Goal: Task Accomplishment & Management: Use online tool/utility

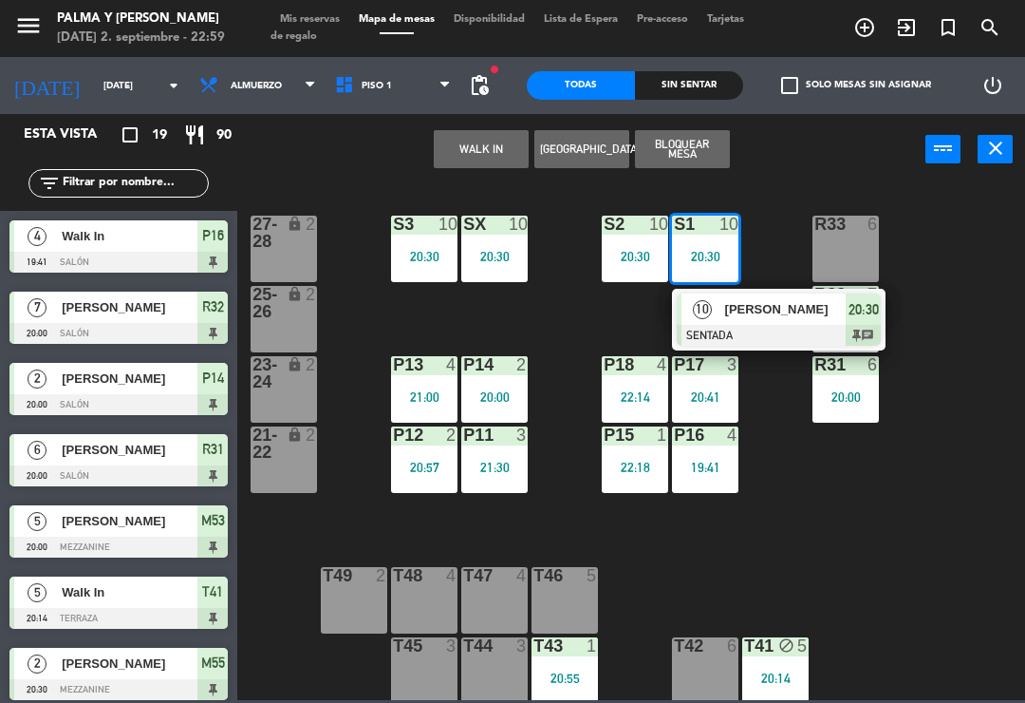
scroll to position [29, 0]
click at [734, 326] on div at bounding box center [779, 335] width 204 height 21
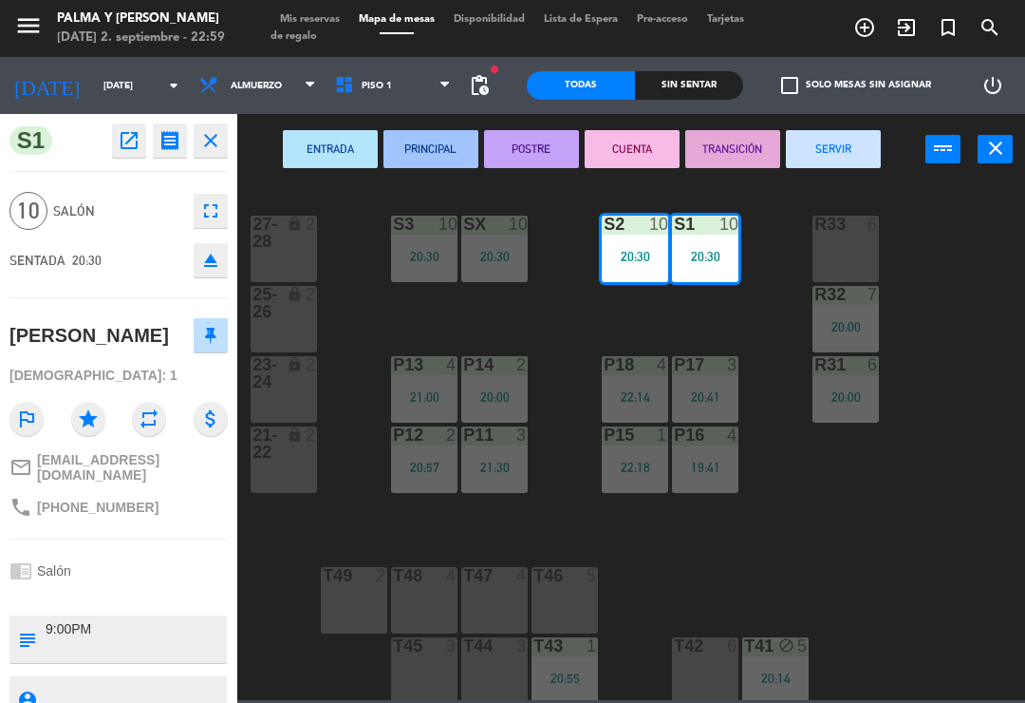
click at [216, 209] on icon "fullscreen" at bounding box center [210, 210] width 23 height 23
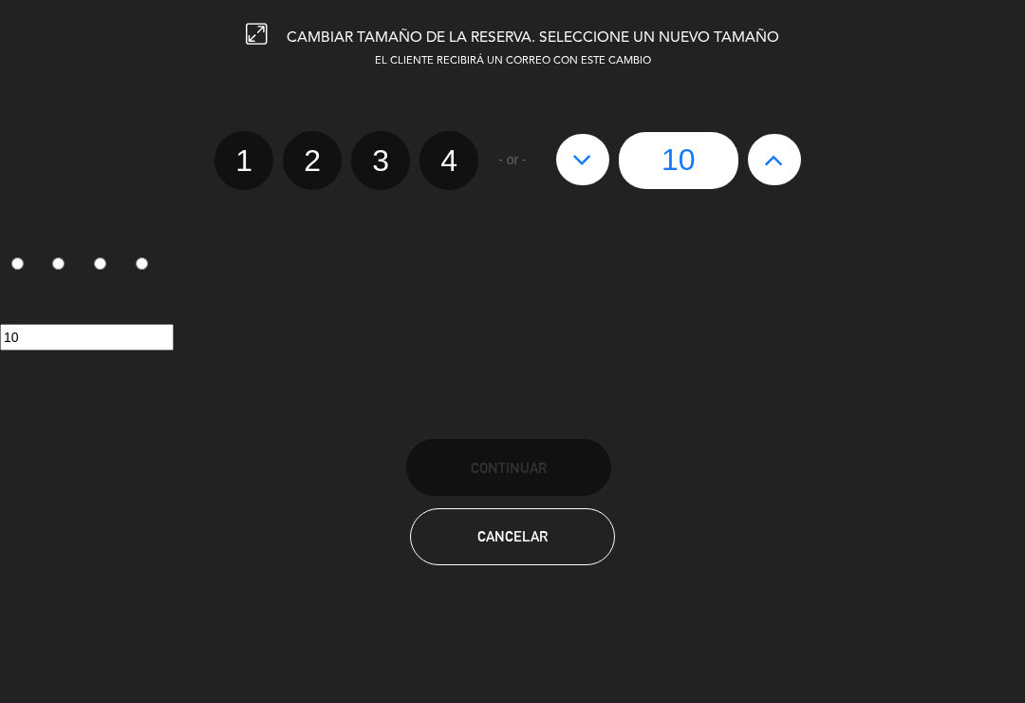
click at [580, 158] on icon at bounding box center [583, 159] width 20 height 30
type input "9"
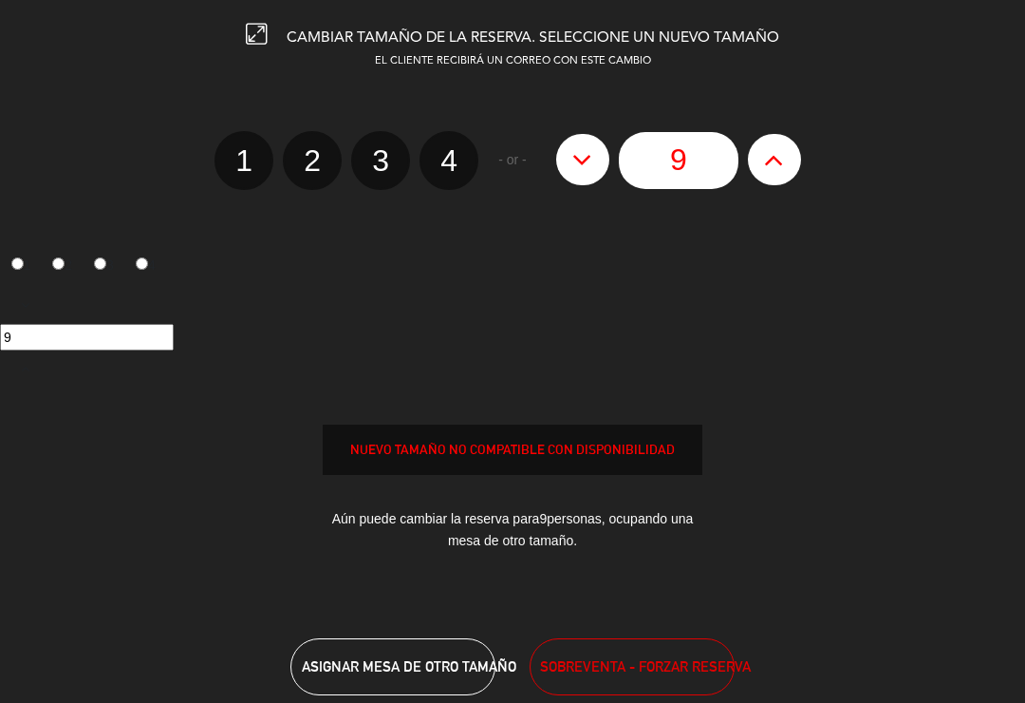
click at [581, 159] on icon at bounding box center [583, 159] width 20 height 30
type input "8"
click at [586, 160] on icon at bounding box center [583, 159] width 20 height 30
type input "7"
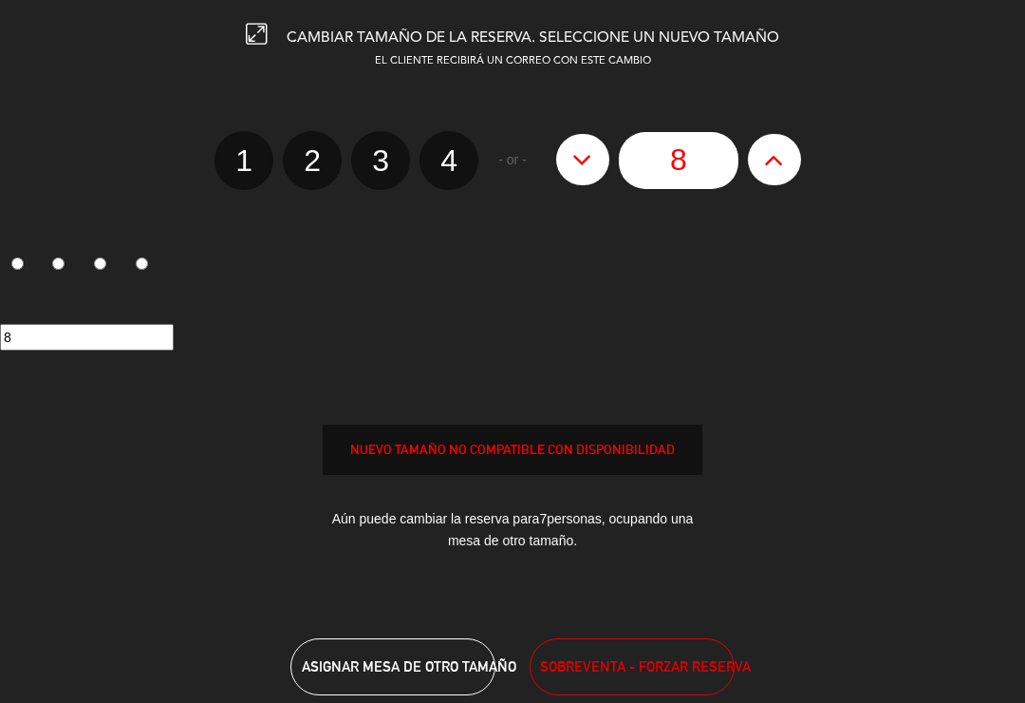
type input "7"
click at [583, 166] on icon at bounding box center [583, 159] width 20 height 30
type input "6"
click at [579, 167] on icon at bounding box center [583, 159] width 20 height 30
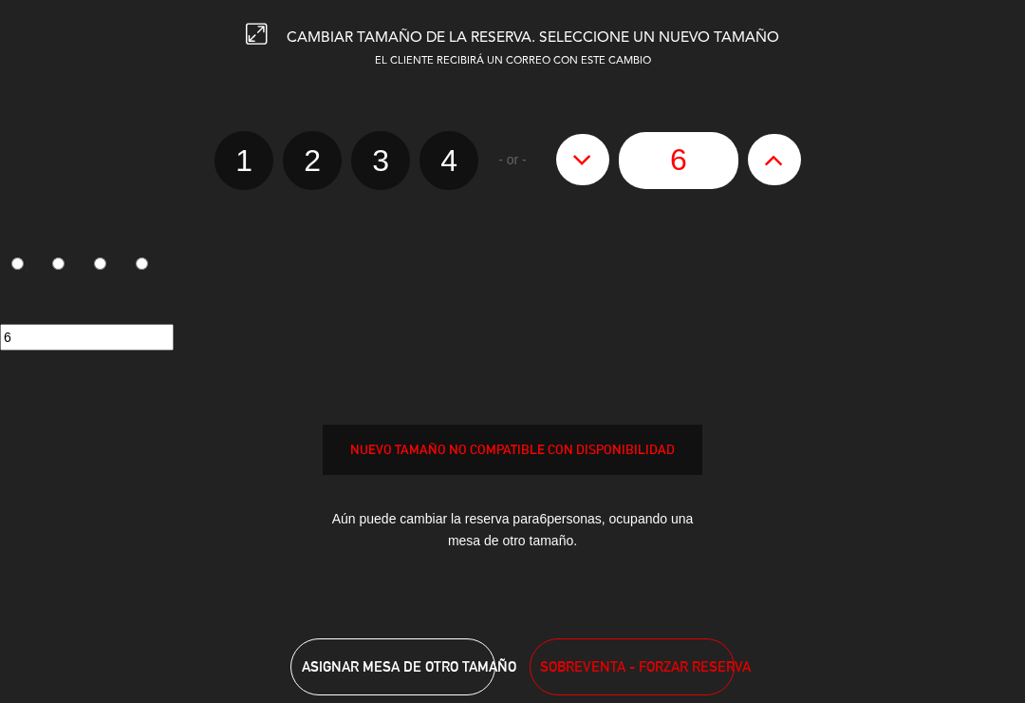
type input "5"
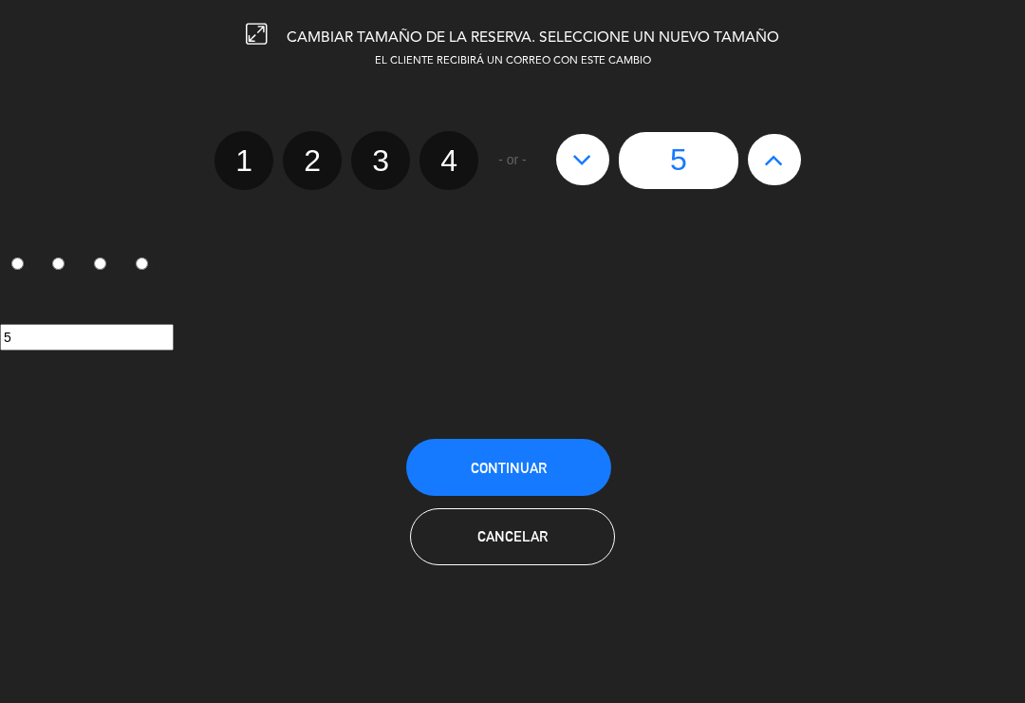
click at [557, 467] on button "Continuar" at bounding box center [508, 467] width 205 height 57
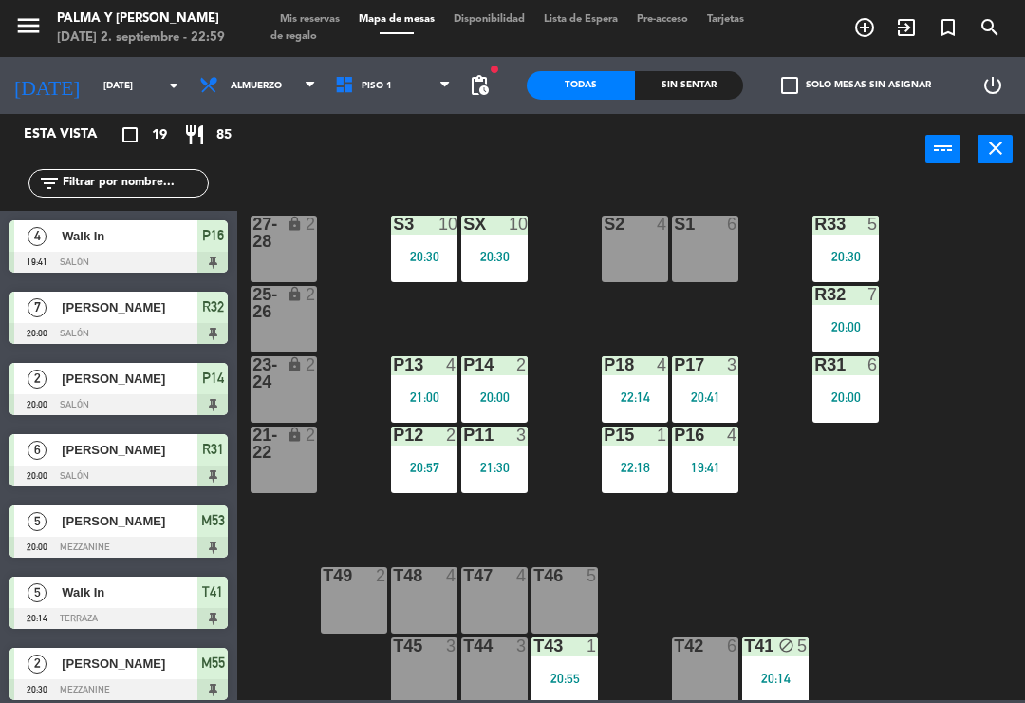
scroll to position [0, 0]
click at [194, 178] on input "text" at bounding box center [134, 183] width 147 height 21
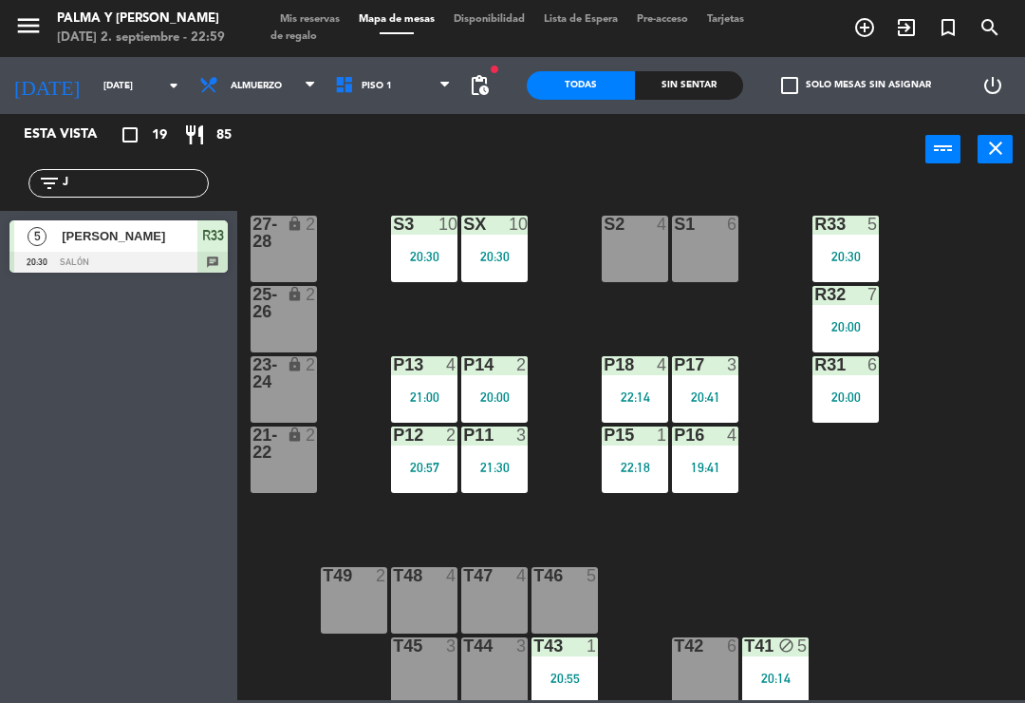
type input "J"
click at [954, 222] on div "R33 5 20:30 S1 6 S2 4 S3 10 20:30 SX 10 20:30 27-28 lock 2 R32 7 20:00 25-26 lo…" at bounding box center [637, 440] width 778 height 517
click at [138, 233] on span "[PERSON_NAME]" at bounding box center [130, 236] width 136 height 20
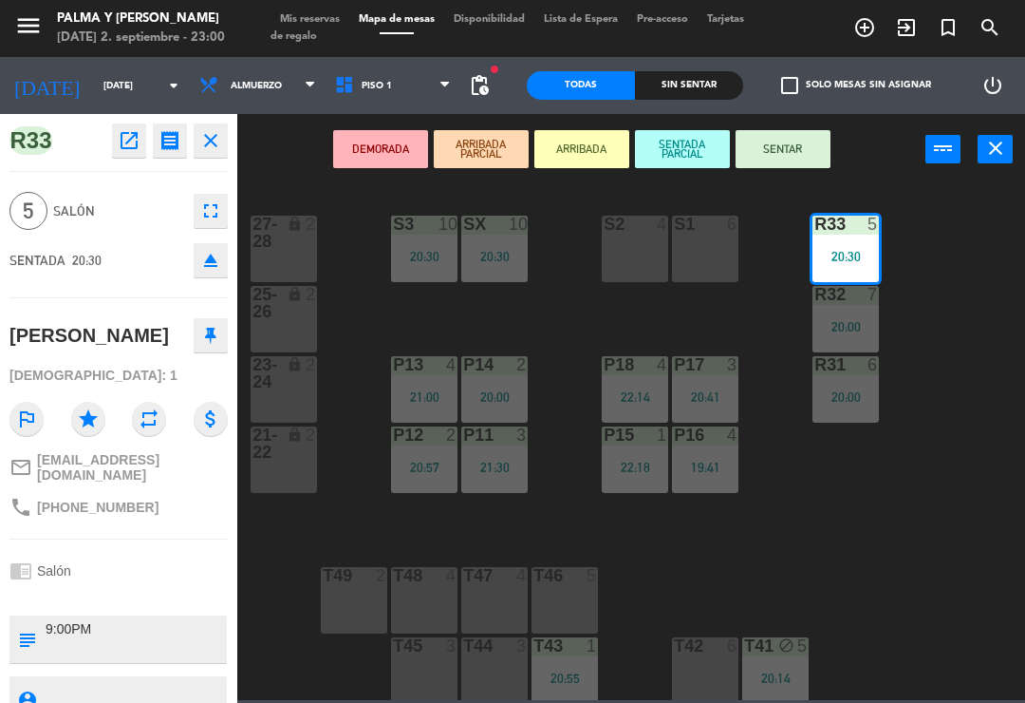
click at [794, 141] on button "SENTAR" at bounding box center [783, 149] width 95 height 38
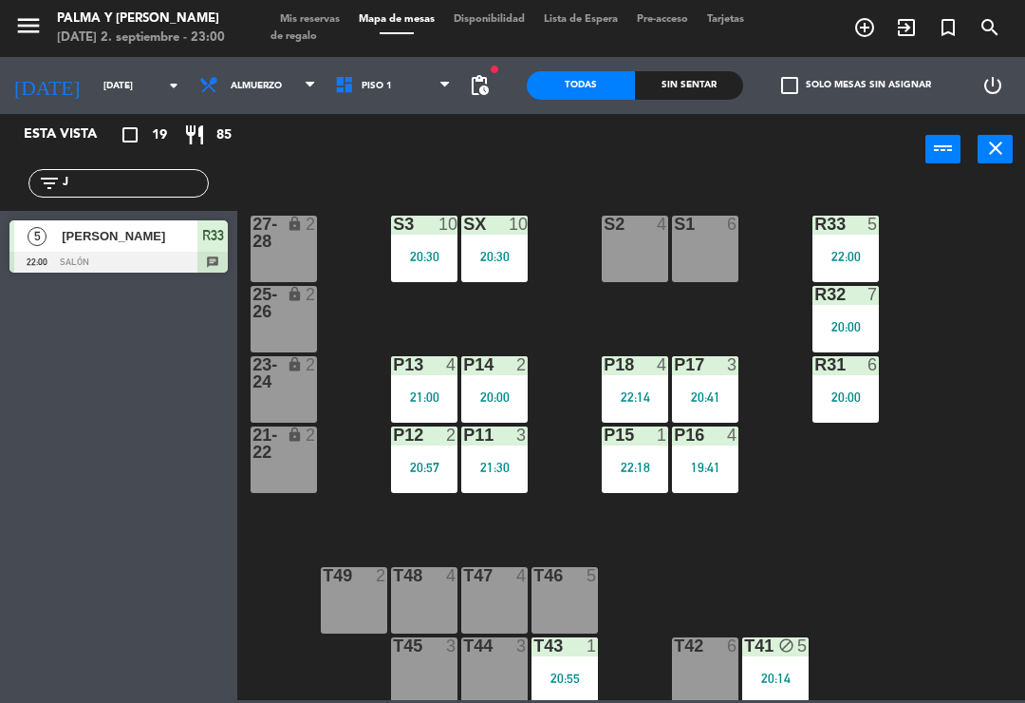
click at [836, 250] on div "22:00" at bounding box center [846, 256] width 66 height 13
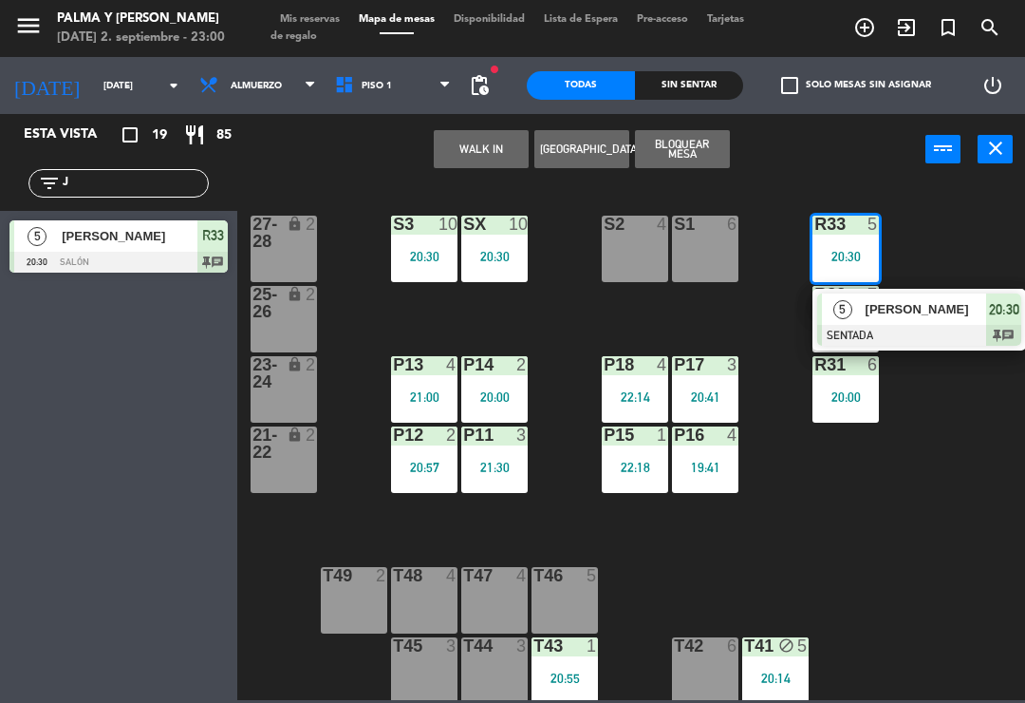
click at [866, 327] on div at bounding box center [919, 335] width 204 height 21
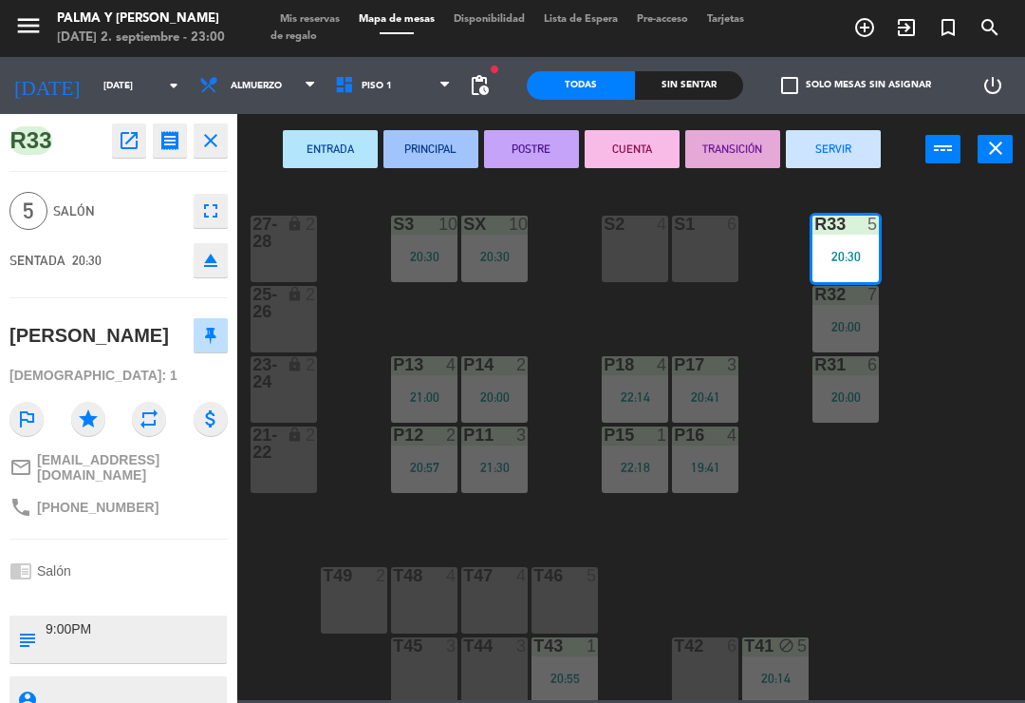
click at [823, 141] on button "SERVIR" at bounding box center [833, 149] width 95 height 38
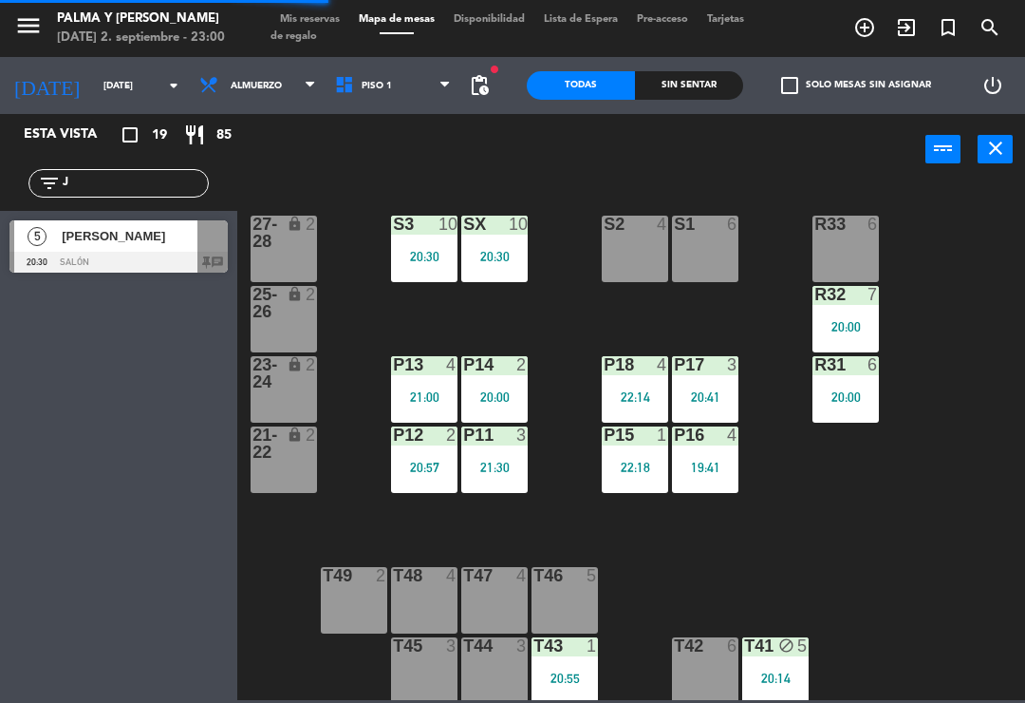
click at [859, 520] on div "R33 6 S1 6 S2 4 S3 10 20:30 SX 10 20:30 27-28 lock 2 R32 7 20:00 25-26 lock 2 P…" at bounding box center [637, 440] width 778 height 517
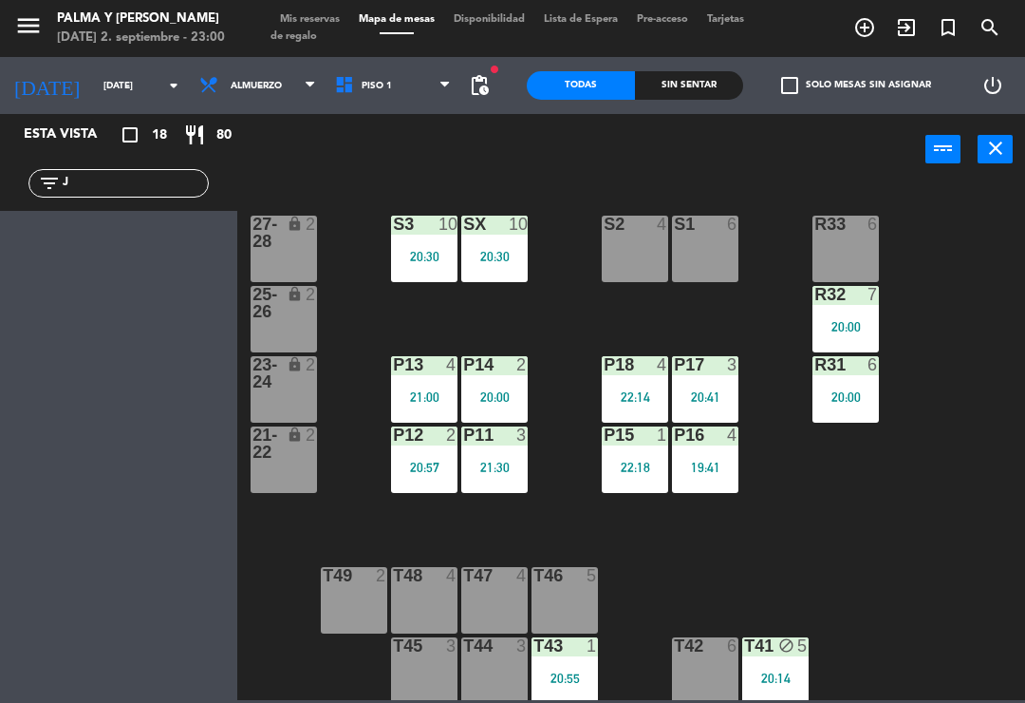
click at [191, 187] on input "J" at bounding box center [134, 183] width 147 height 21
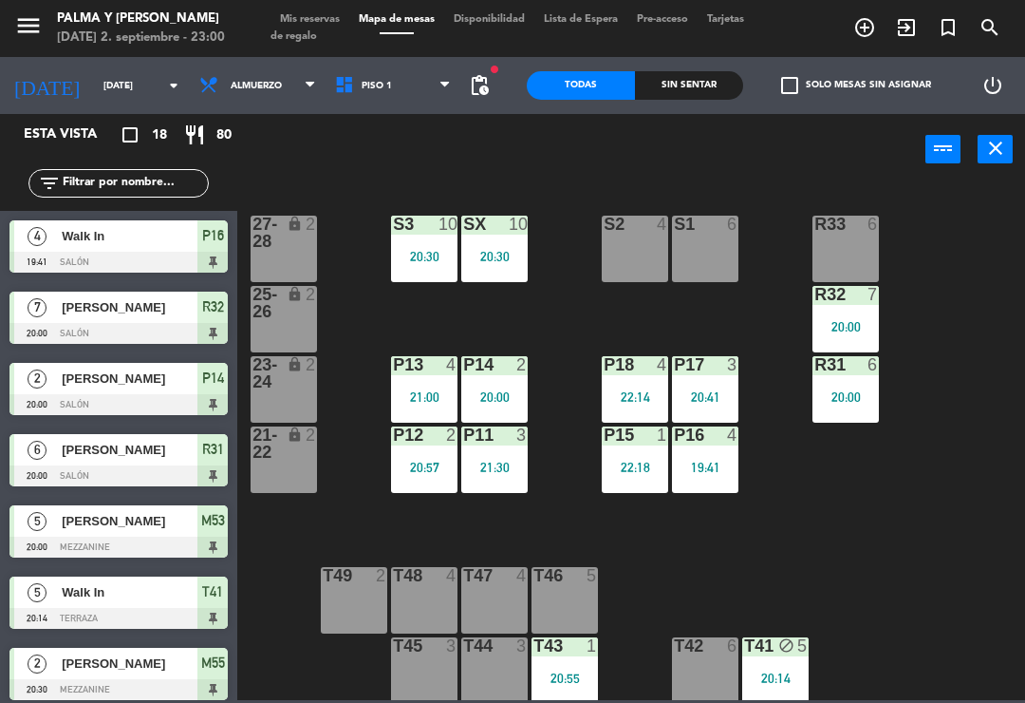
click at [997, 272] on div "R33 6 S1 6 S2 4 S3 10 20:30 SX 10 20:30 27-28 lock 2 R32 7 20:00 25-26 lock 2 P…" at bounding box center [637, 440] width 778 height 517
click at [492, 263] on div "20:30" at bounding box center [494, 256] width 66 height 13
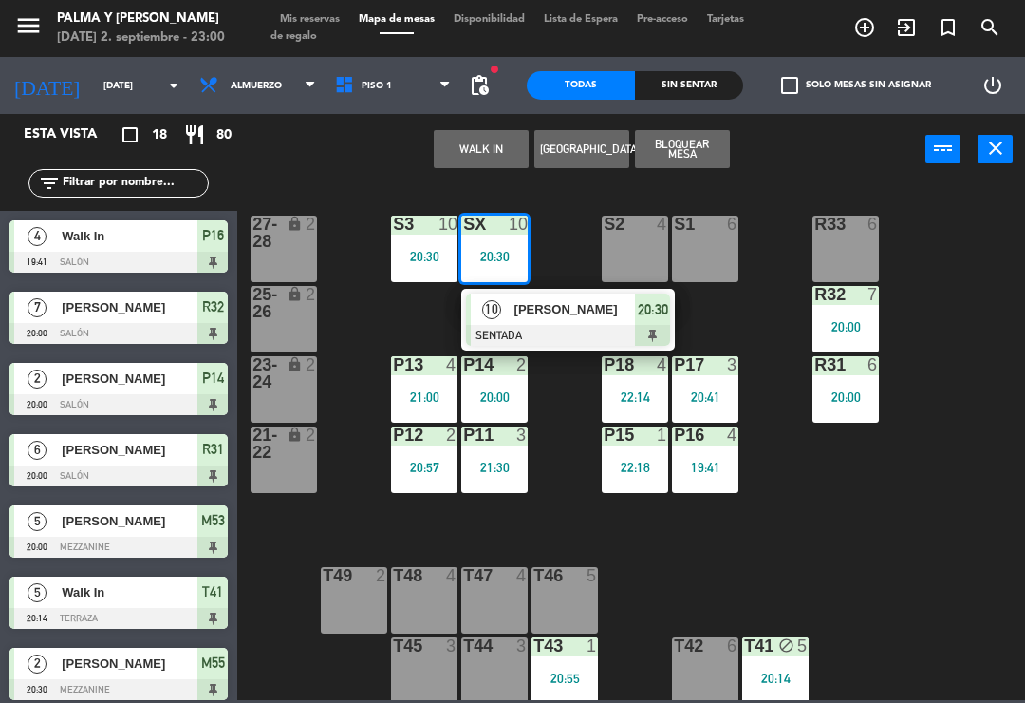
click at [573, 306] on span "[PERSON_NAME]" at bounding box center [576, 309] width 122 height 20
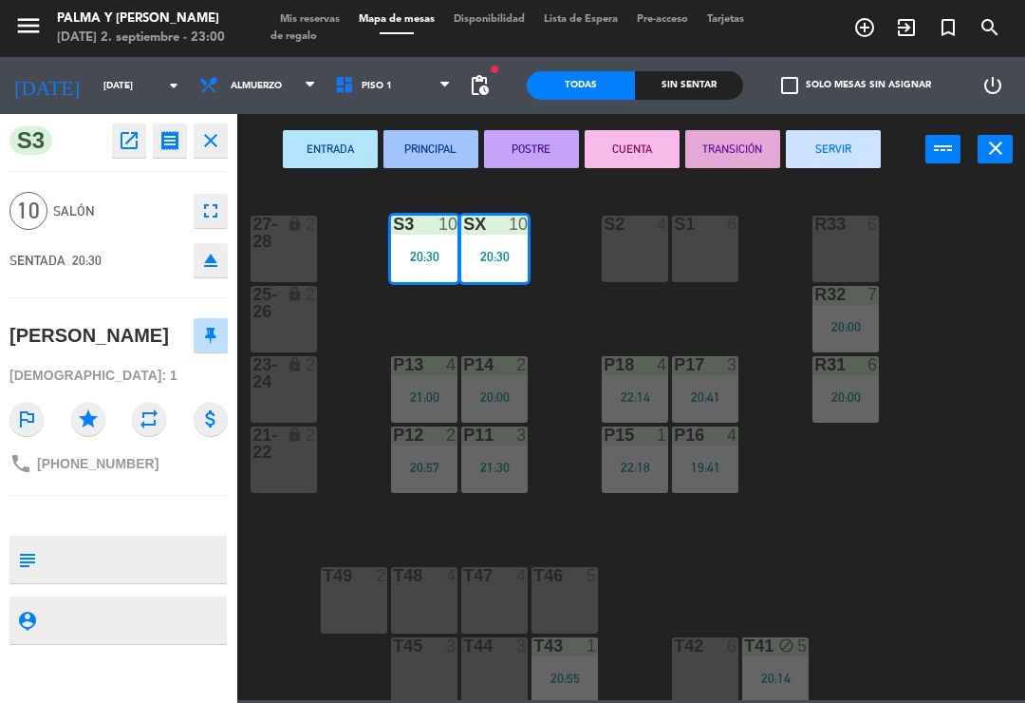
click at [216, 201] on icon "fullscreen" at bounding box center [210, 210] width 23 height 23
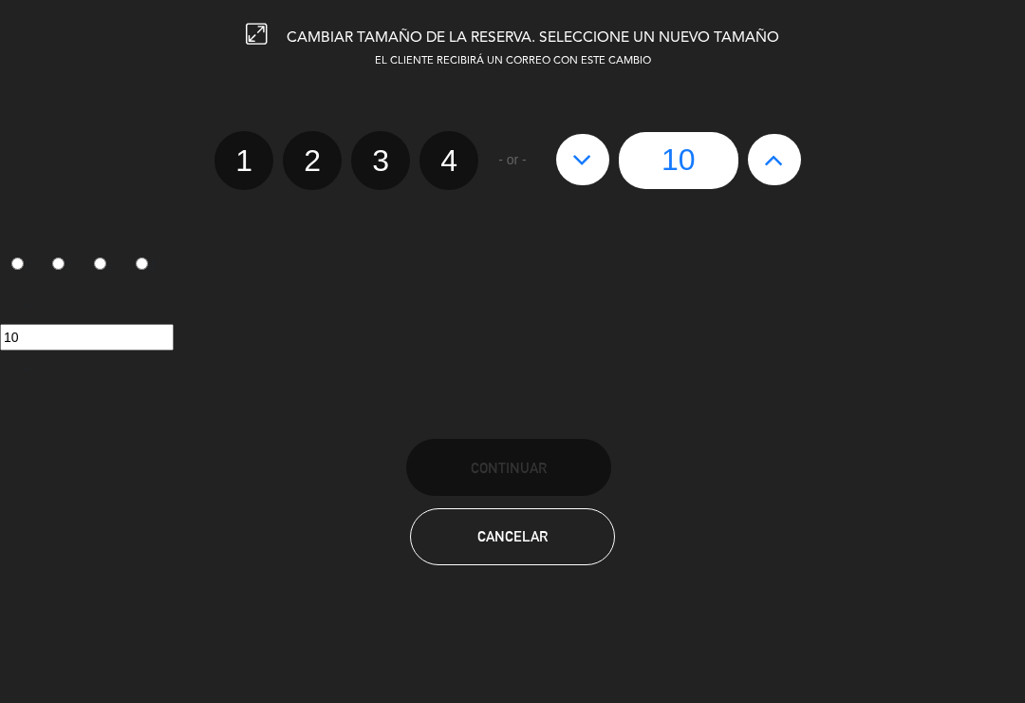
click at [460, 164] on label "4" at bounding box center [449, 160] width 59 height 59
click at [453, 150] on input "4" at bounding box center [447, 144] width 12 height 12
radio input "true"
radio input "false"
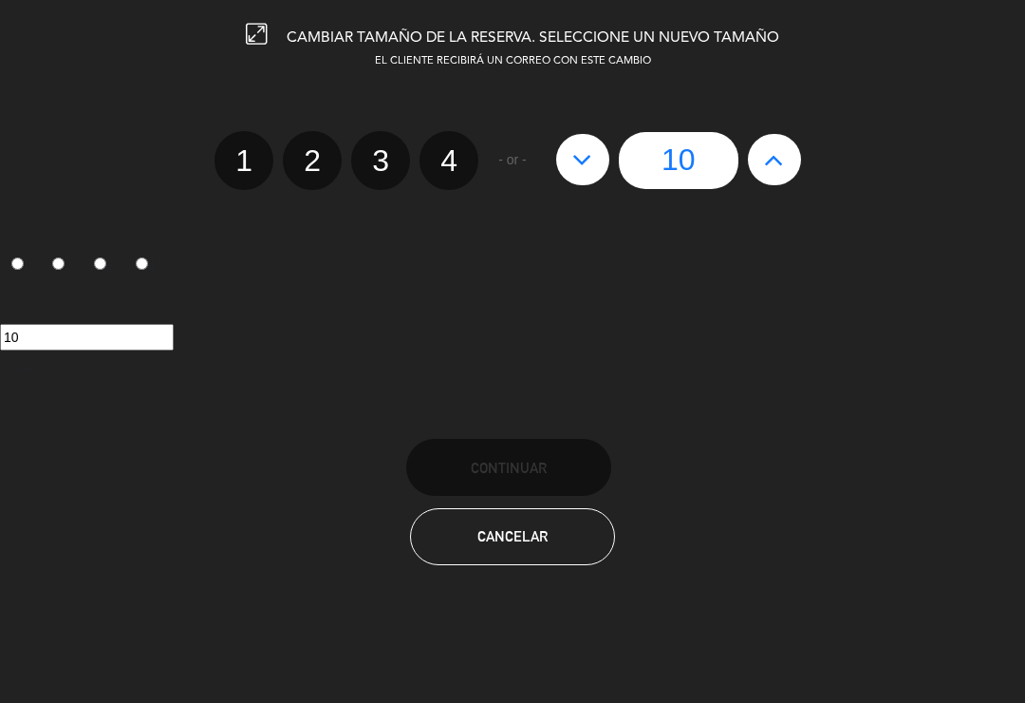
radio input "false"
radio input "true"
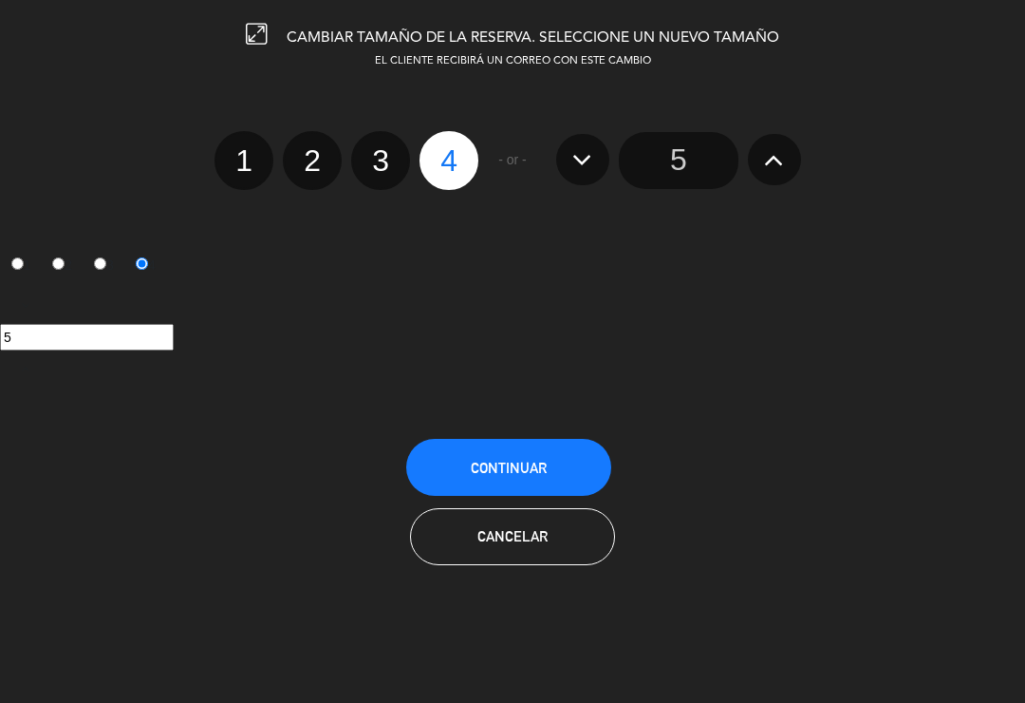
click at [491, 456] on button "Continuar" at bounding box center [508, 467] width 205 height 57
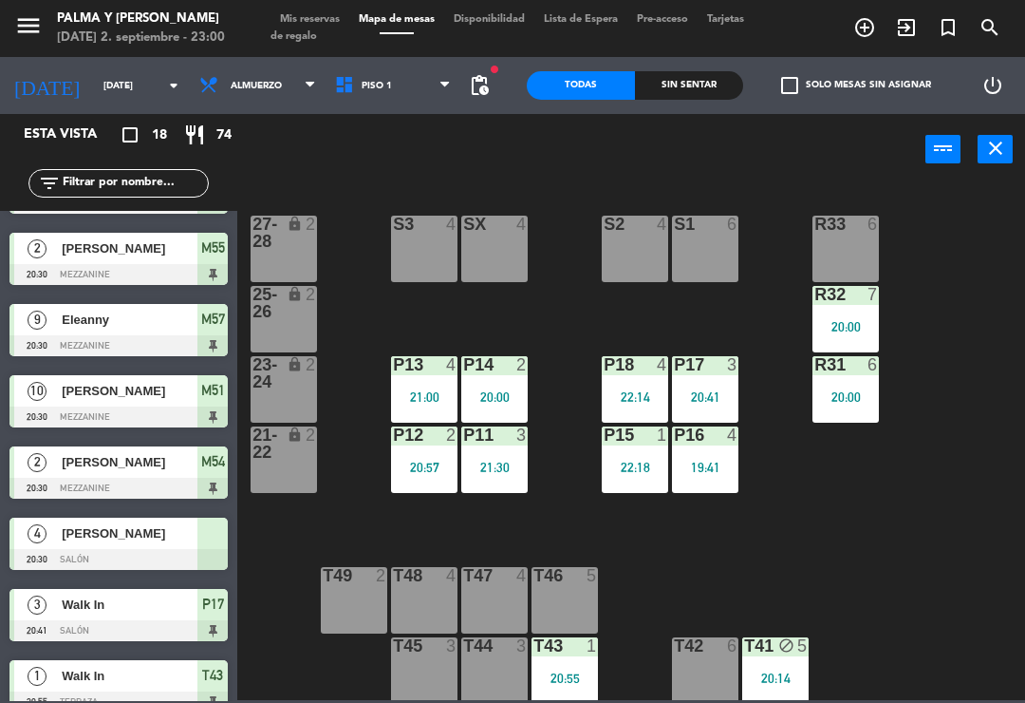
scroll to position [416, 0]
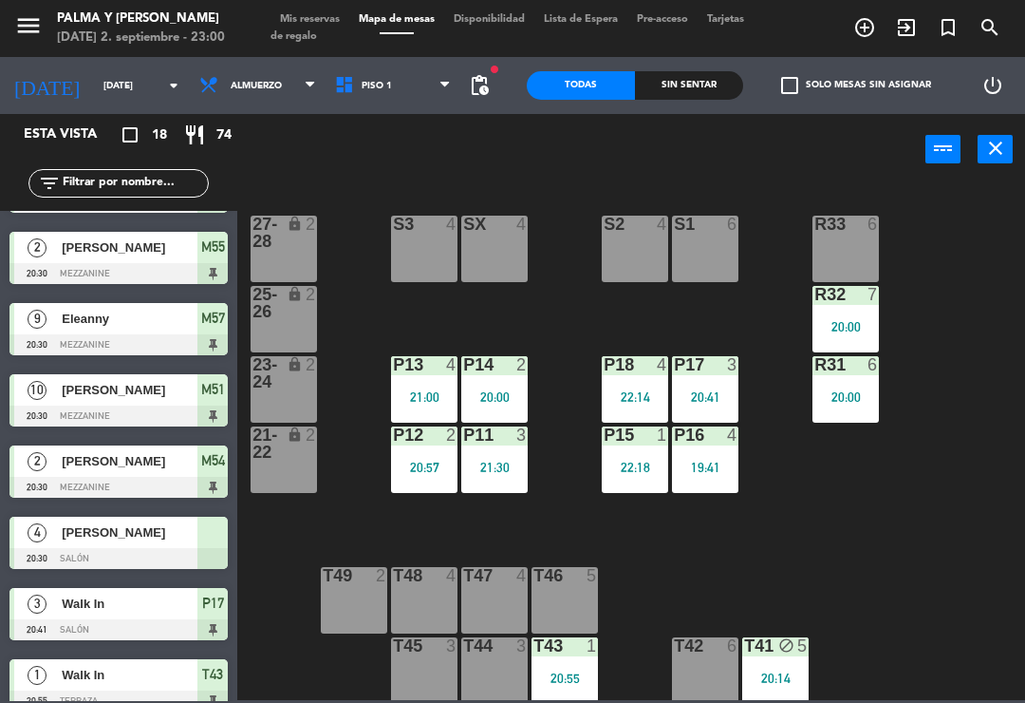
click at [139, 553] on div at bounding box center [118, 558] width 218 height 21
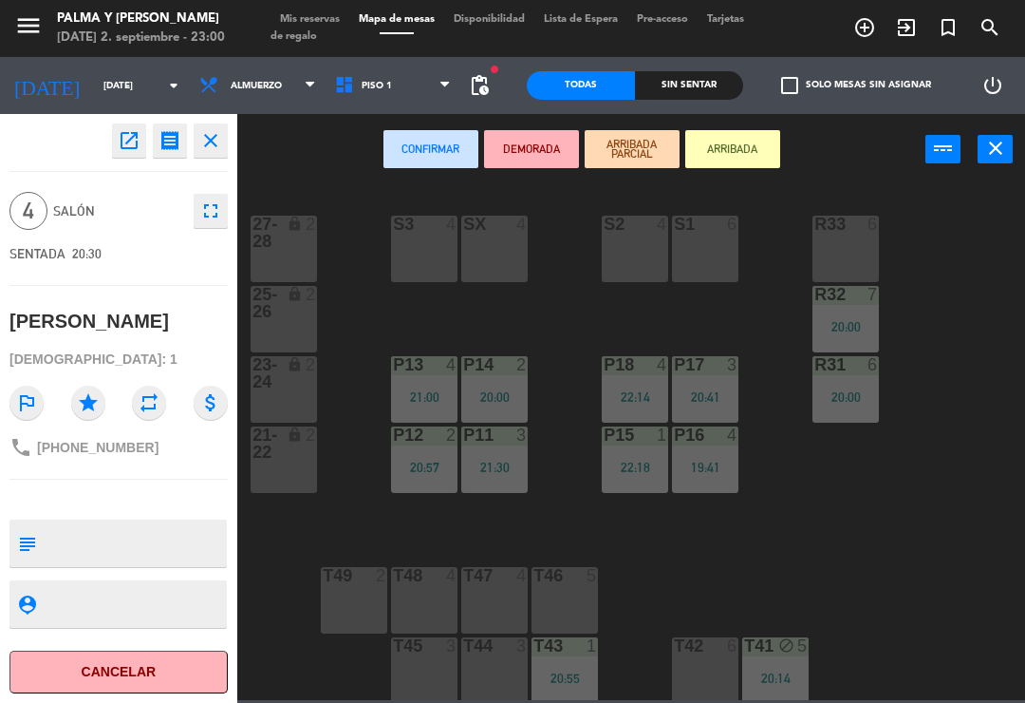
click at [485, 256] on div "SX 4" at bounding box center [494, 249] width 66 height 66
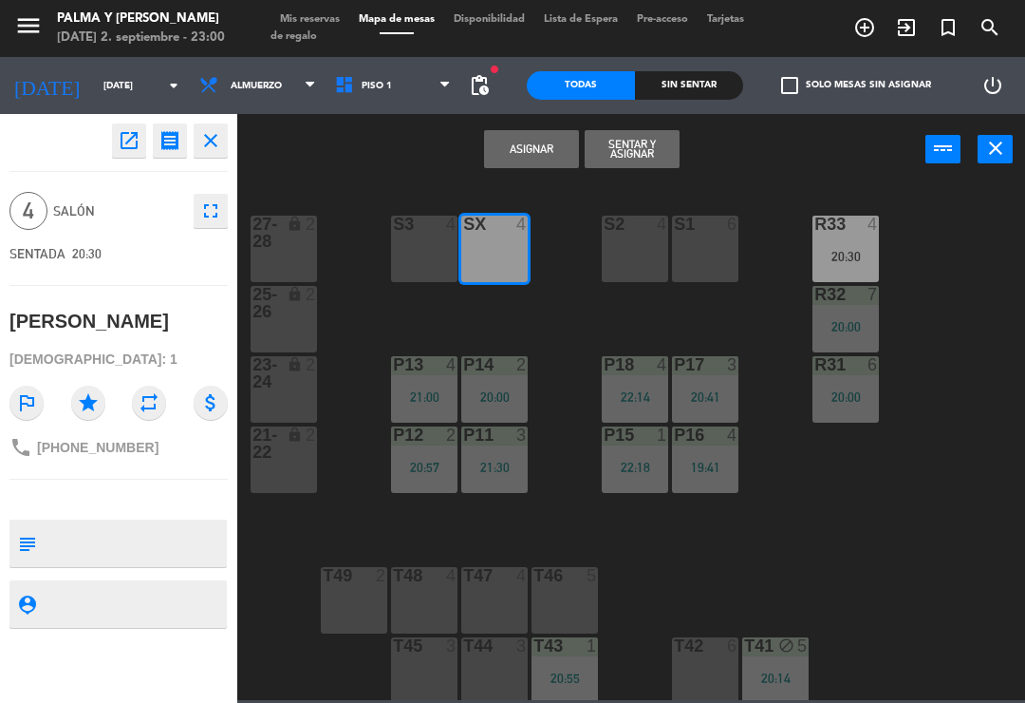
click at [535, 151] on button "Asignar" at bounding box center [531, 149] width 95 height 38
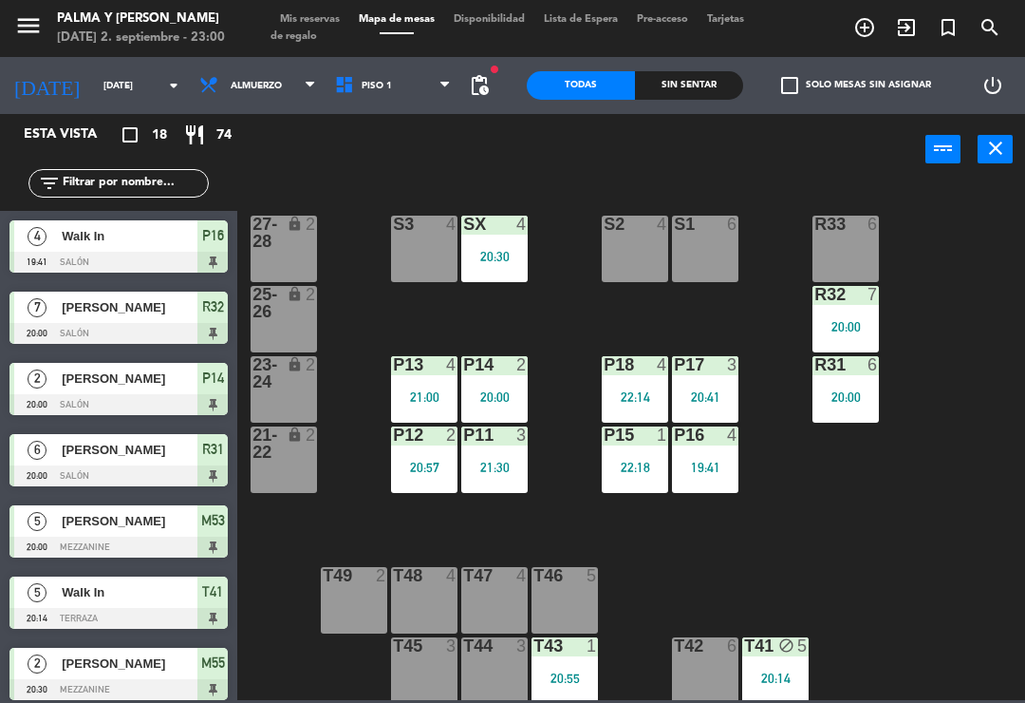
click at [907, 509] on div "R33 6 S1 6 S2 4 S3 4 SX 4 20:30 27-28 lock 2 R32 7 20:00 25-26 lock 2 P13 4 21:…" at bounding box center [637, 440] width 778 height 517
click at [879, 237] on div "R33 6" at bounding box center [846, 249] width 66 height 66
click at [968, 273] on div "R33 6 S1 6 S2 4 S3 4 SX 4 20:30 27-28 lock 2 R32 7 20:00 25-26 lock 2 P13 4 21:…" at bounding box center [637, 440] width 778 height 517
click at [500, 271] on div "SX 4 20:30" at bounding box center [494, 249] width 66 height 66
click at [878, 525] on div "R33 6 S1 6 S2 4 S3 4 SX 4 20:30 27-28 lock 2 R32 7 20:00 25-26 lock 2 P13 4 21:…" at bounding box center [637, 440] width 778 height 517
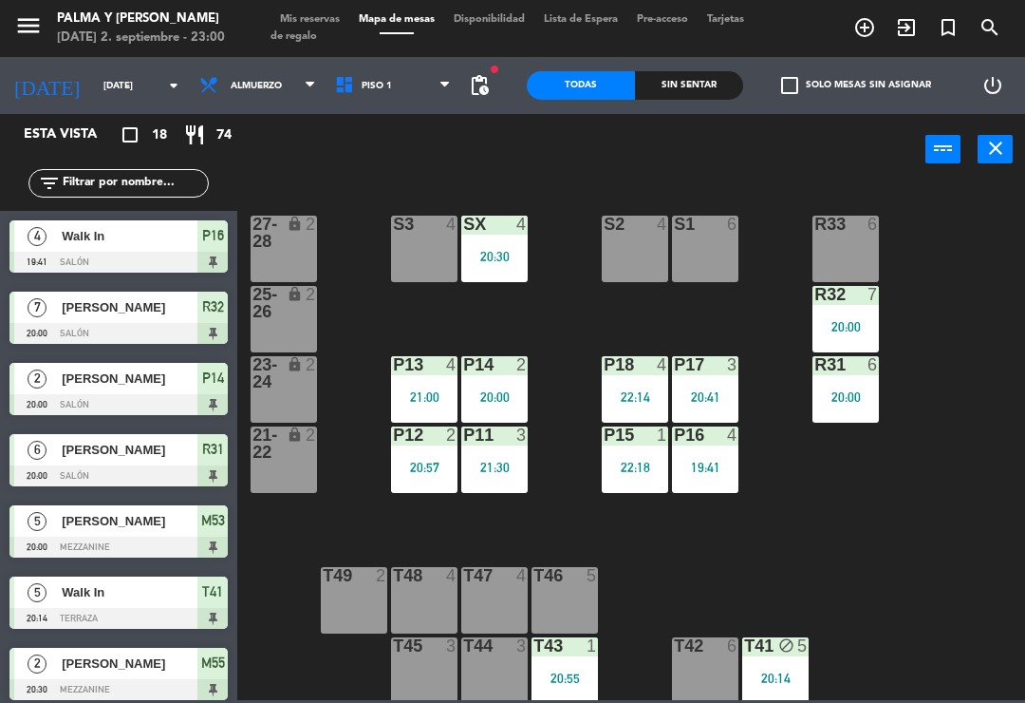
click at [422, 429] on div at bounding box center [424, 434] width 31 height 17
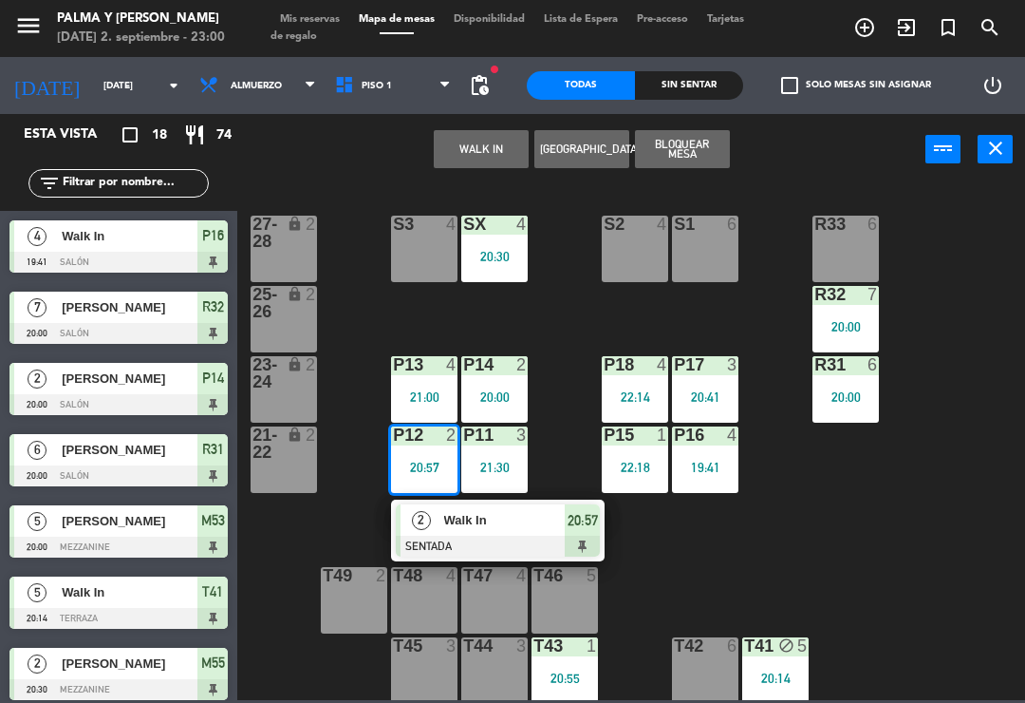
click at [455, 511] on span "Walk In" at bounding box center [505, 520] width 122 height 20
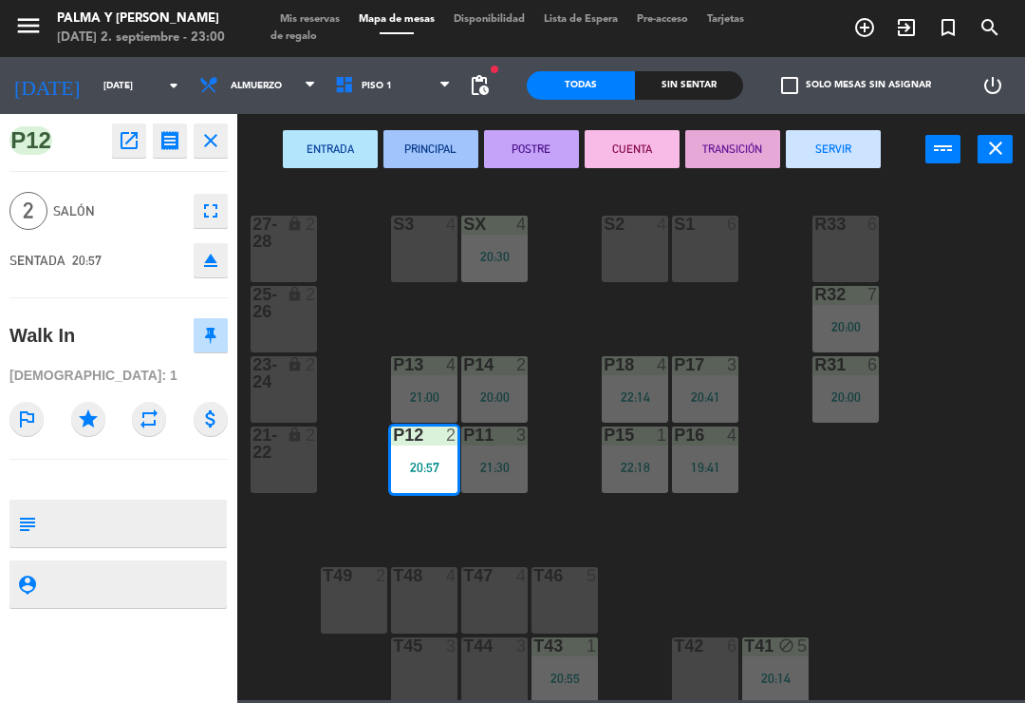
click at [838, 137] on button "SERVIR" at bounding box center [833, 149] width 95 height 38
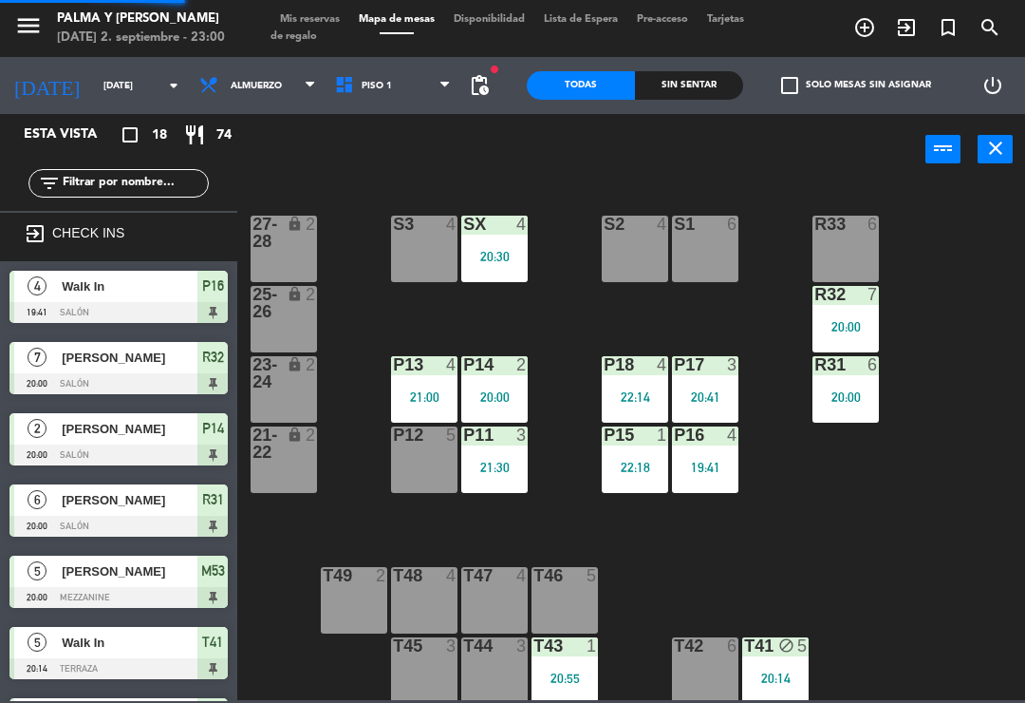
scroll to position [118, 0]
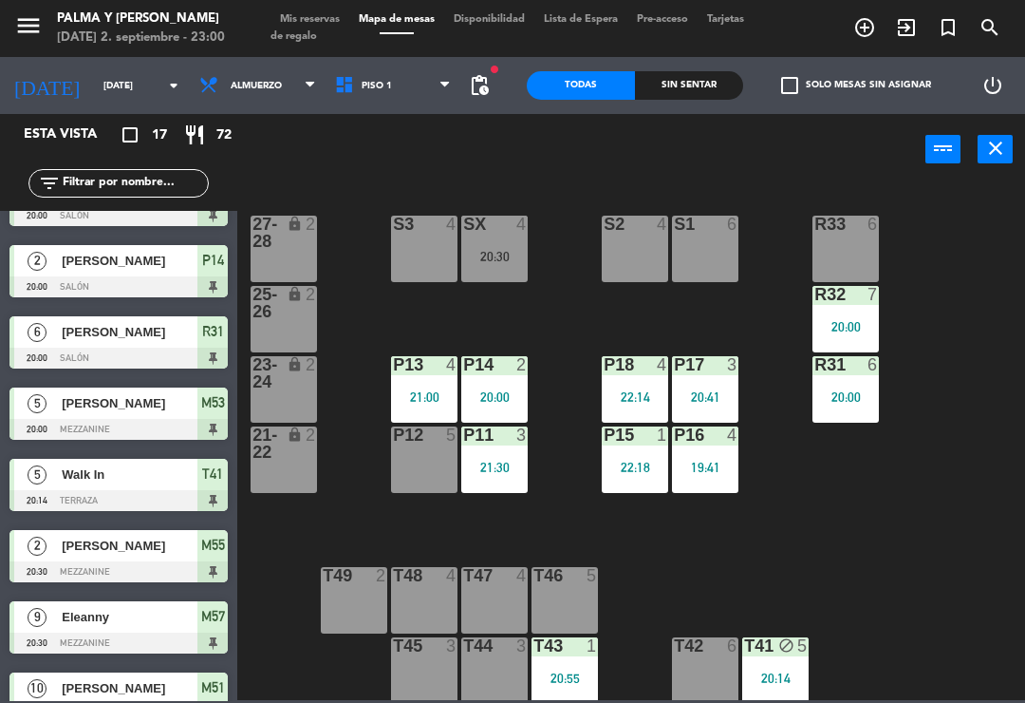
click at [637, 460] on div "22:18" at bounding box center [635, 466] width 66 height 13
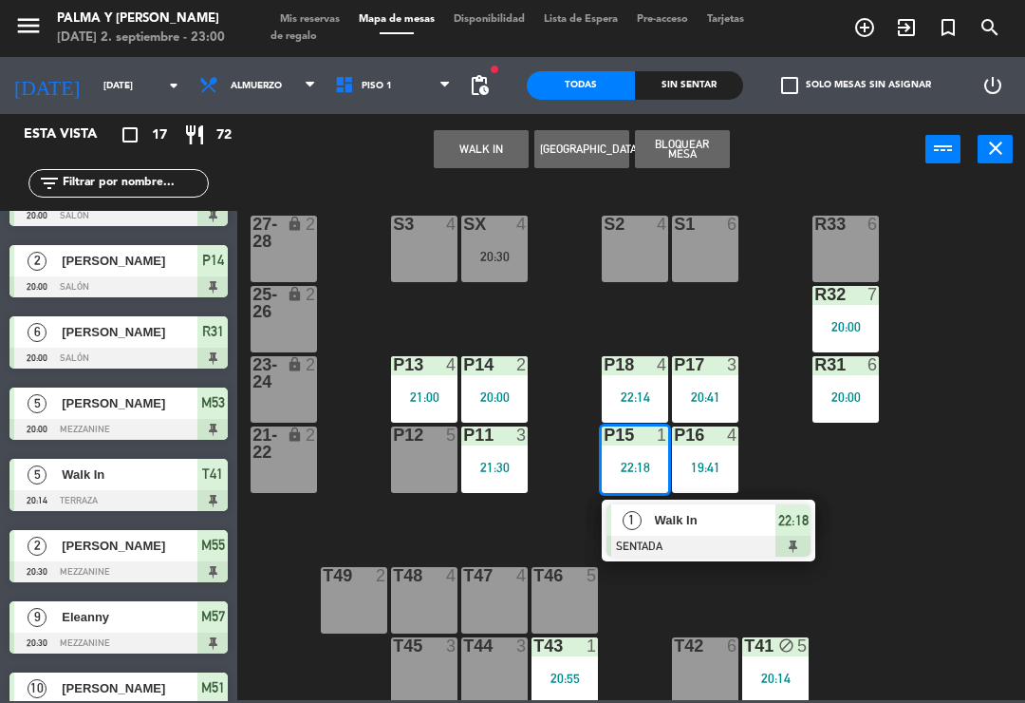
click at [684, 531] on div "Walk In" at bounding box center [714, 519] width 123 height 31
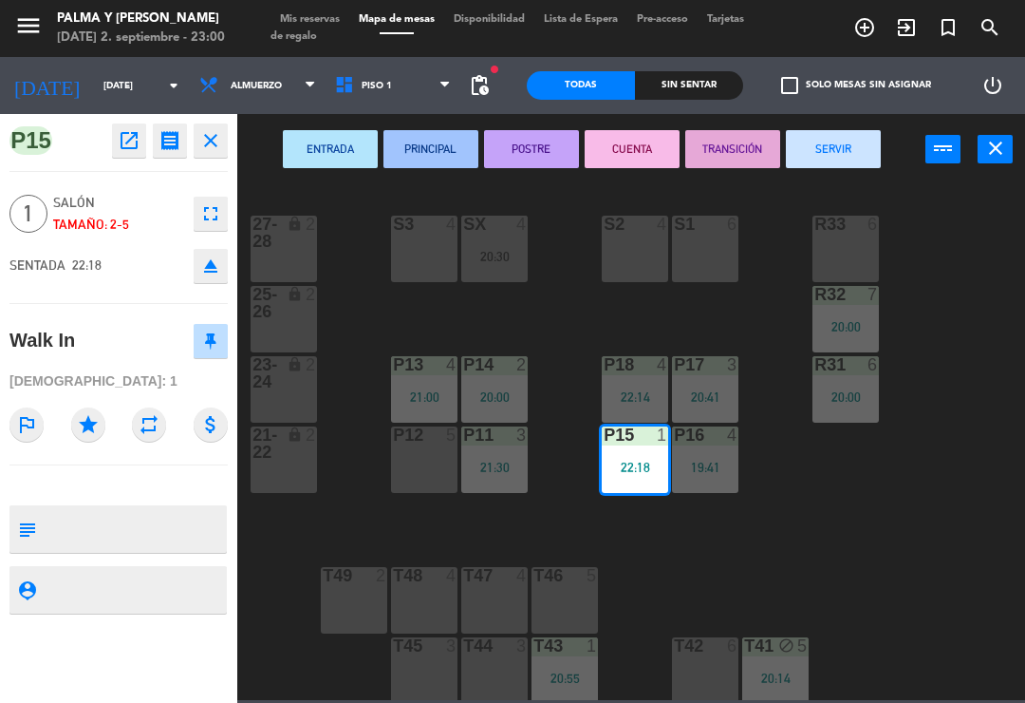
click at [842, 143] on button "SERVIR" at bounding box center [833, 149] width 95 height 38
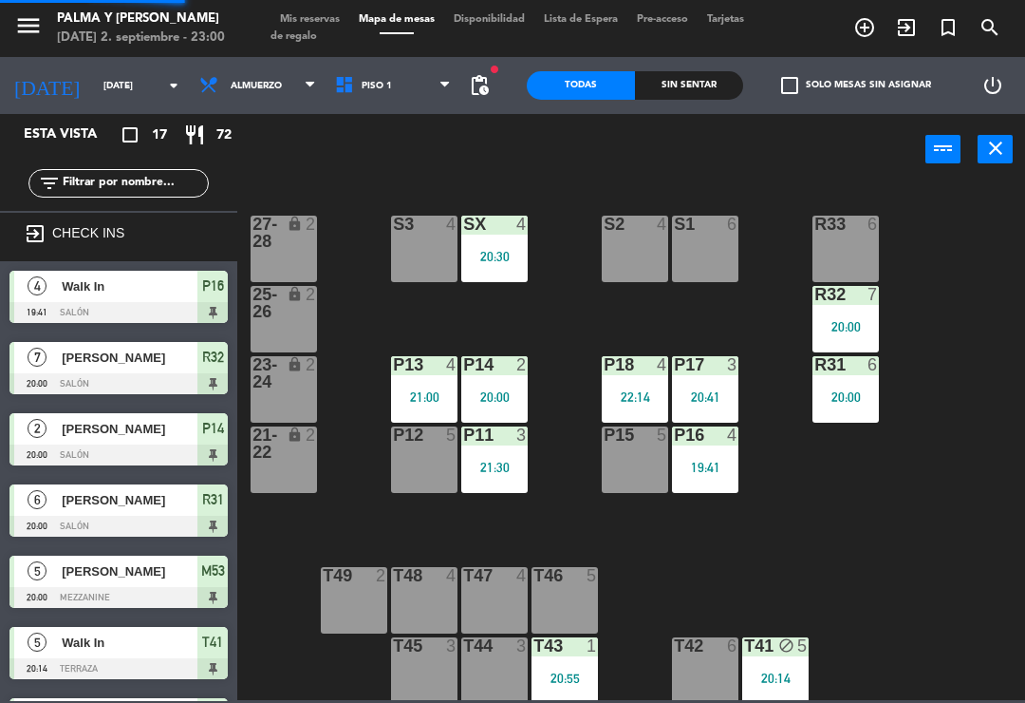
scroll to position [378, 0]
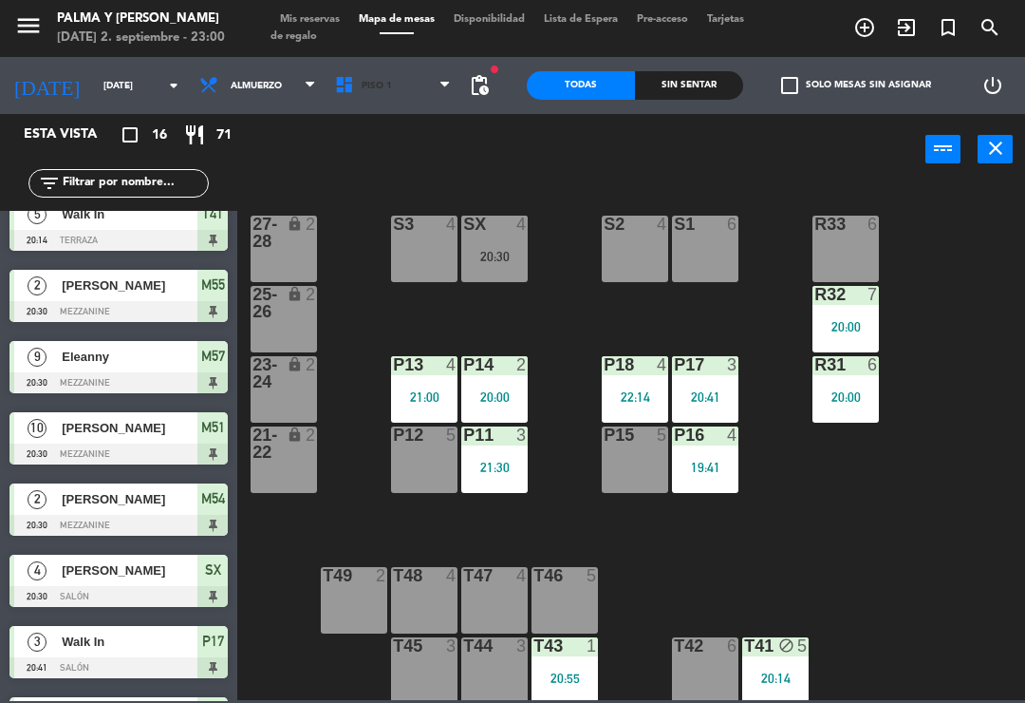
click at [395, 88] on span "Piso 1" at bounding box center [394, 86] width 136 height 42
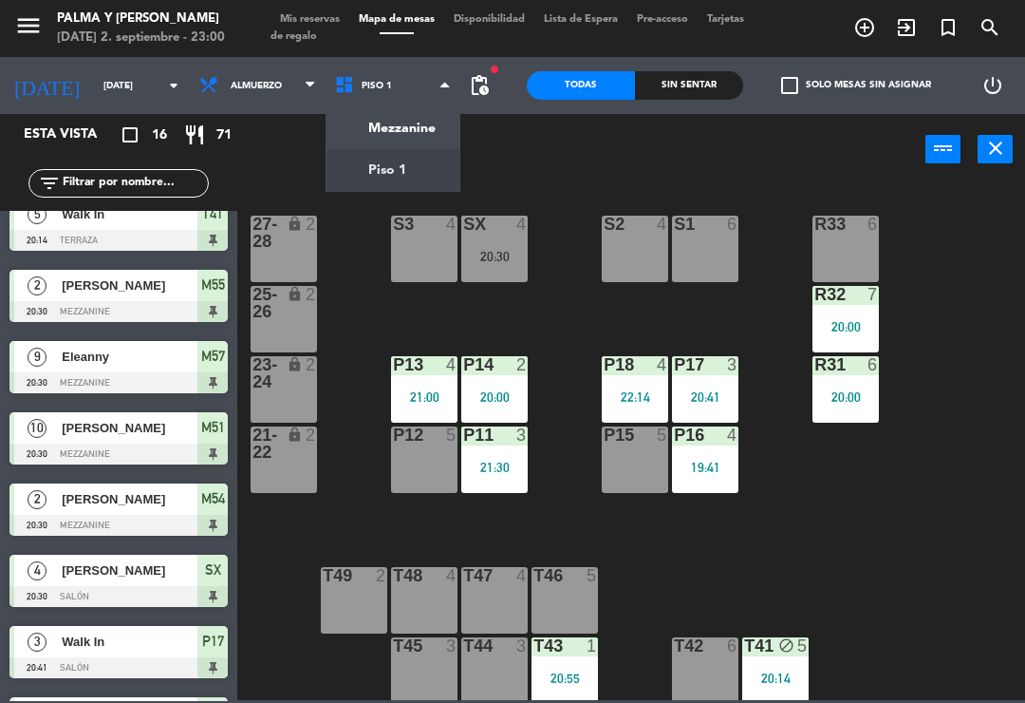
click at [422, 122] on ng-component "menu Palma y [PERSON_NAME][DATE] 2. septiembre - 23:00 Mis reservas Mapa de mes…" at bounding box center [512, 350] width 1025 height 700
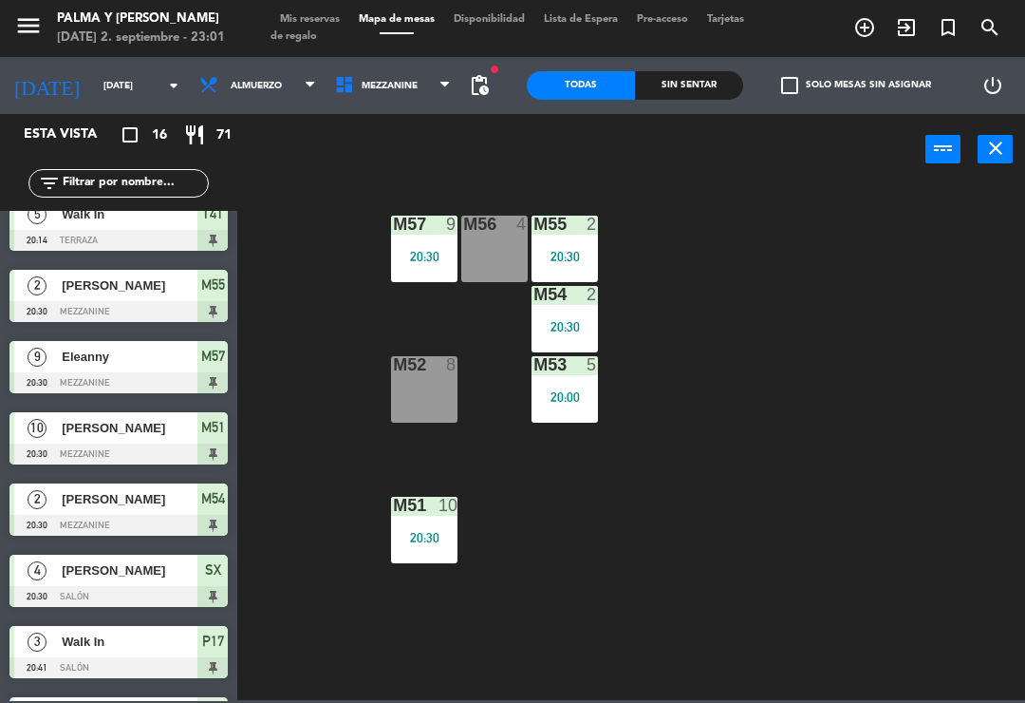
click at [541, 249] on div "20:30" at bounding box center [565, 256] width 66 height 14
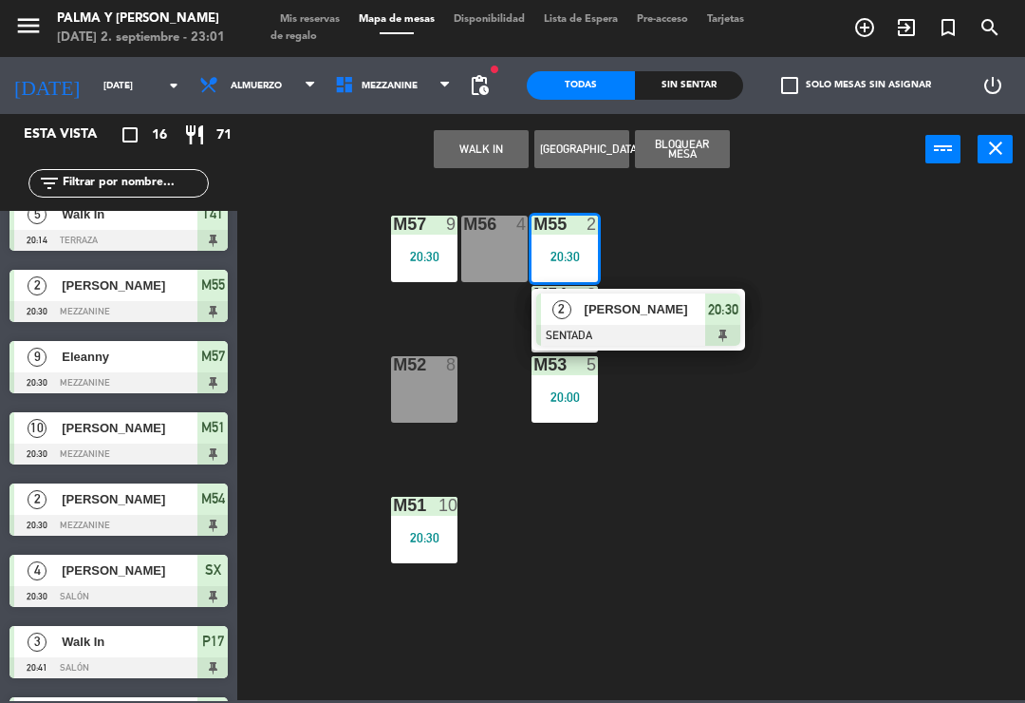
click at [633, 307] on span "[PERSON_NAME]" at bounding box center [646, 309] width 122 height 20
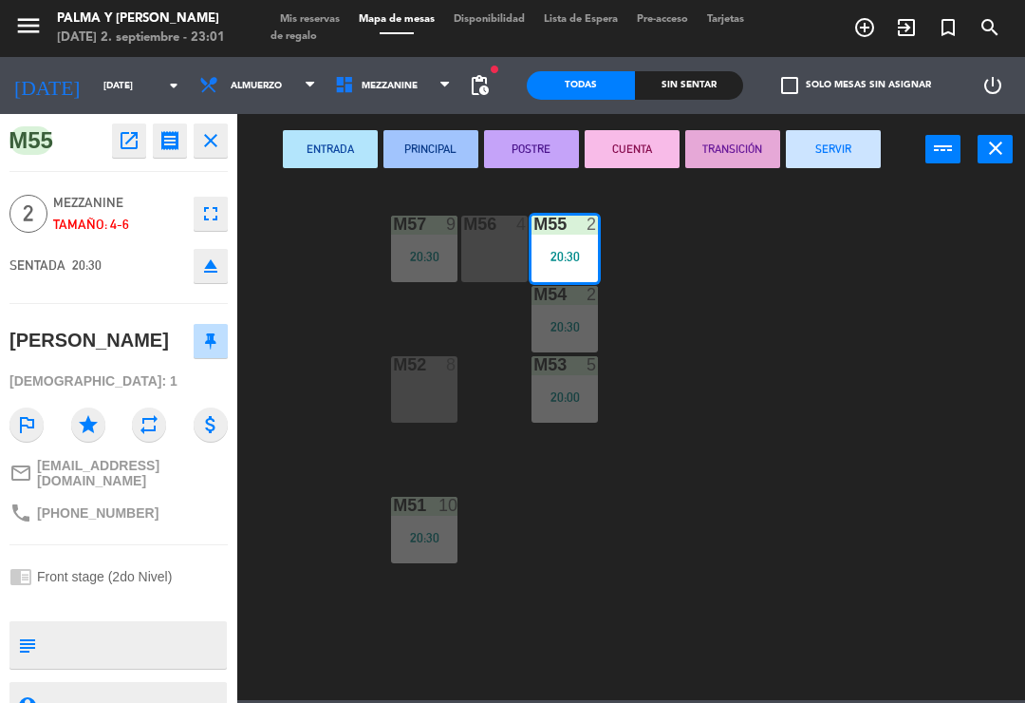
click at [819, 153] on button "SERVIR" at bounding box center [833, 149] width 95 height 38
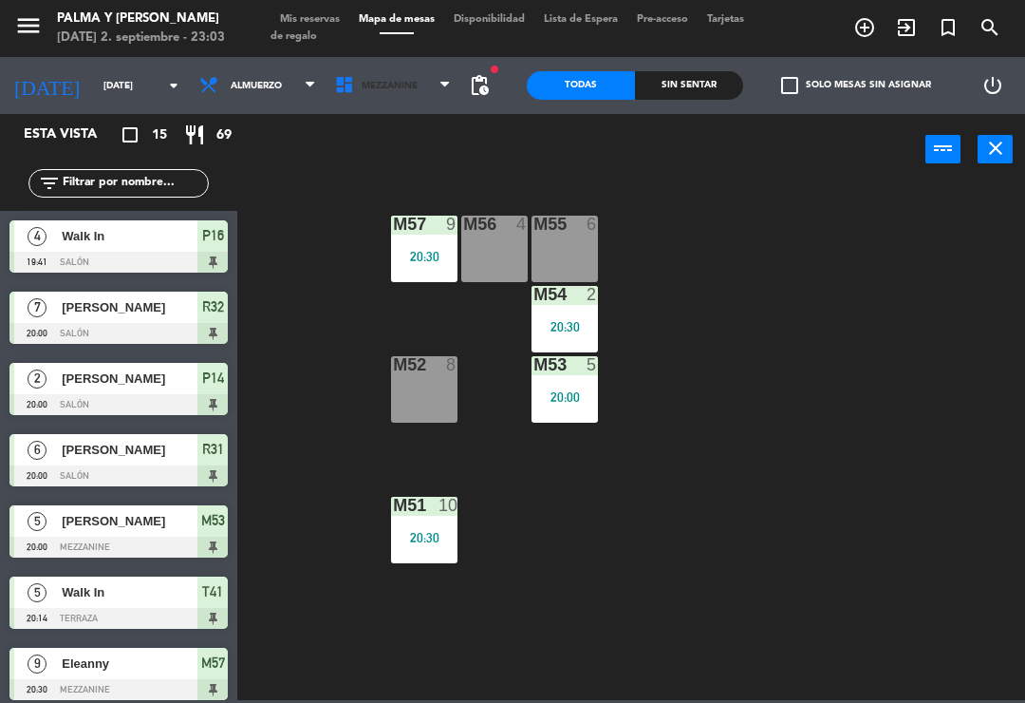
click at [374, 81] on span "Mezzanine" at bounding box center [390, 86] width 56 height 10
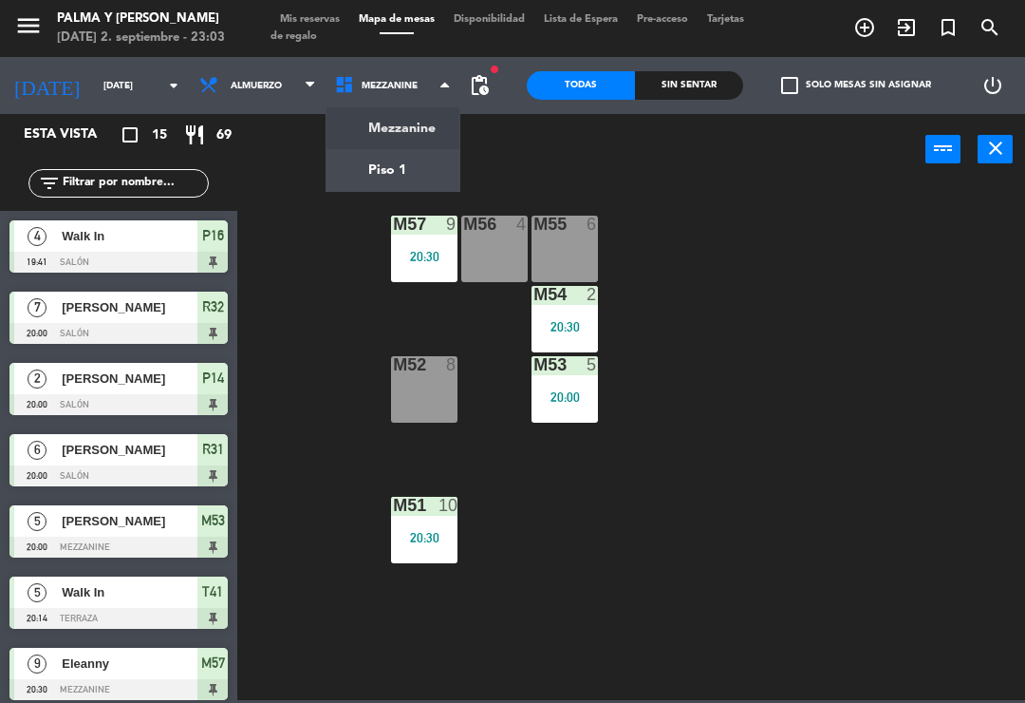
click at [377, 171] on ng-component "menu Palma y [PERSON_NAME][DATE] 2. septiembre - 23:03 Mis reservas Mapa de mes…" at bounding box center [512, 350] width 1025 height 700
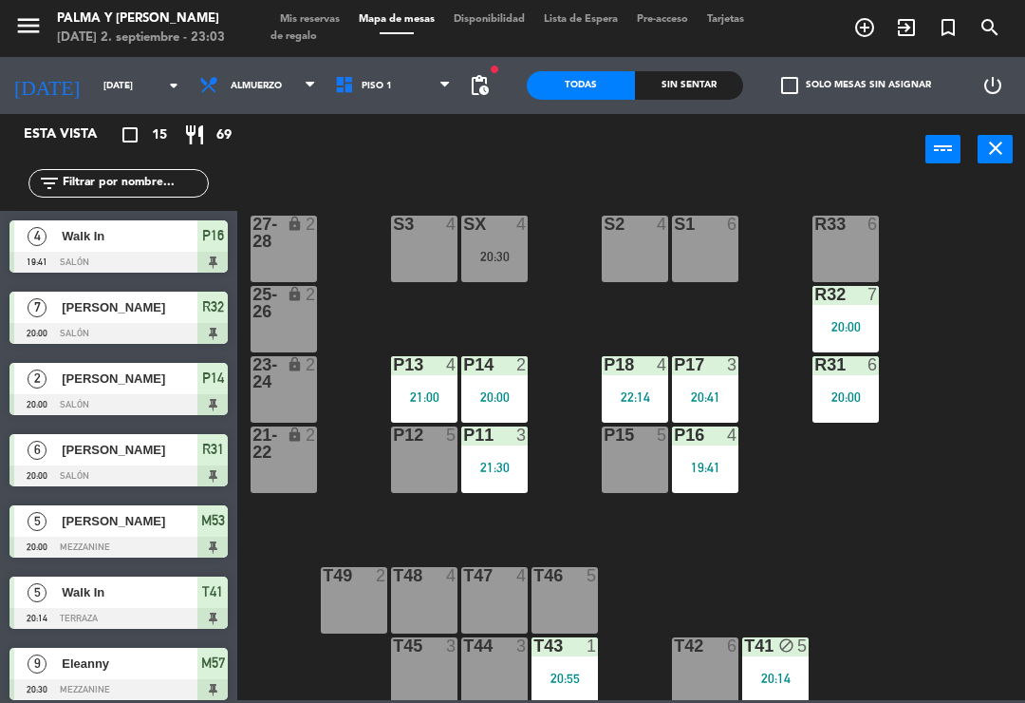
click at [501, 250] on div "20:30" at bounding box center [494, 256] width 66 height 13
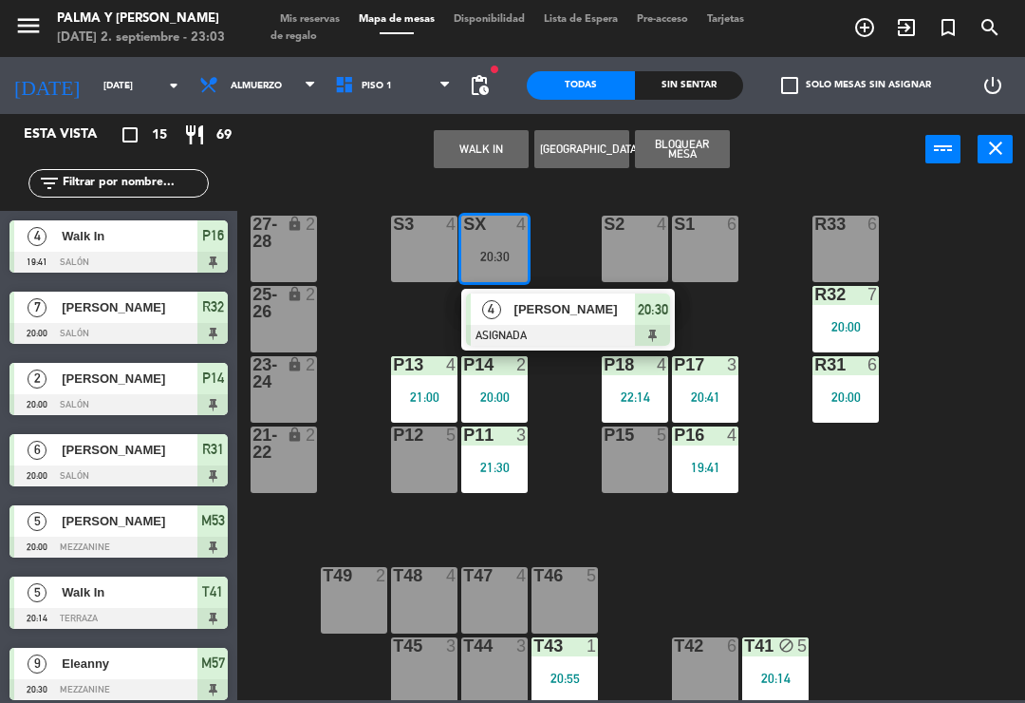
click at [542, 324] on div "[PERSON_NAME]" at bounding box center [574, 308] width 123 height 31
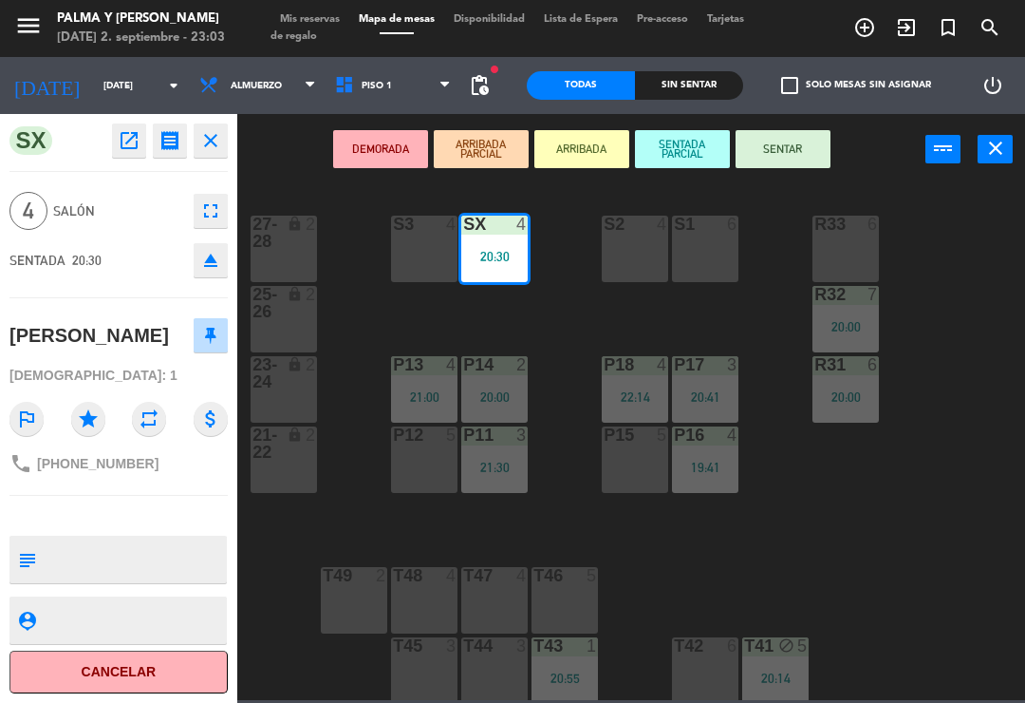
click at [213, 205] on icon "fullscreen" at bounding box center [210, 210] width 23 height 23
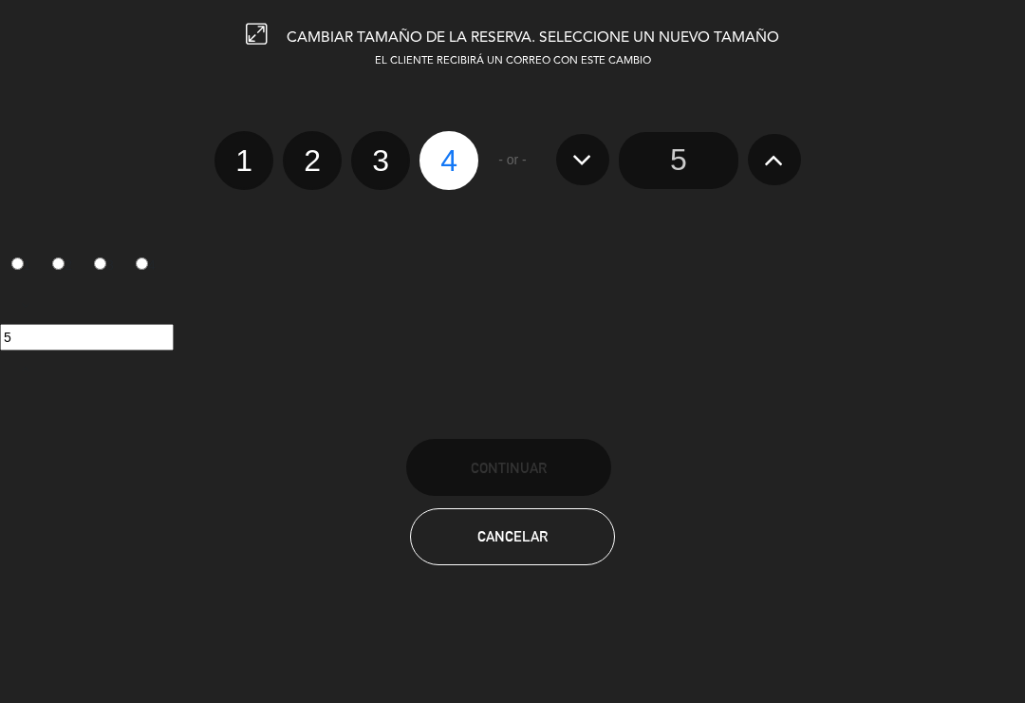
click at [385, 162] on label "3" at bounding box center [380, 160] width 59 height 59
click at [385, 150] on input "3" at bounding box center [378, 144] width 12 height 12
radio input "true"
radio input "false"
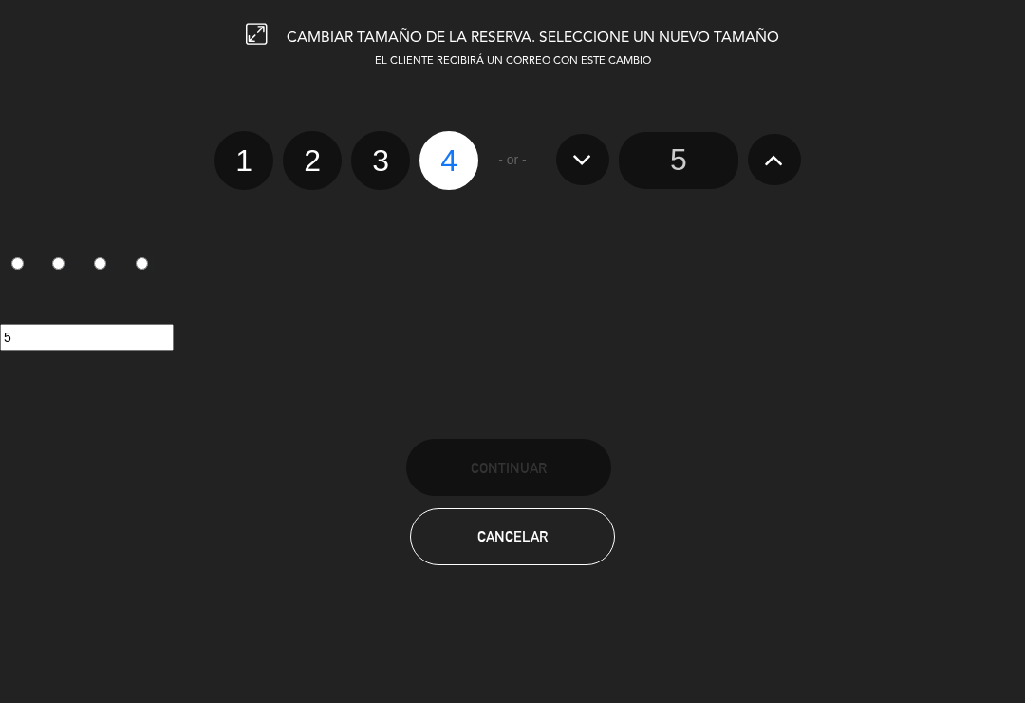
radio input "false"
radio input "true"
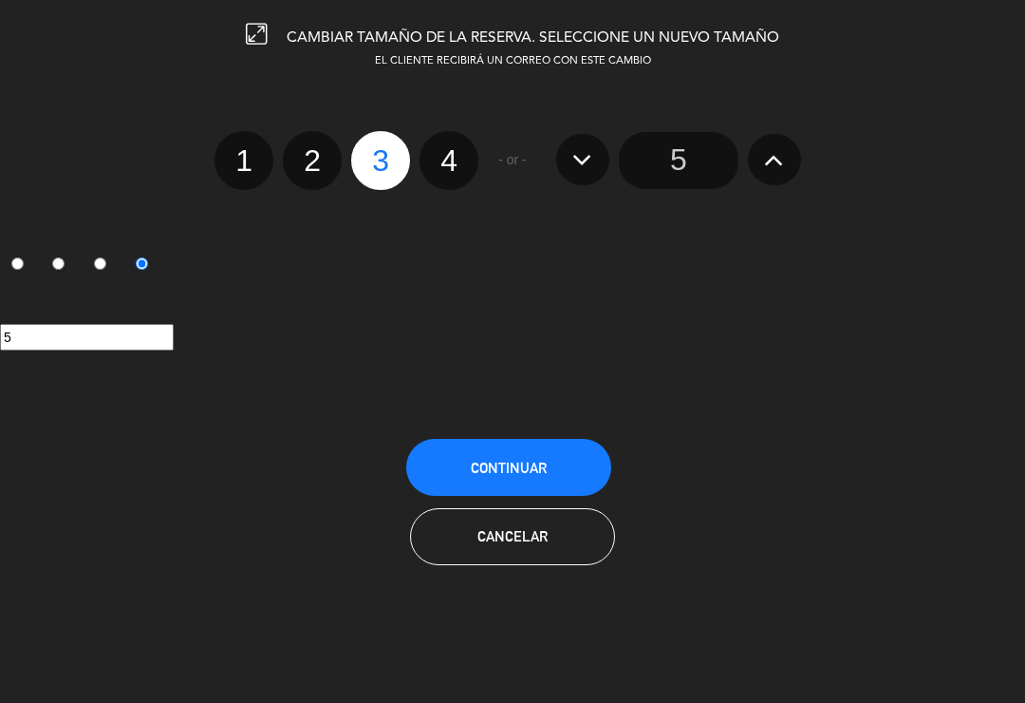
click at [516, 474] on span "Continuar" at bounding box center [509, 468] width 76 height 16
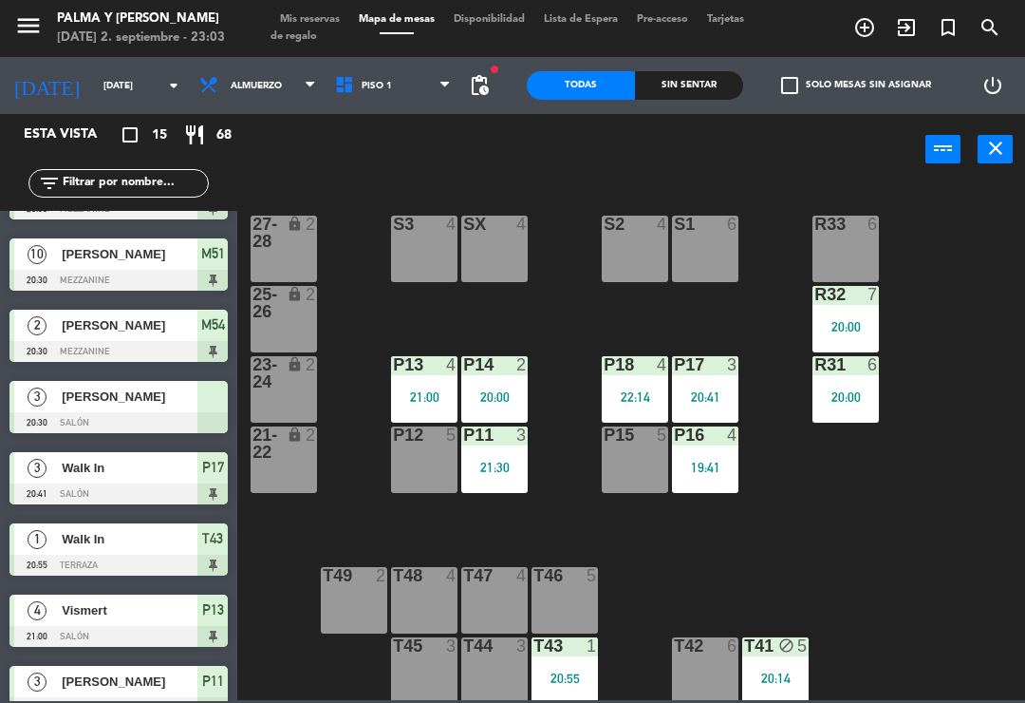
scroll to position [457, 0]
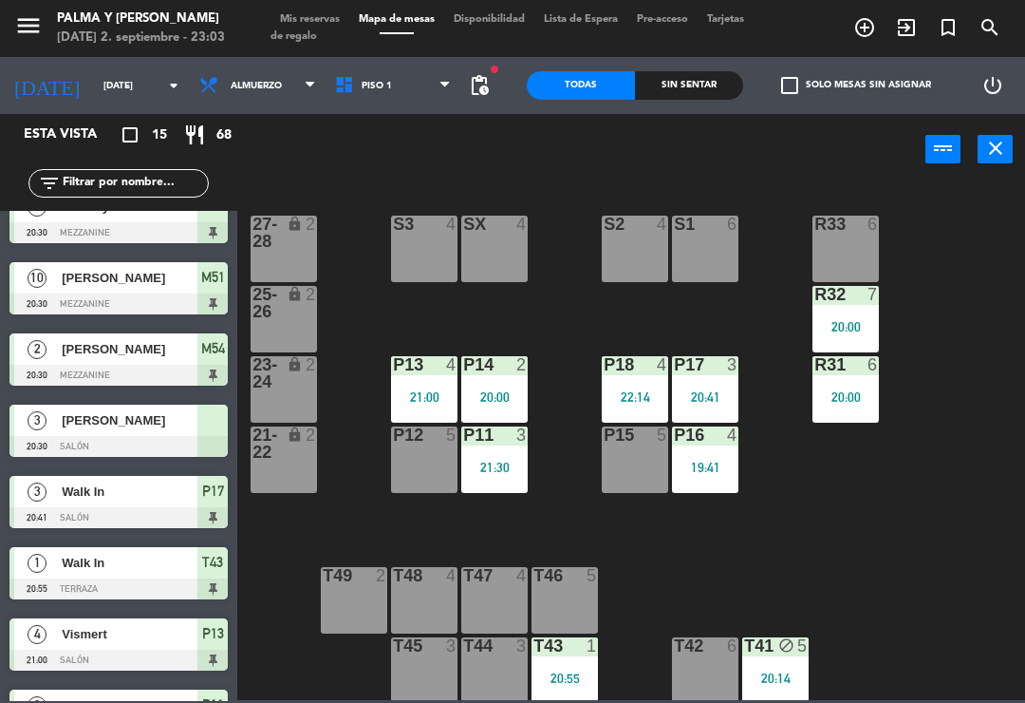
click at [168, 431] on div "[PERSON_NAME]" at bounding box center [129, 419] width 138 height 31
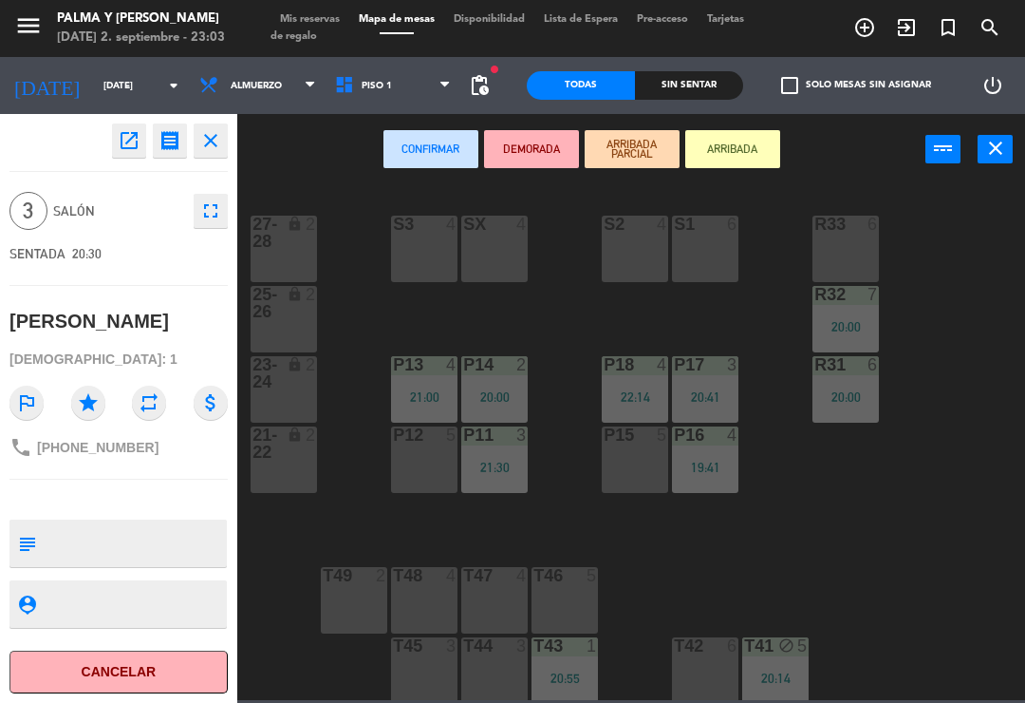
click at [473, 250] on div "SX 4" at bounding box center [494, 249] width 66 height 66
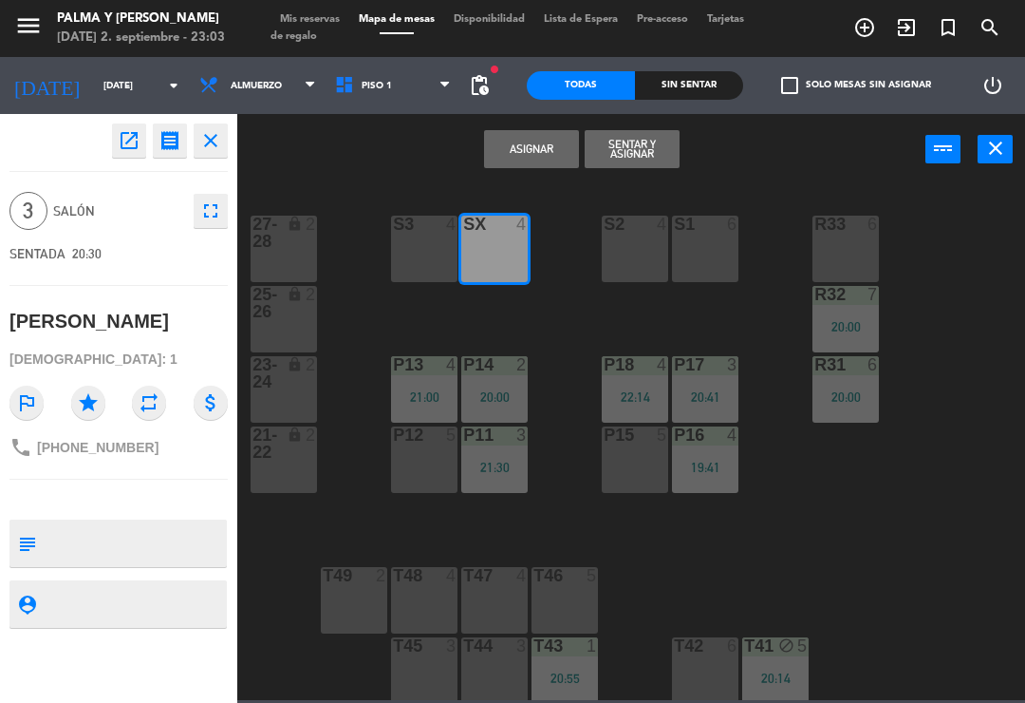
click at [528, 156] on button "Asignar" at bounding box center [531, 149] width 95 height 38
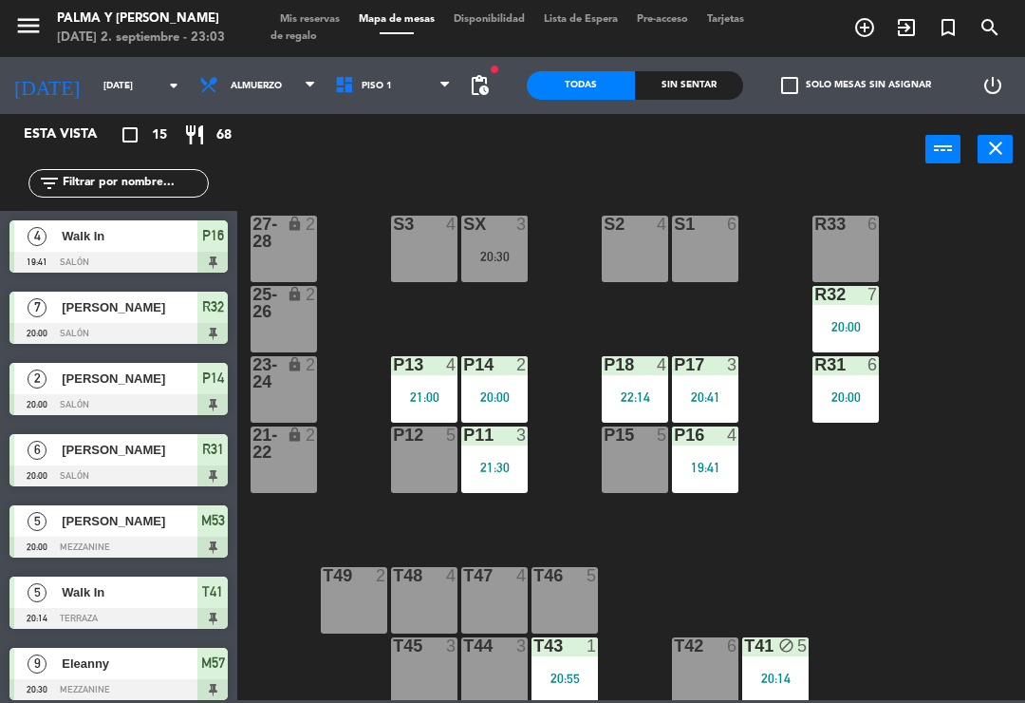
scroll to position [0, 0]
click at [499, 268] on div "SX 3 20:30" at bounding box center [494, 249] width 66 height 66
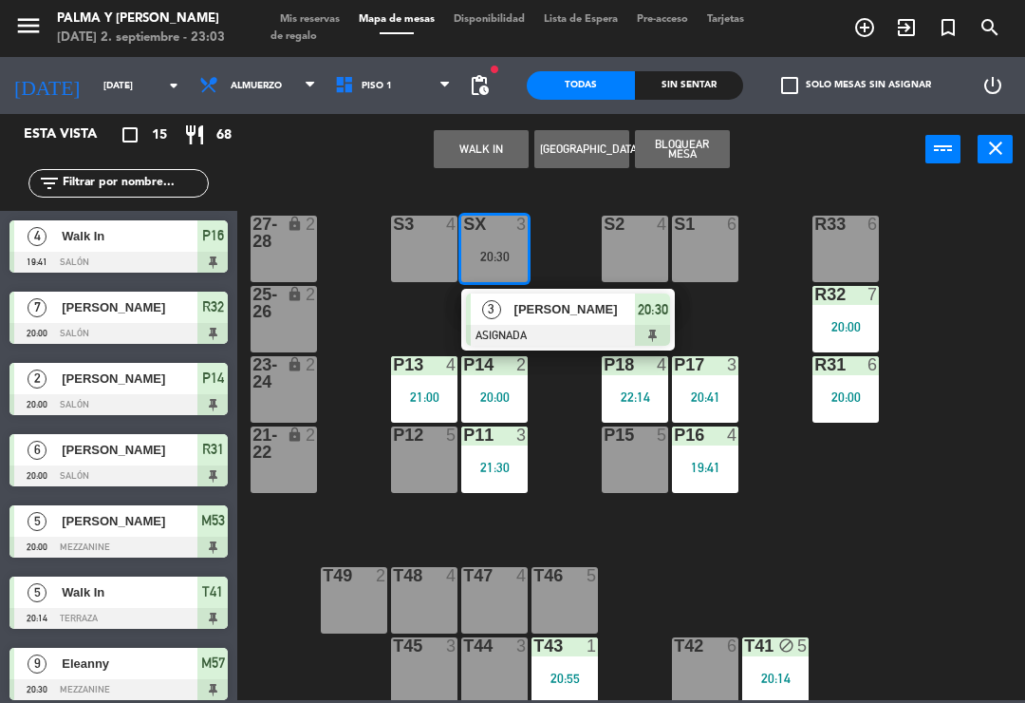
click at [574, 314] on span "[PERSON_NAME]" at bounding box center [576, 309] width 122 height 20
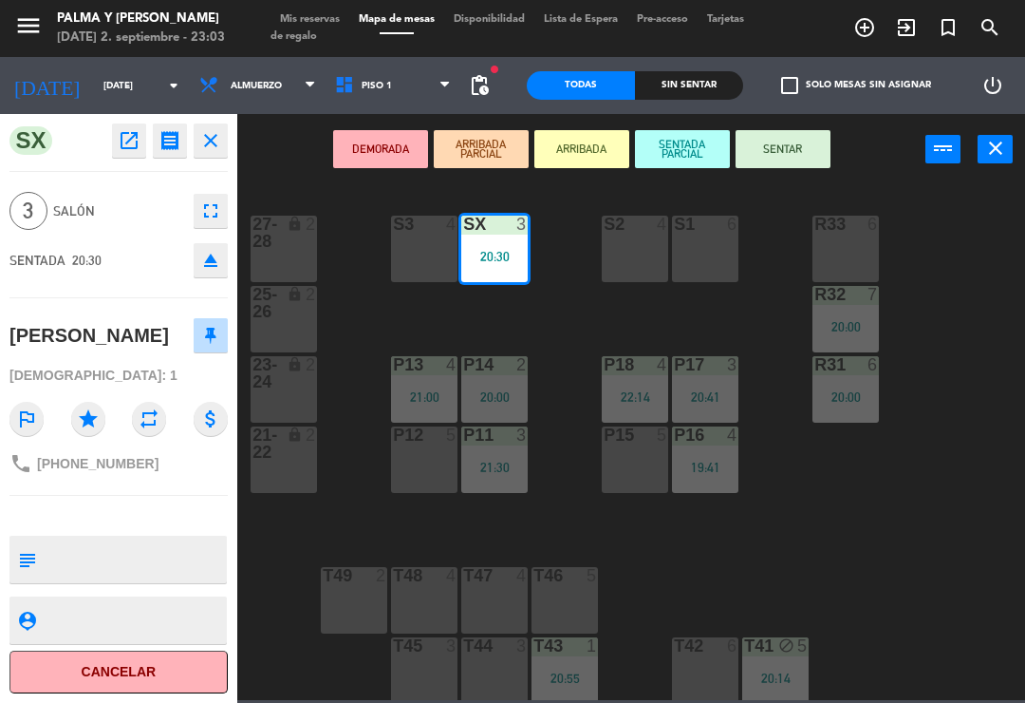
click at [766, 153] on button "SENTAR" at bounding box center [783, 149] width 95 height 38
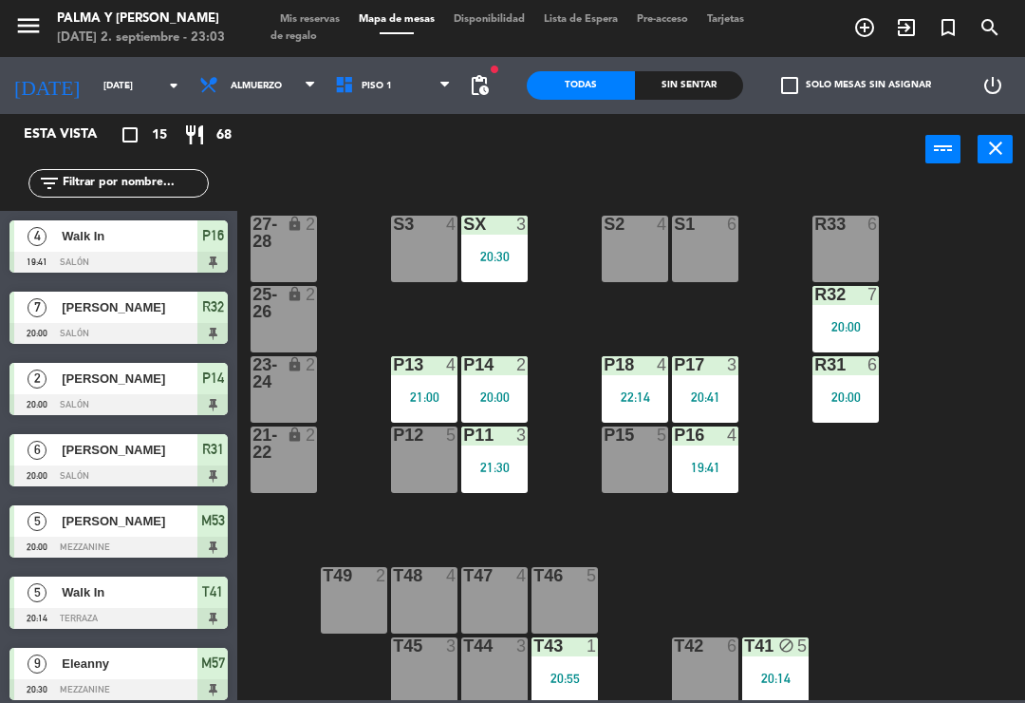
click at [971, 444] on div "R33 6 S1 6 S2 4 S3 4 SX 3 20:30 27-28 lock 2 R32 7 20:00 25-26 lock 2 P13 4 21:…" at bounding box center [637, 440] width 778 height 517
click at [958, 375] on div "R33 6 S1 6 S2 4 S3 4 SX 3 20:30 27-28 lock 2 R32 7 20:00 25-26 lock 2 P13 4 21:…" at bounding box center [637, 440] width 778 height 517
click at [761, 671] on div "20:14" at bounding box center [775, 677] width 66 height 13
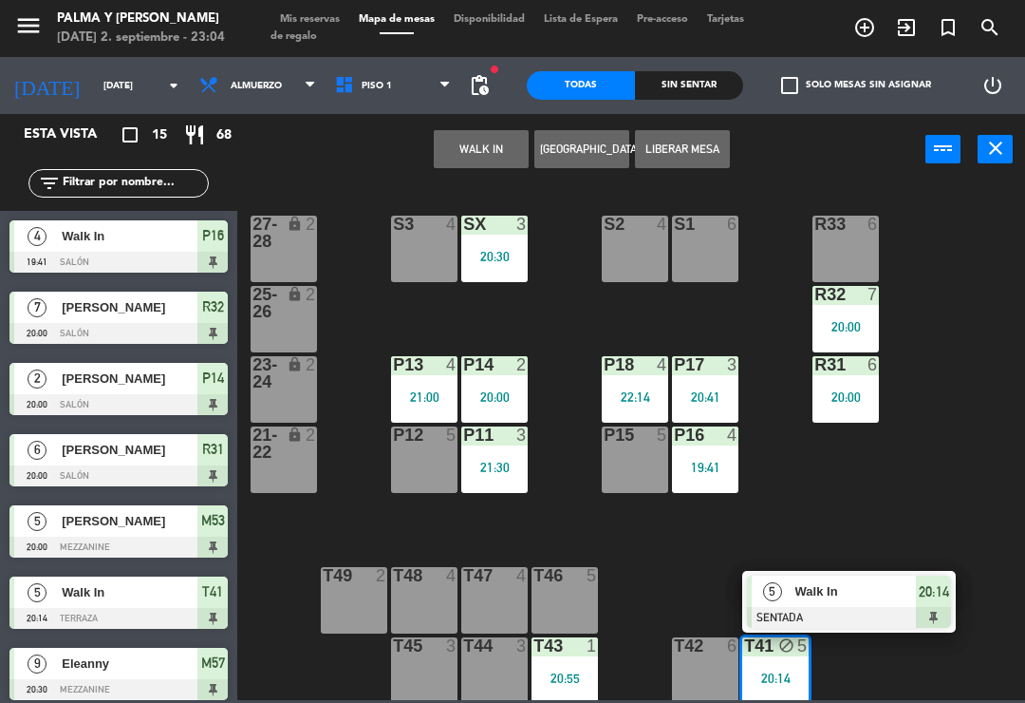
click at [849, 601] on span "Walk In" at bounding box center [857, 591] width 122 height 20
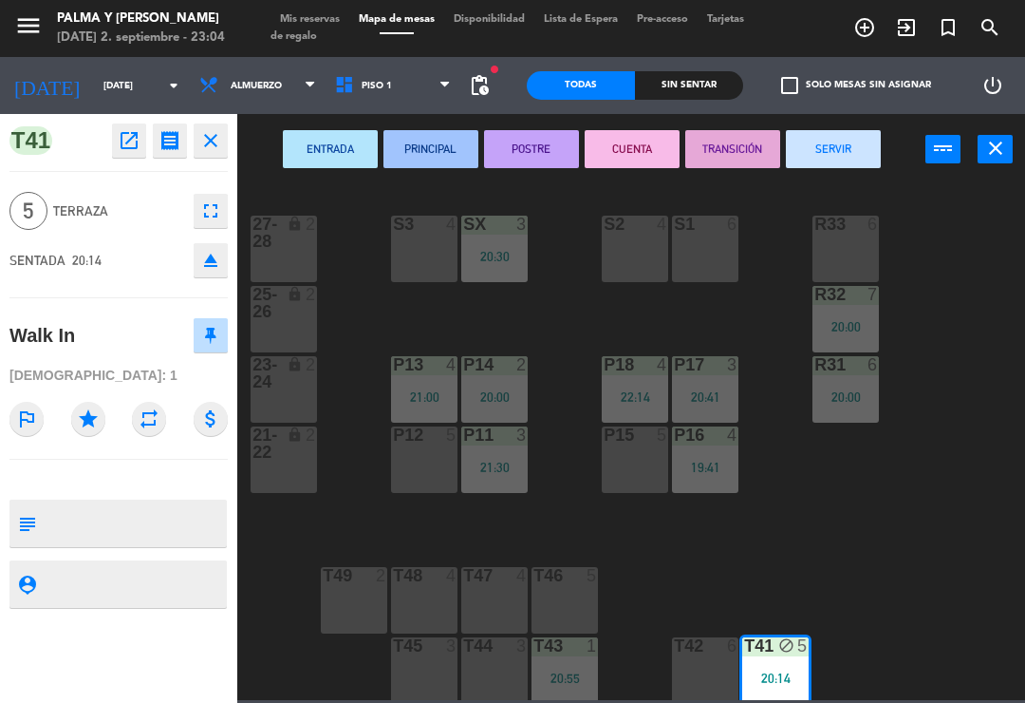
click at [810, 153] on button "SERVIR" at bounding box center [833, 149] width 95 height 38
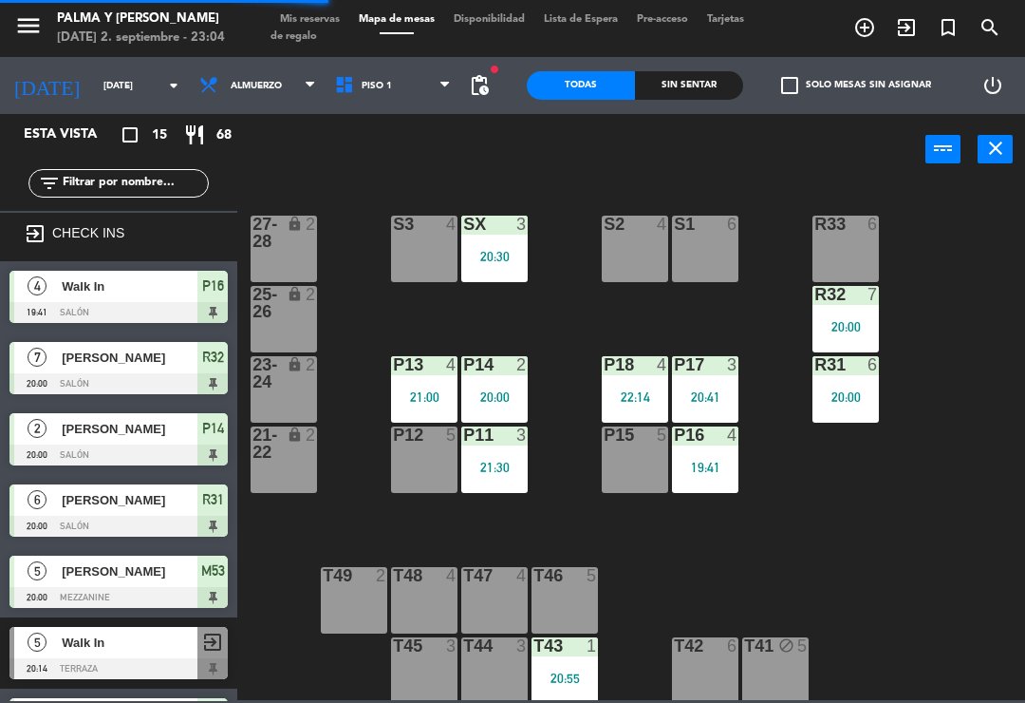
click at [563, 662] on div "T43 1 20:55" at bounding box center [565, 670] width 66 height 66
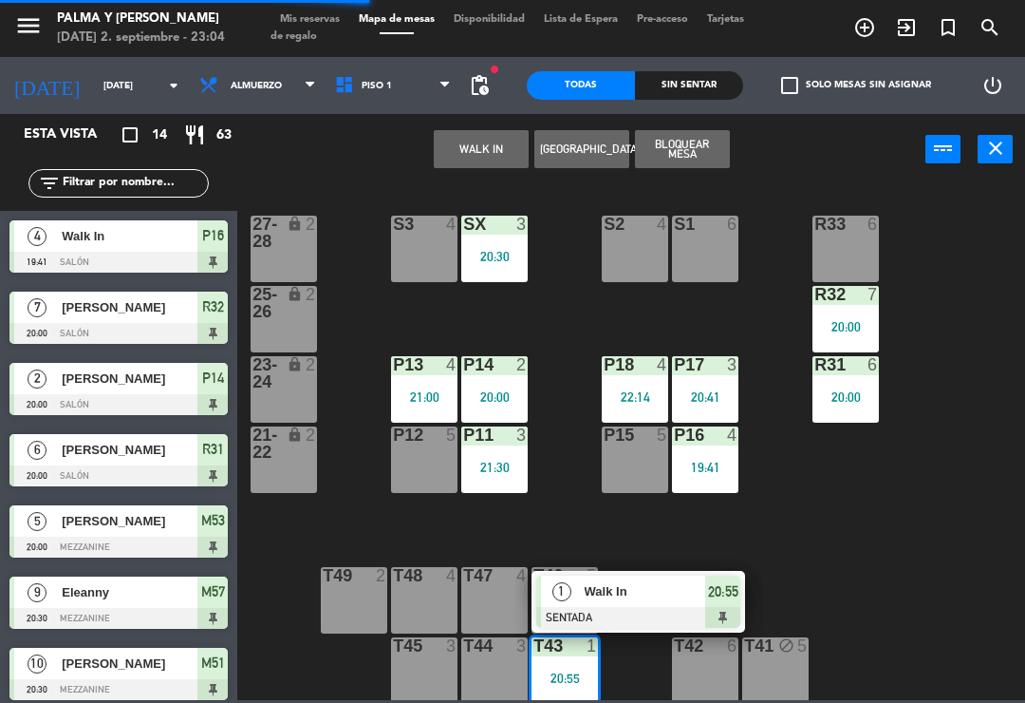
click at [657, 590] on span "Walk In" at bounding box center [646, 591] width 122 height 20
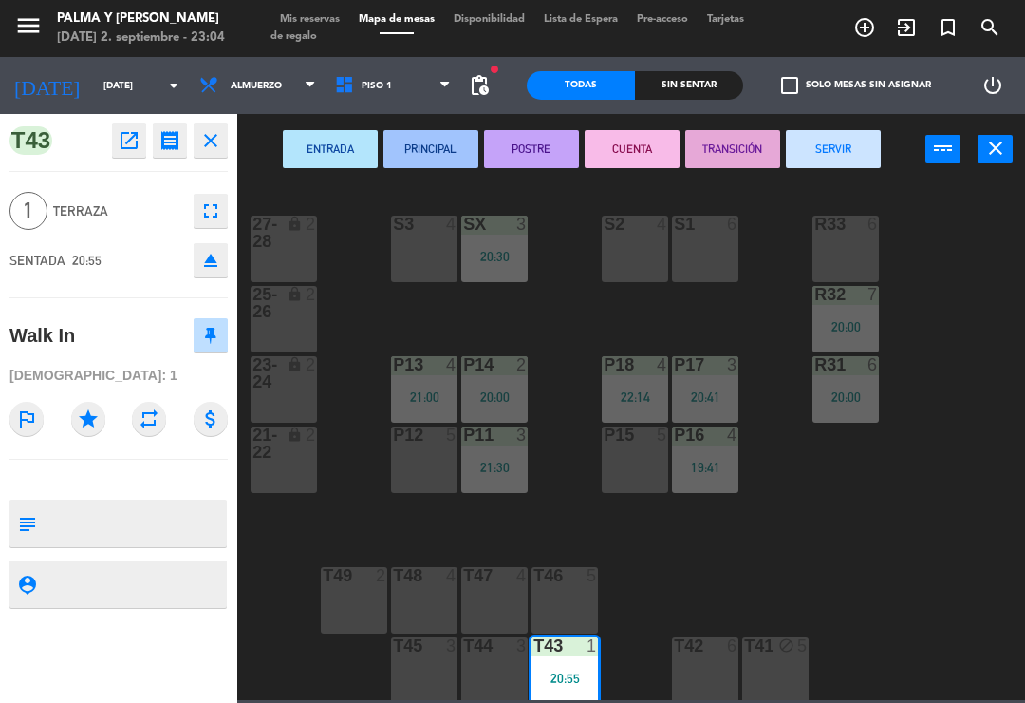
click at [830, 167] on button "SERVIR" at bounding box center [833, 149] width 95 height 38
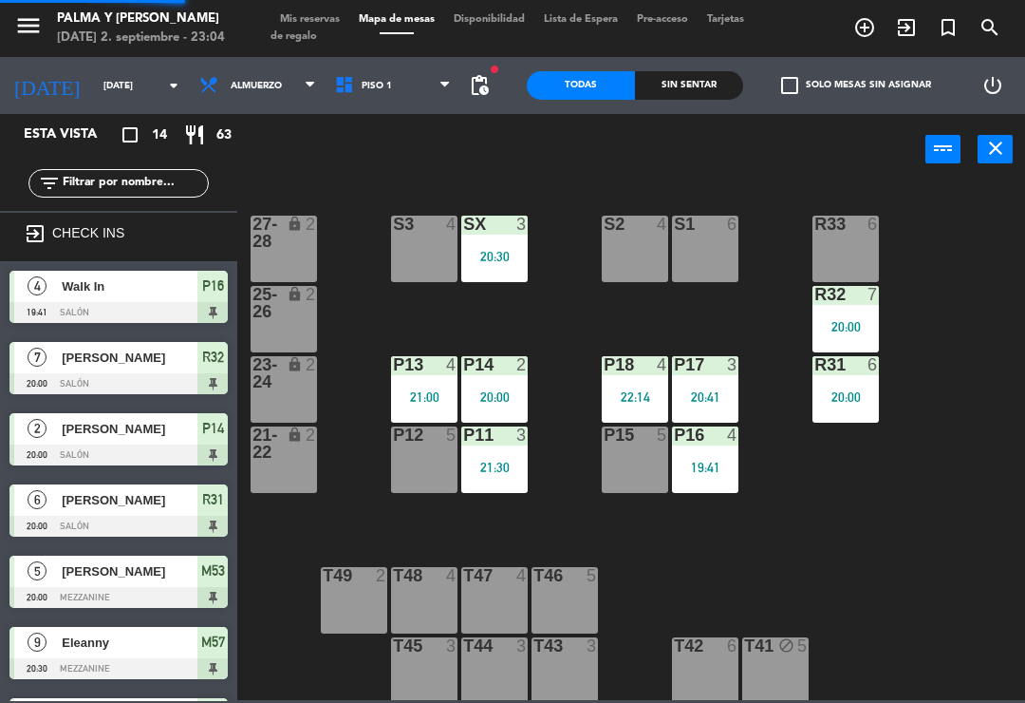
scroll to position [89, 0]
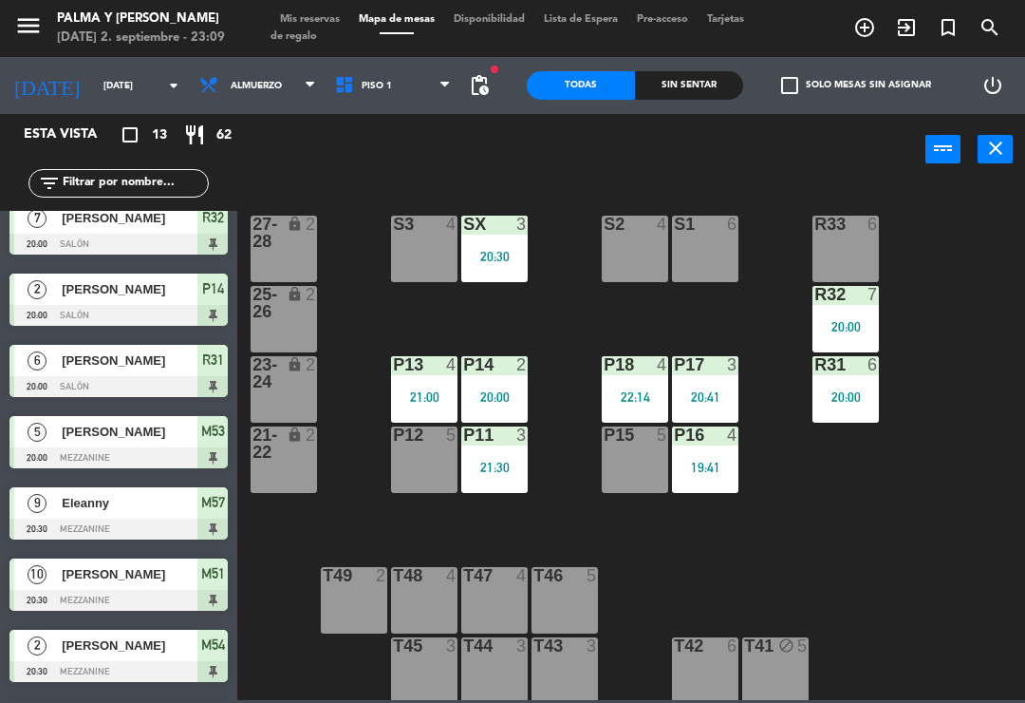
click at [490, 390] on div "20:00" at bounding box center [494, 396] width 66 height 13
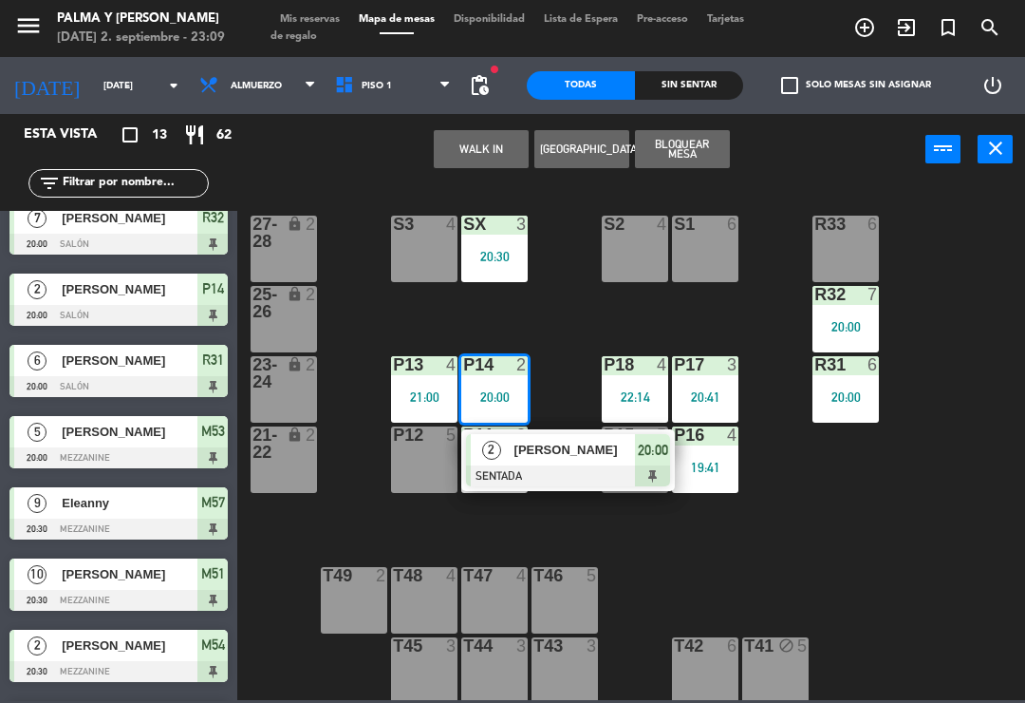
click at [551, 451] on span "[PERSON_NAME]" at bounding box center [576, 450] width 122 height 20
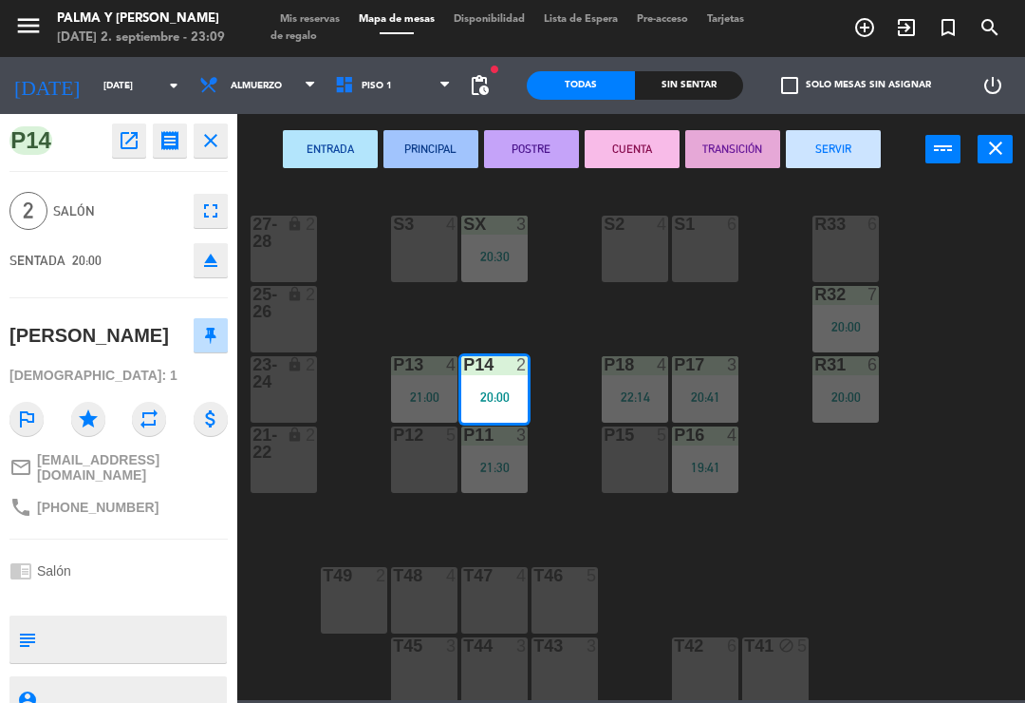
click at [833, 130] on button "SERVIR" at bounding box center [833, 149] width 95 height 38
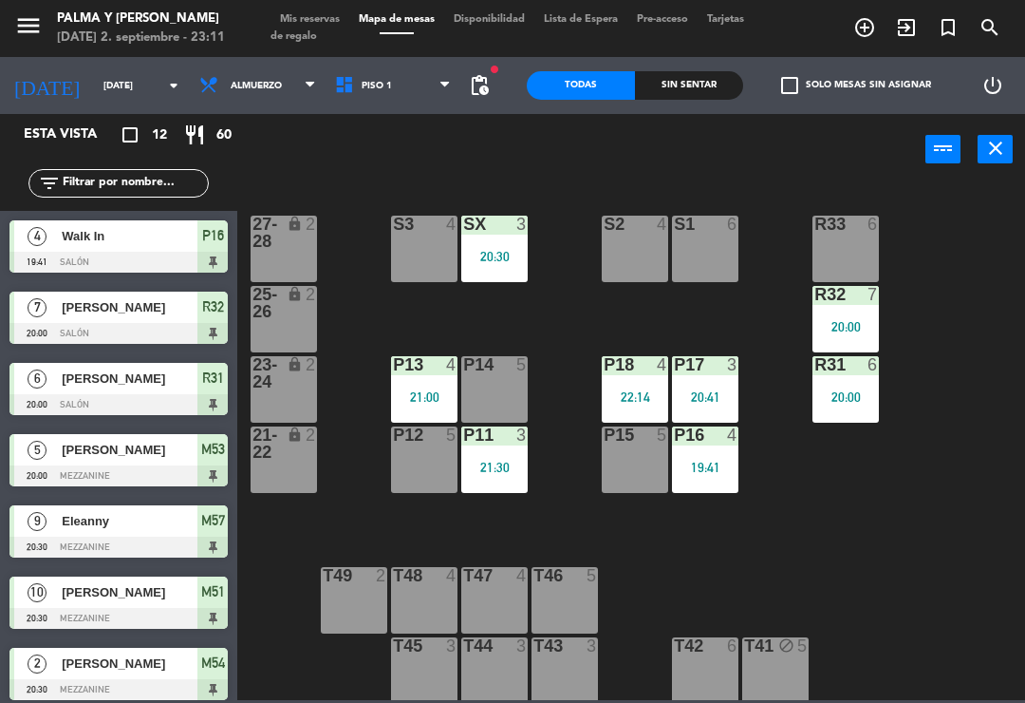
scroll to position [0, 0]
click at [835, 313] on div "R32 7 20:00" at bounding box center [846, 319] width 66 height 66
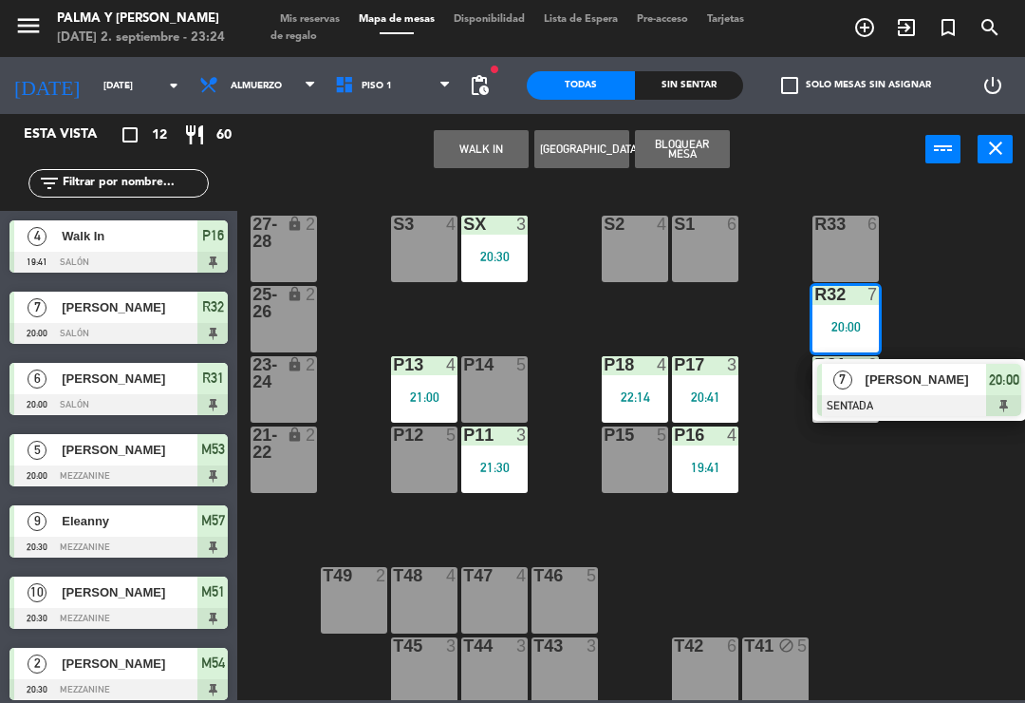
click at [910, 400] on div at bounding box center [919, 405] width 204 height 21
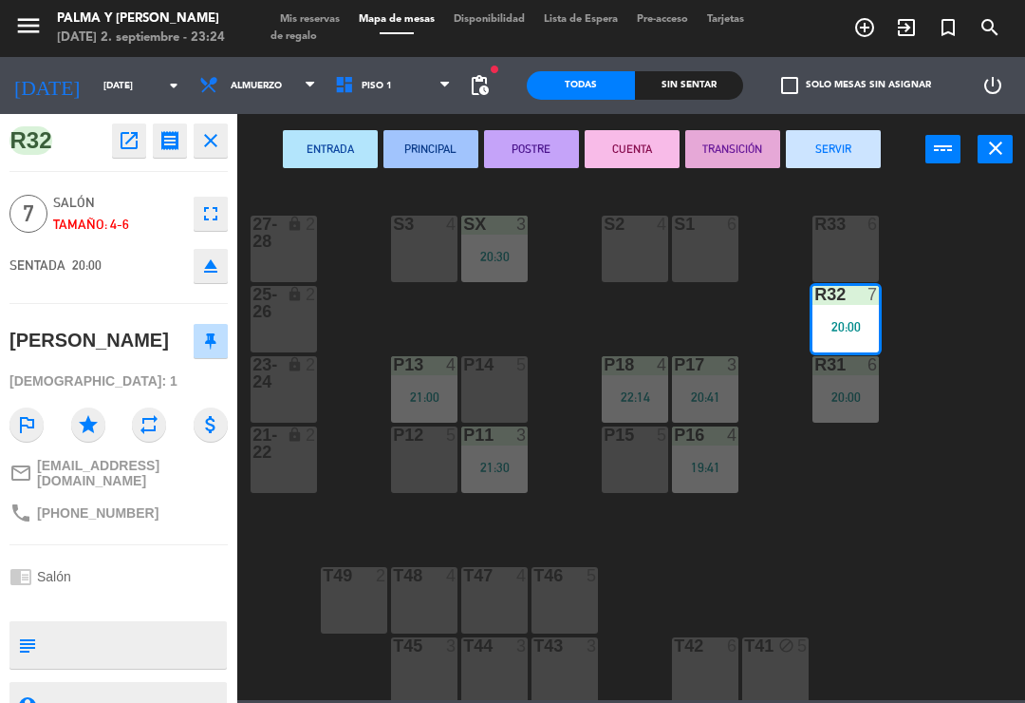
click at [824, 167] on button "SERVIR" at bounding box center [833, 149] width 95 height 38
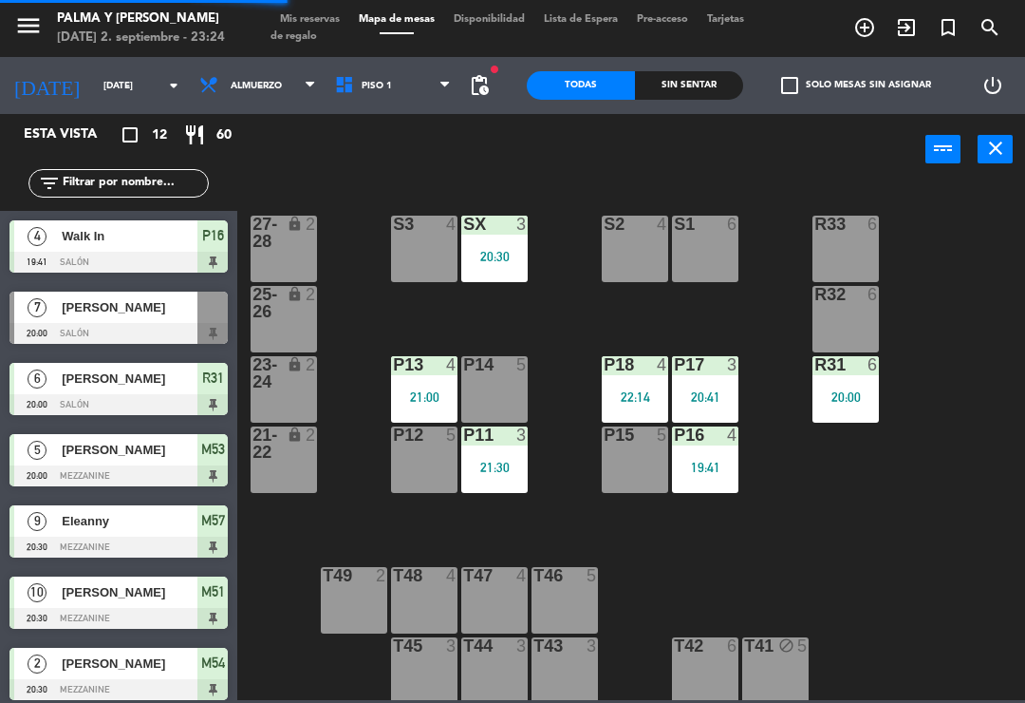
click at [687, 411] on div "P17 3 20:41" at bounding box center [705, 389] width 66 height 66
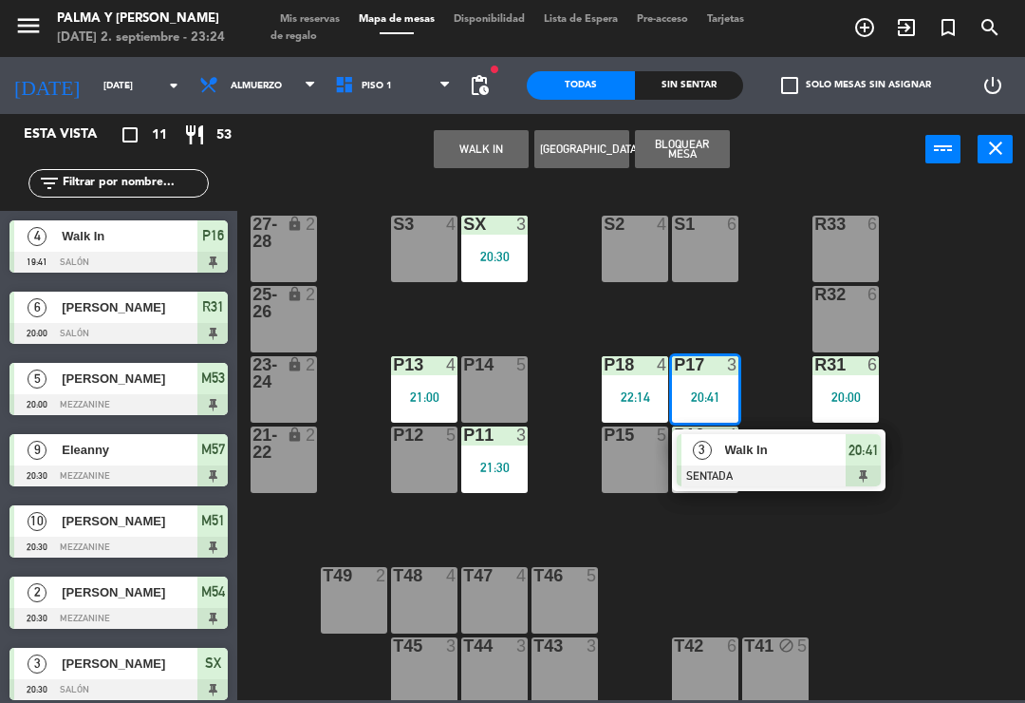
click at [754, 442] on span "Walk In" at bounding box center [786, 450] width 122 height 20
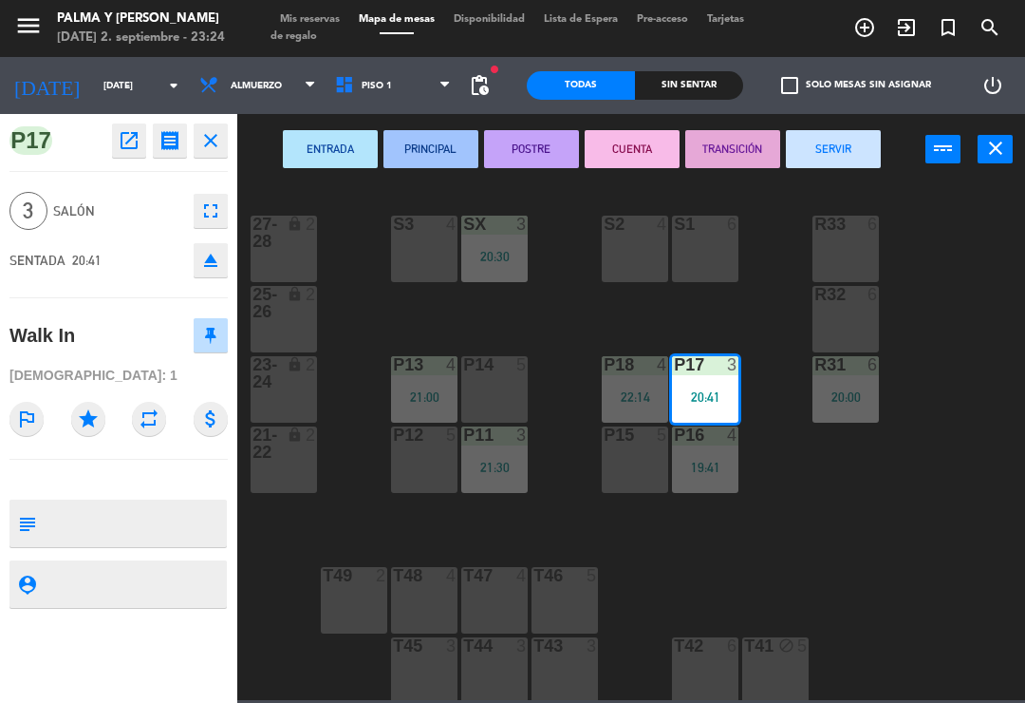
click at [833, 148] on button "SERVIR" at bounding box center [833, 149] width 95 height 38
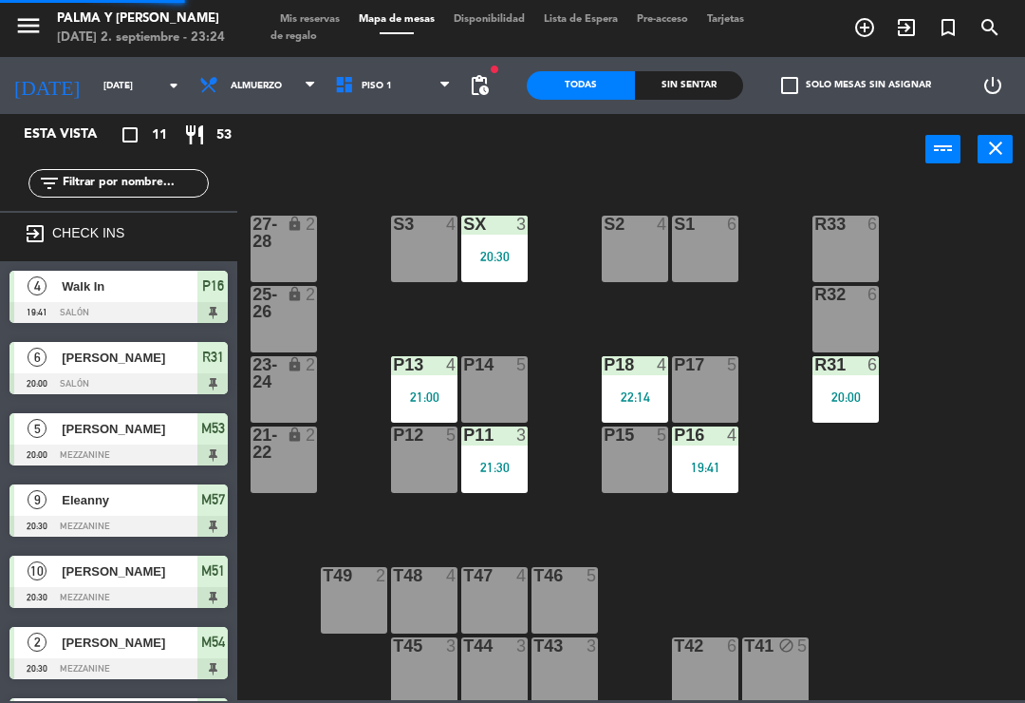
scroll to position [15, 0]
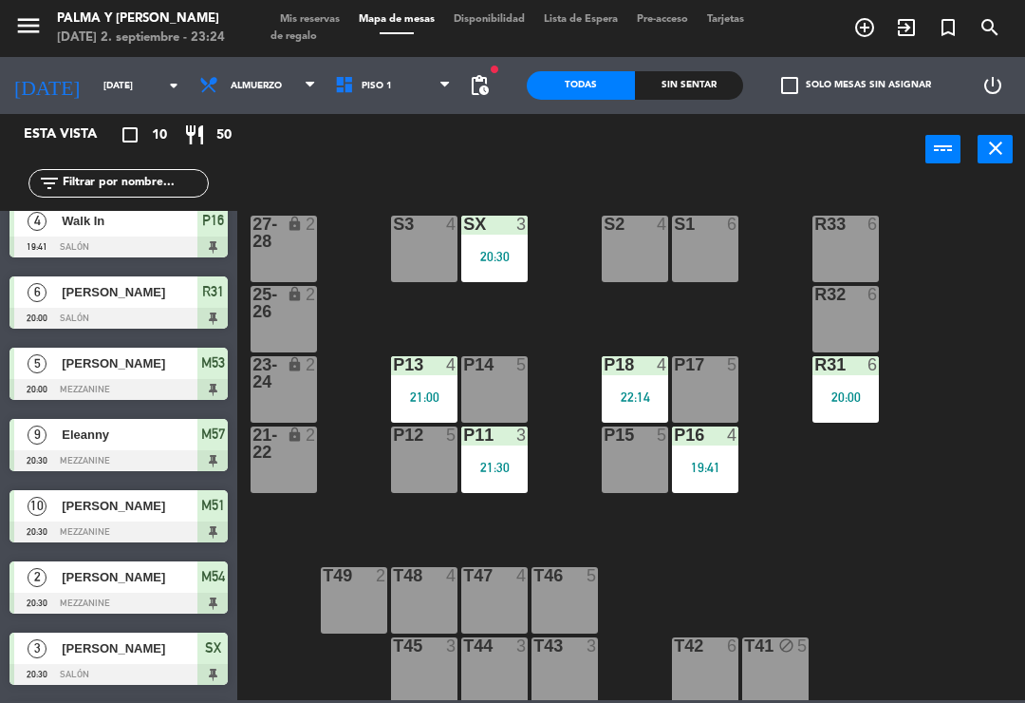
click at [912, 485] on div "R33 6 S1 6 S2 4 S3 4 SX 3 20:30 27-28 lock 2 R32 6 25-26 lock 2 P13 4 21:00 P14…" at bounding box center [637, 440] width 778 height 517
click at [853, 390] on div "20:00" at bounding box center [846, 396] width 66 height 13
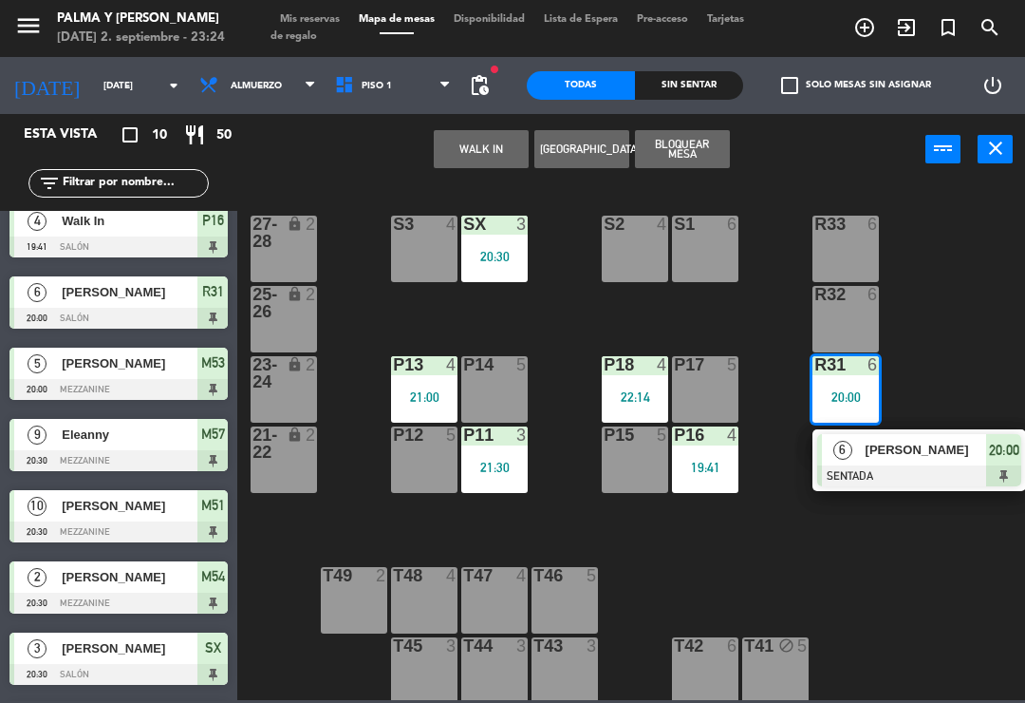
click at [892, 446] on span "[PERSON_NAME]" at bounding box center [927, 450] width 122 height 20
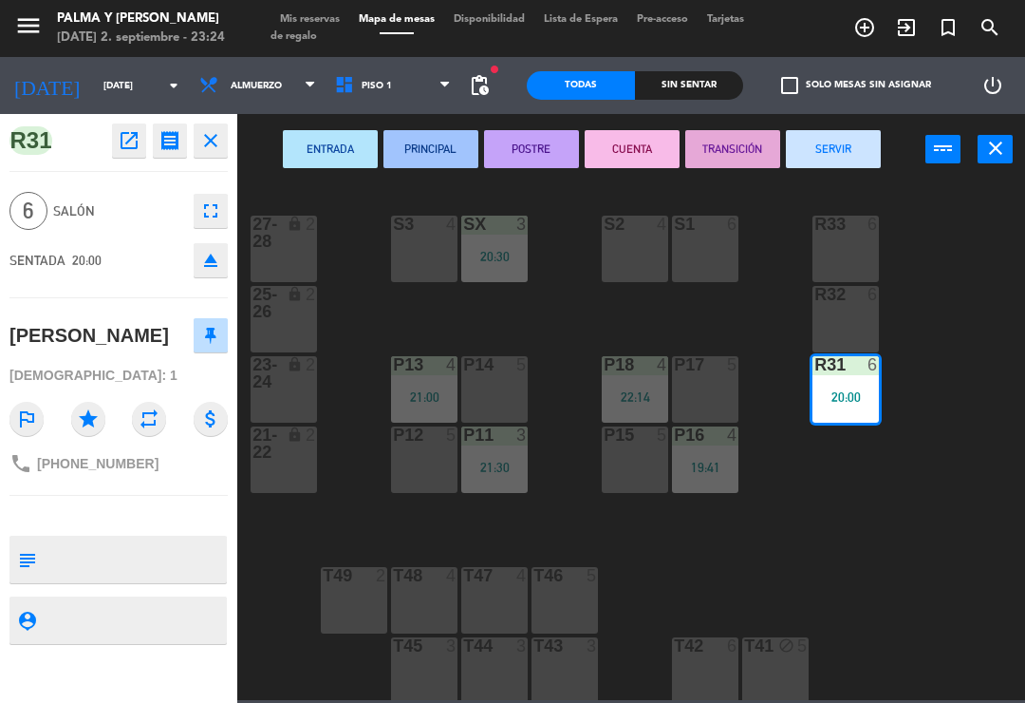
click at [630, 150] on button "CUENTA" at bounding box center [632, 149] width 95 height 38
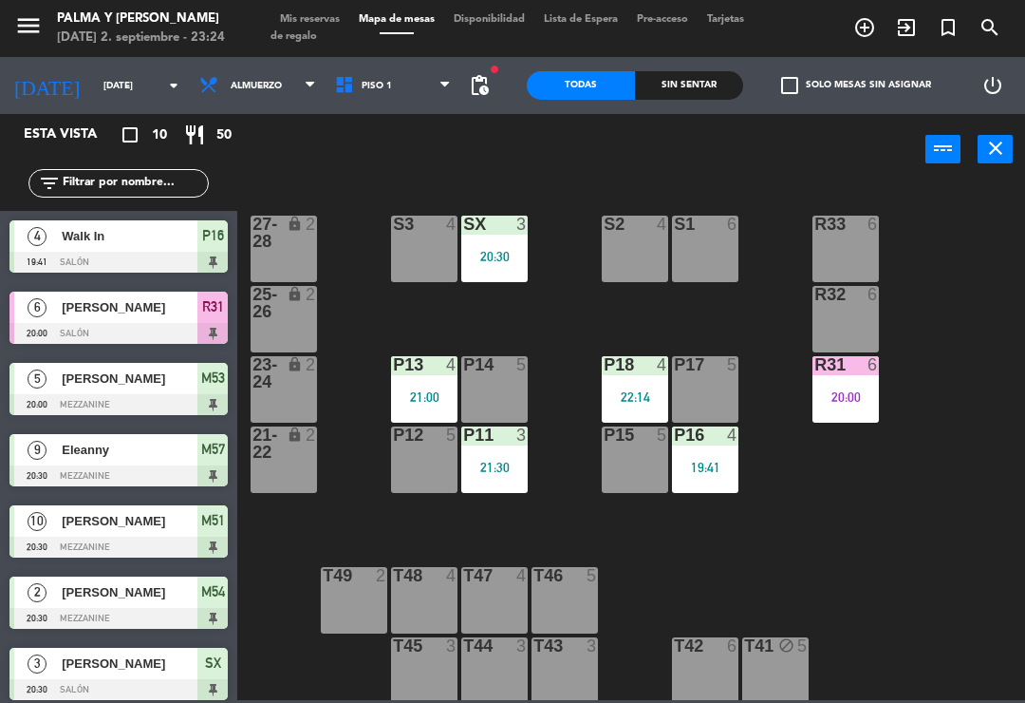
click at [800, 533] on div "R33 6 S1 6 S2 4 S3 4 SX 3 20:30 27-28 lock 2 R32 6 25-26 lock 2 P13 4 21:00 P14…" at bounding box center [637, 440] width 778 height 517
click at [704, 485] on div "P16 4 19:41" at bounding box center [705, 459] width 66 height 66
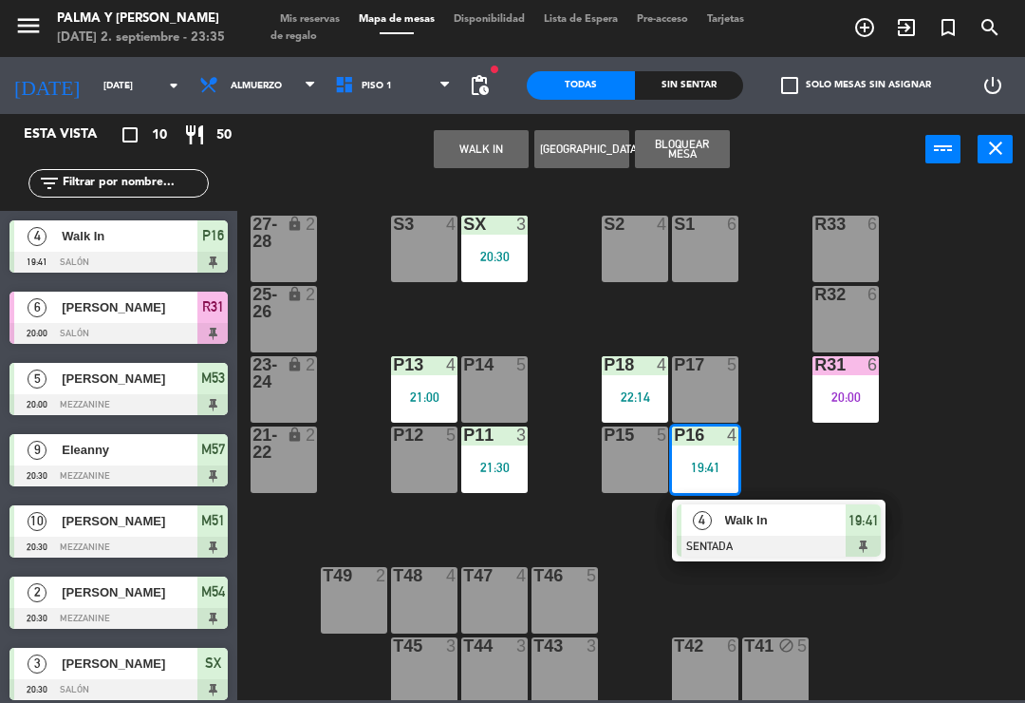
click at [740, 551] on div at bounding box center [779, 545] width 204 height 21
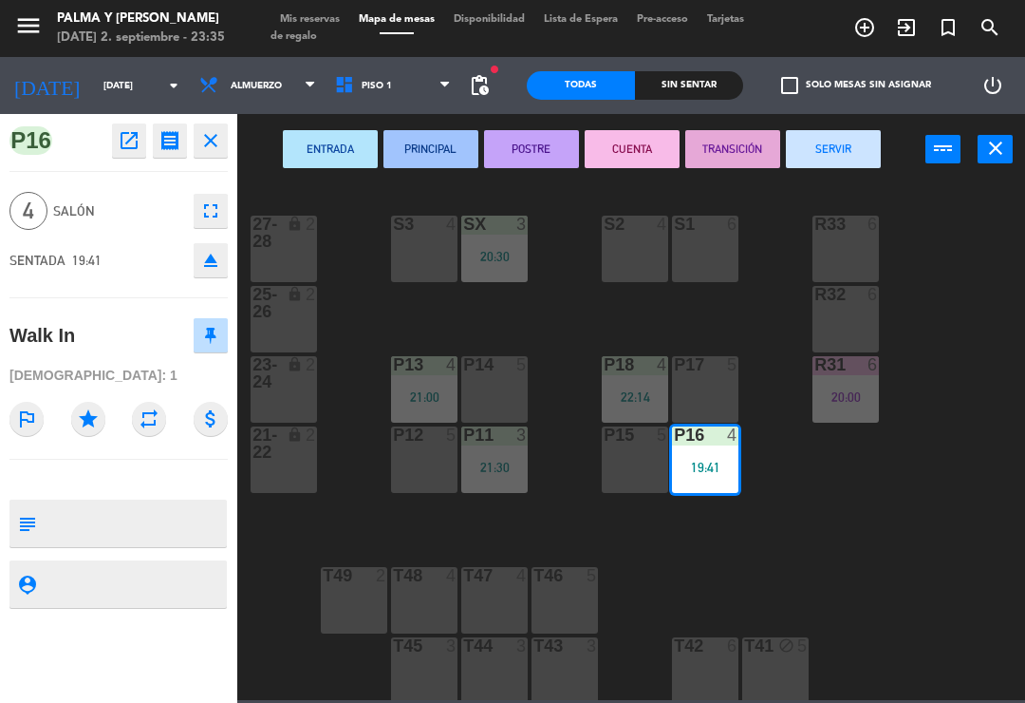
click at [850, 141] on button "SERVIR" at bounding box center [833, 149] width 95 height 38
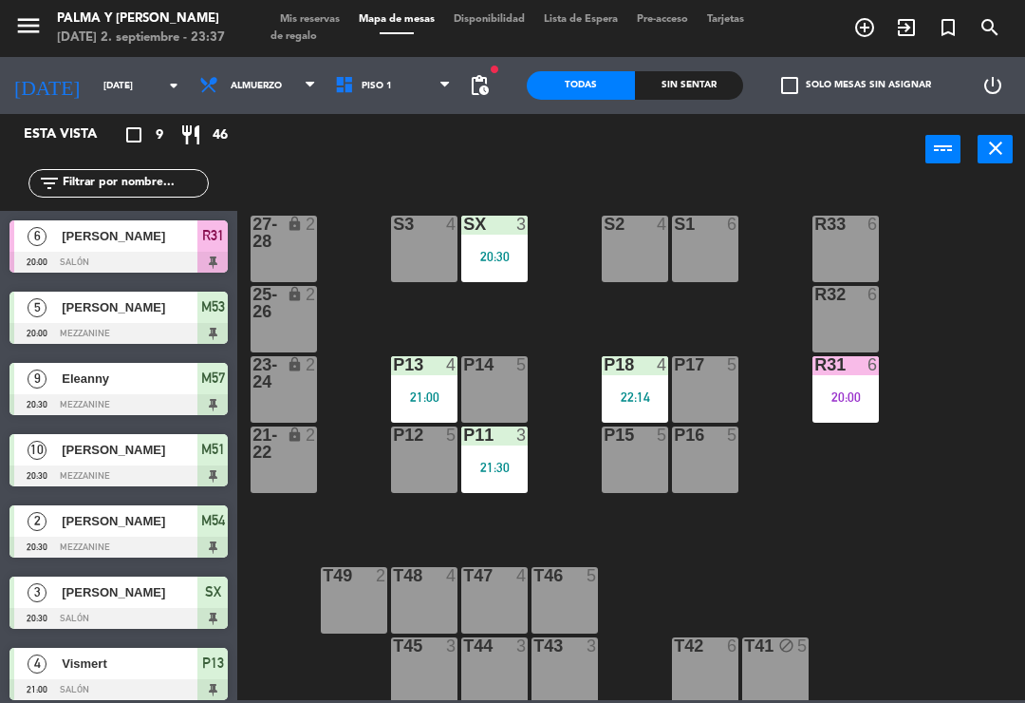
click at [842, 422] on div "R31 6 20:00" at bounding box center [846, 389] width 66 height 66
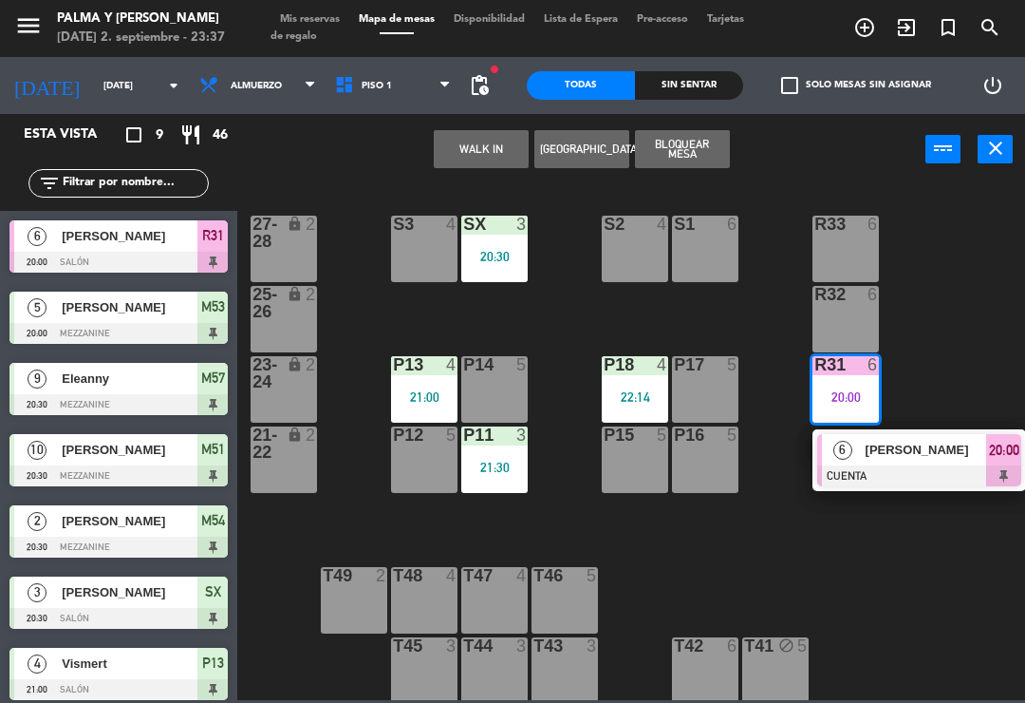
click at [904, 434] on div "[PERSON_NAME]" at bounding box center [925, 449] width 123 height 31
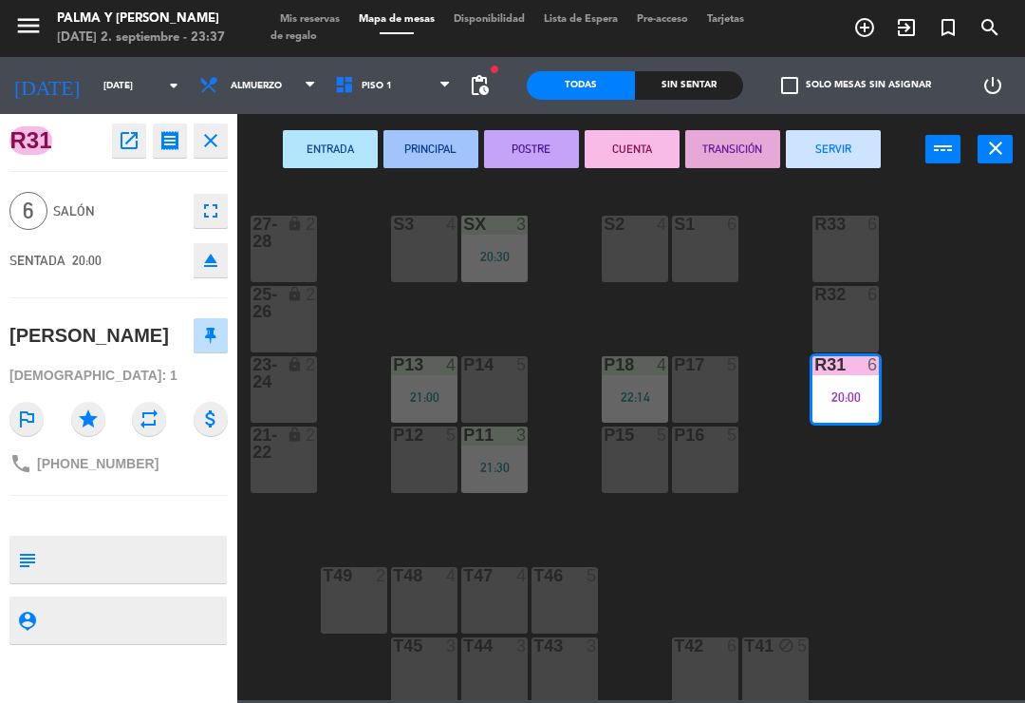
click at [817, 158] on button "SERVIR" at bounding box center [833, 149] width 95 height 38
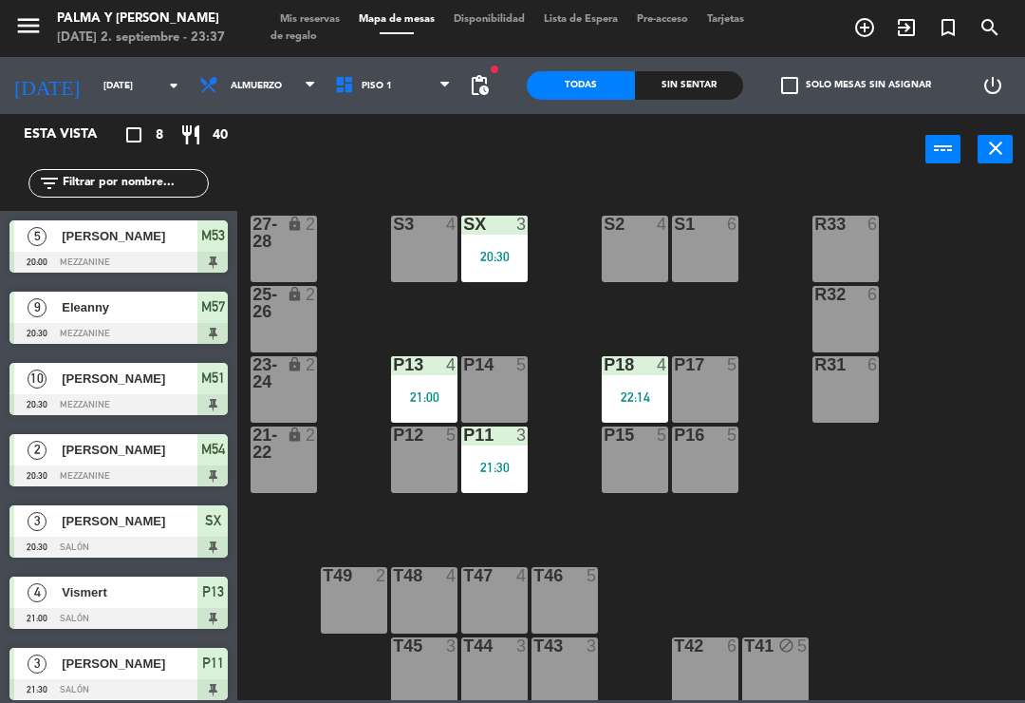
click at [415, 103] on span "Piso 1" at bounding box center [394, 86] width 136 height 42
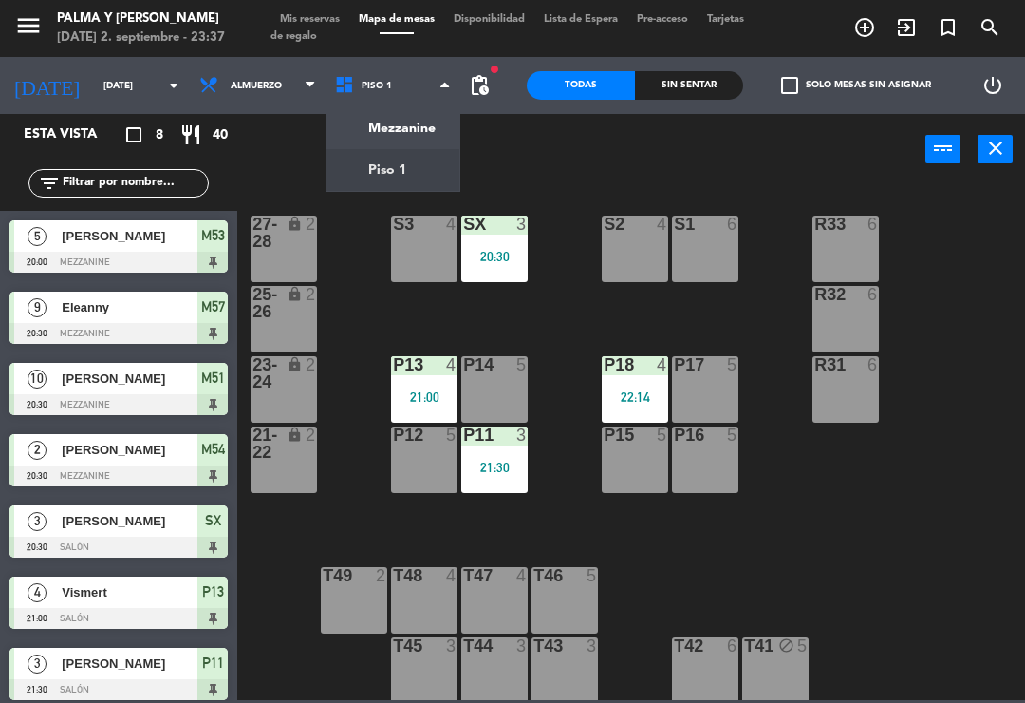
click at [408, 129] on ng-component "menu Palma y [PERSON_NAME][DATE] 2. septiembre - 23:37 Mis reservas Mapa de mes…" at bounding box center [512, 350] width 1025 height 700
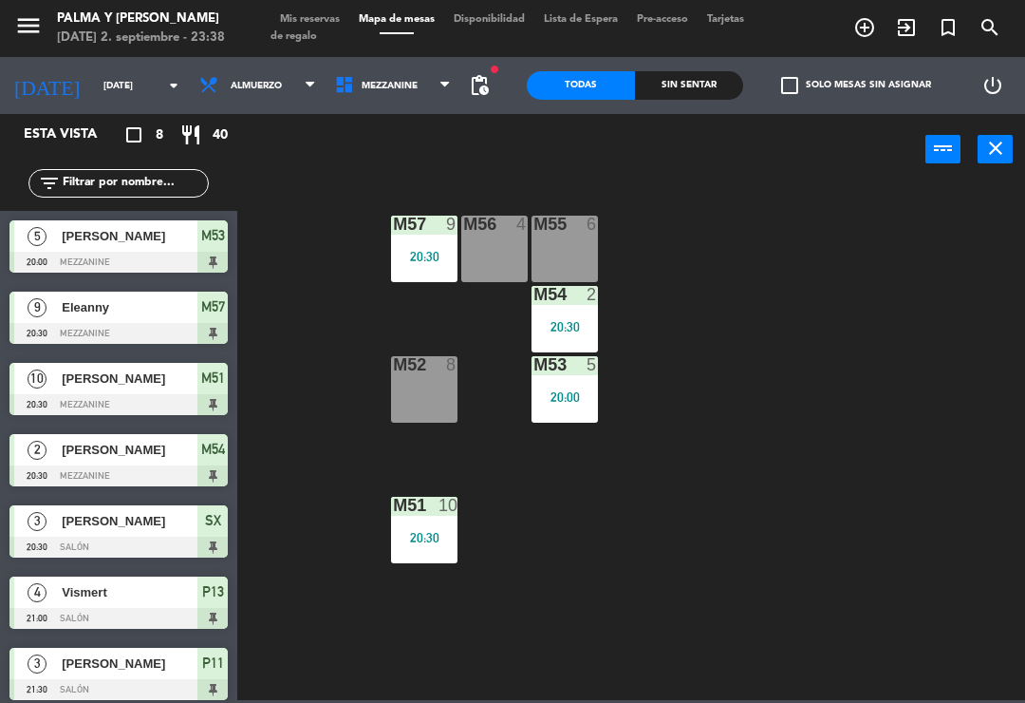
click at [566, 390] on div "20:00" at bounding box center [565, 396] width 66 height 13
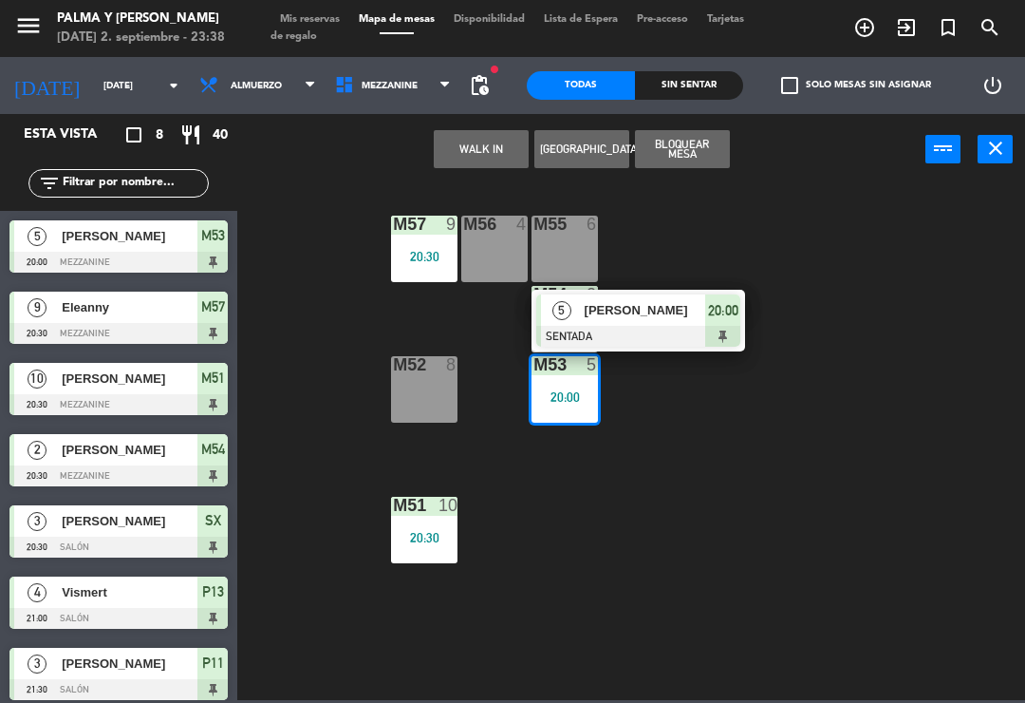
click at [666, 311] on span "[PERSON_NAME]" at bounding box center [646, 310] width 122 height 20
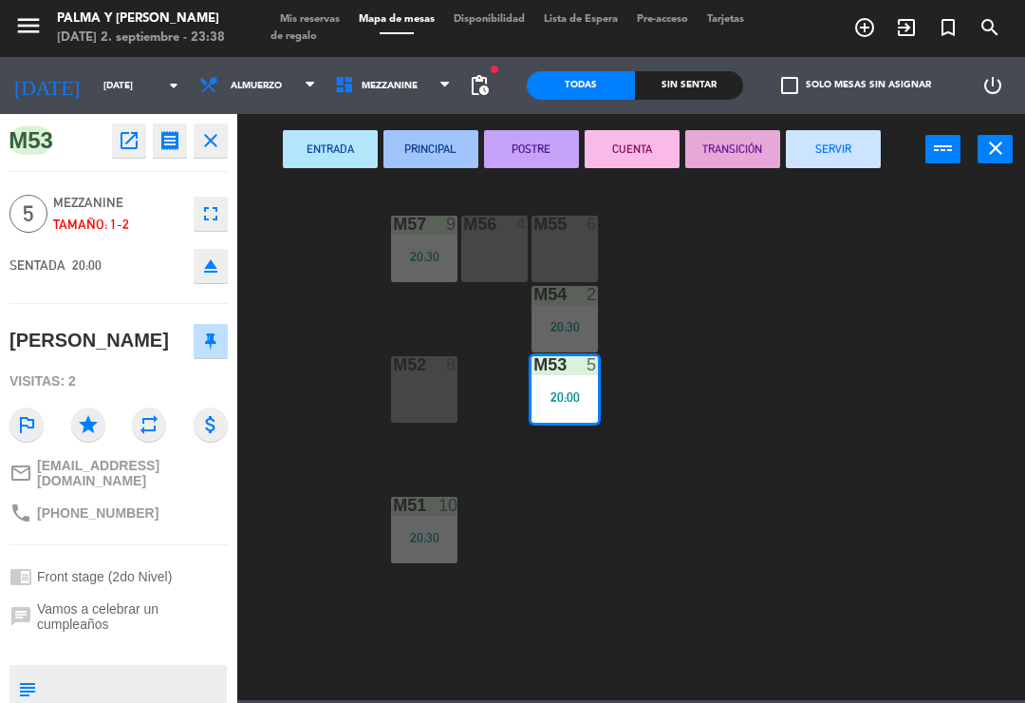
click at [839, 152] on button "SERVIR" at bounding box center [833, 149] width 95 height 38
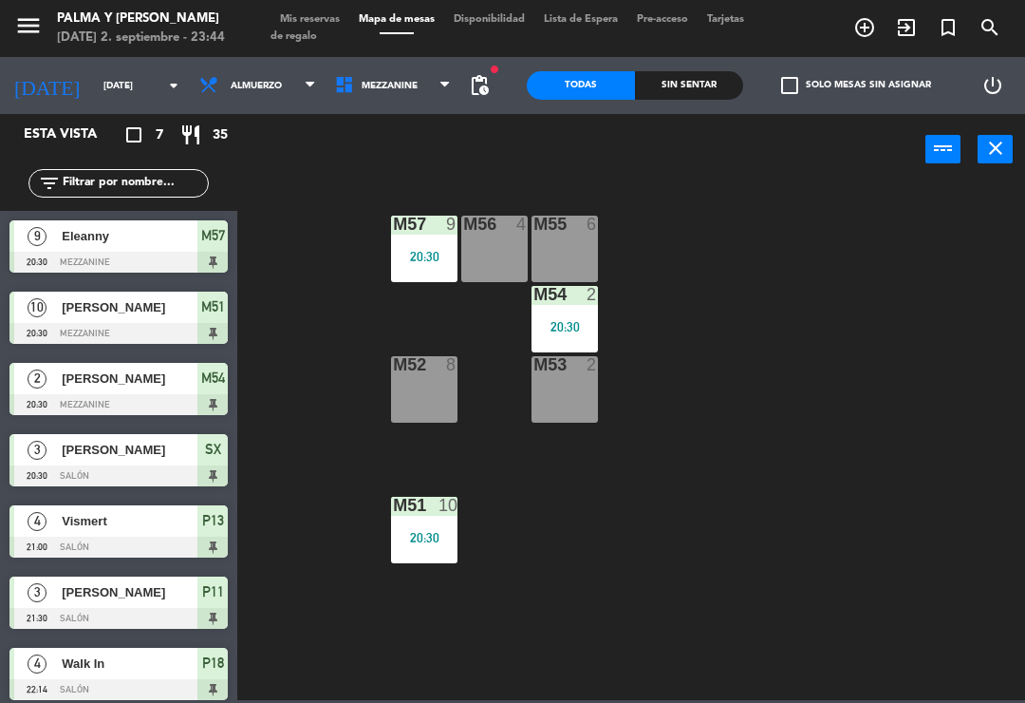
click at [835, 520] on div "M57 9 20:30 M56 4 M55 6 M54 2 20:30 M52 8 M53 2 M51 10 20:30" at bounding box center [637, 440] width 778 height 517
click at [231, 85] on span "Almuerzo" at bounding box center [256, 86] width 51 height 10
click at [255, 148] on ng-component "menu Palma y [PERSON_NAME][DATE] 2. septiembre - 23:44 Mis reservas Mapa de mes…" at bounding box center [512, 350] width 1025 height 700
click at [397, 97] on span "Mezzanine" at bounding box center [394, 86] width 136 height 42
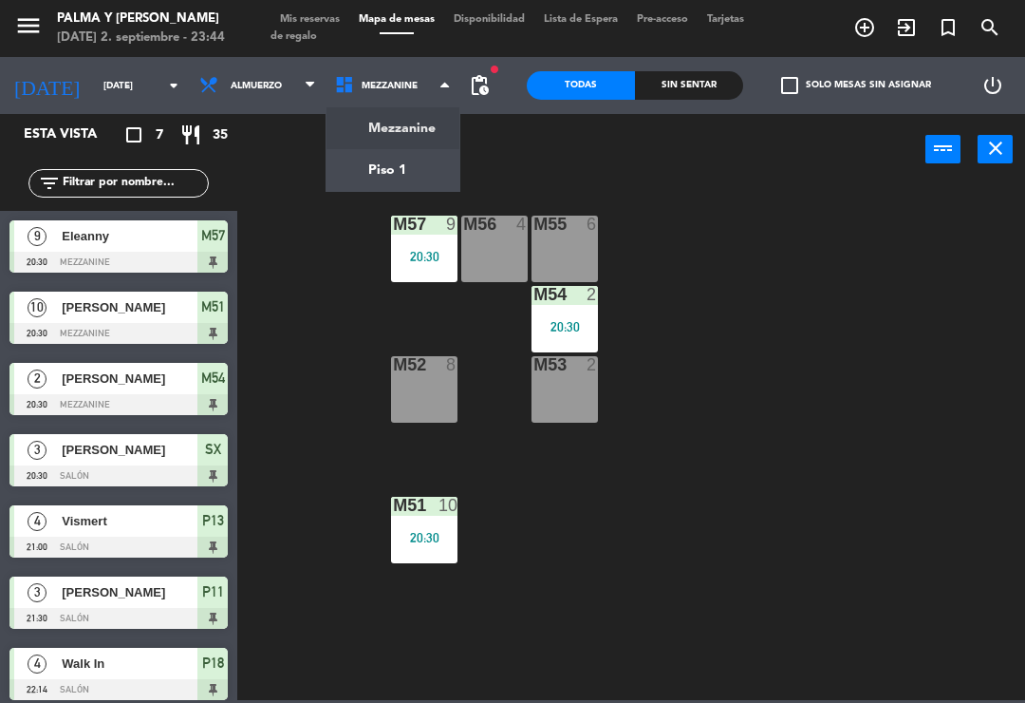
click at [415, 160] on ng-component "menu Palma y [PERSON_NAME][DATE] 2. septiembre - 23:44 Mis reservas Mapa de mes…" at bounding box center [512, 350] width 1025 height 700
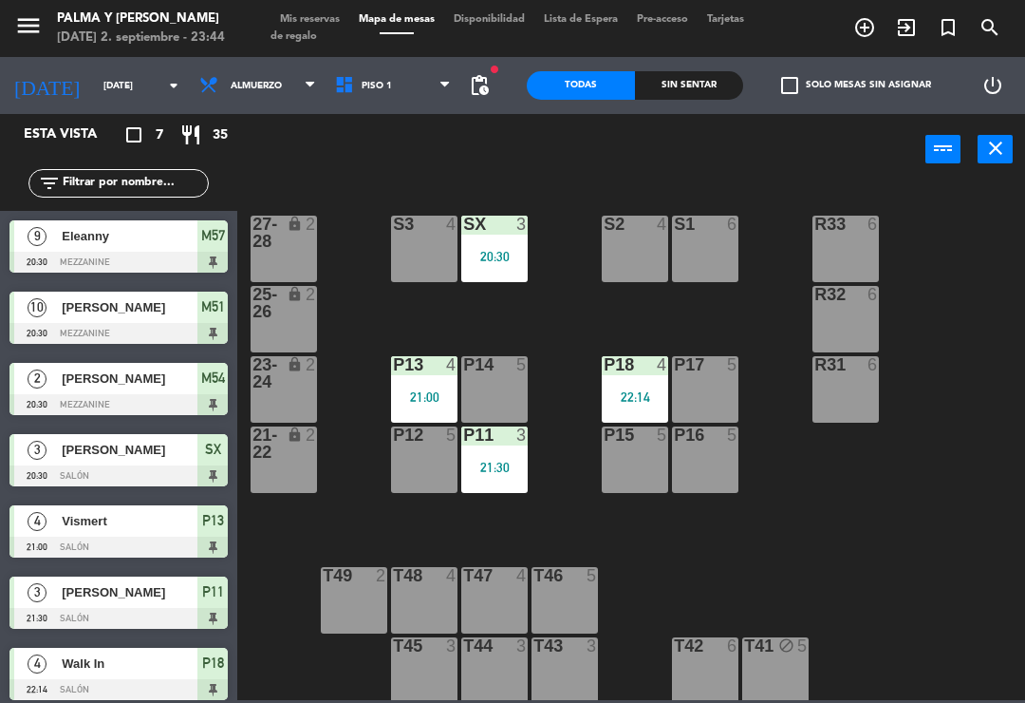
click at [500, 258] on div "20:30" at bounding box center [494, 256] width 66 height 13
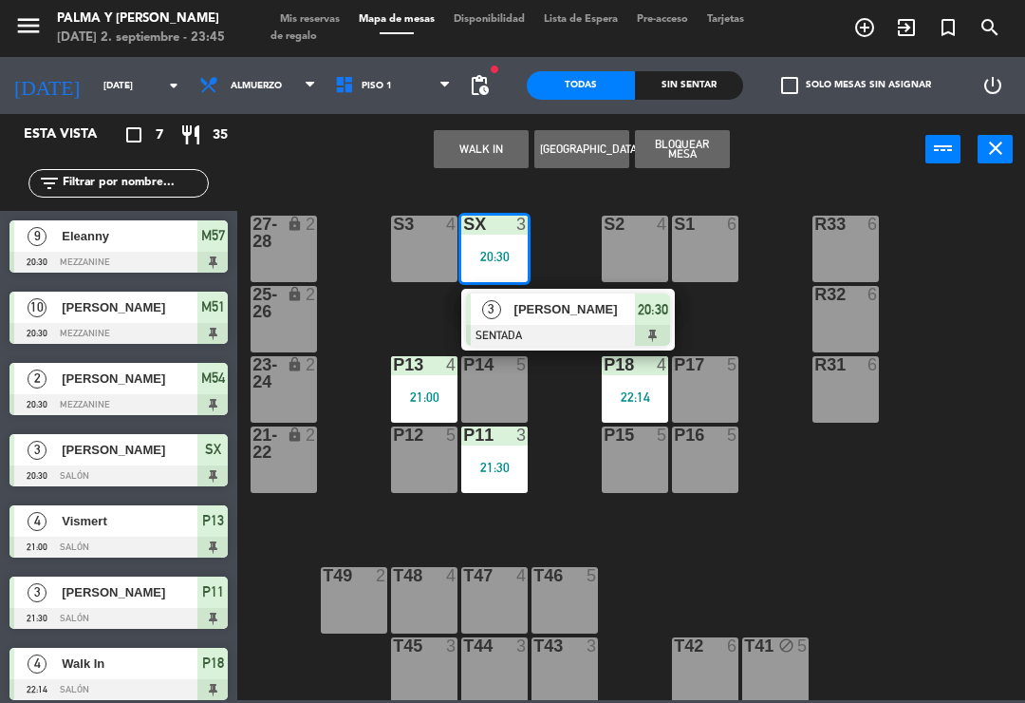
click at [633, 320] on div "[PERSON_NAME]" at bounding box center [574, 308] width 123 height 31
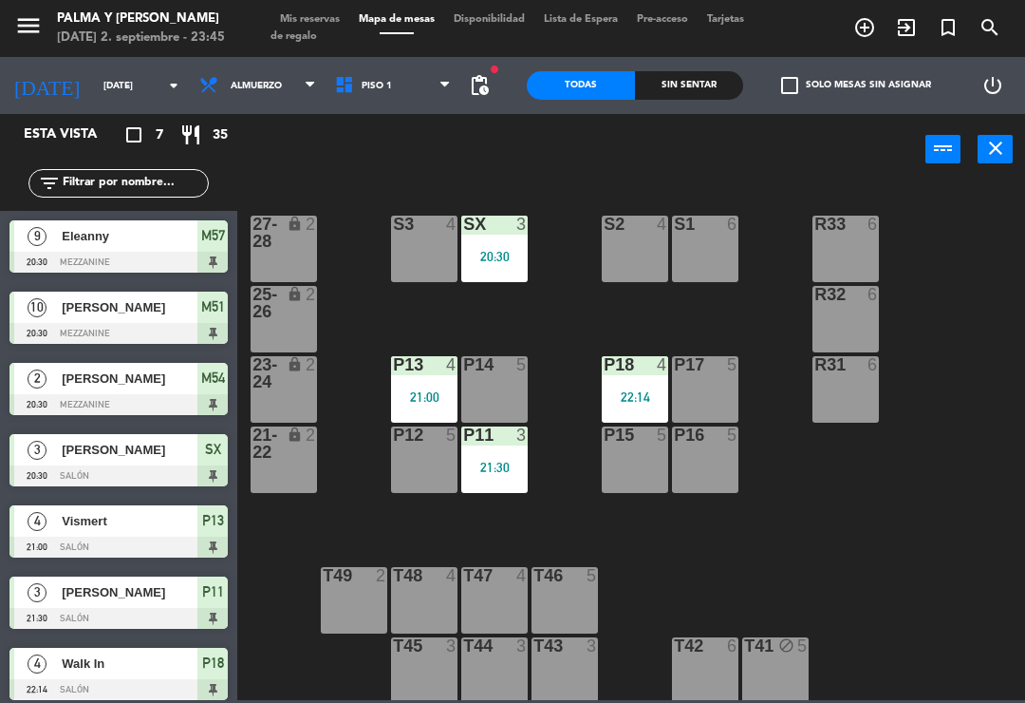
click at [966, 495] on div "R33 6 S1 6 S2 4 S3 4 SX 3 20:30 27-28 lock 2 R32 6 25-26 lock 2 P13 4 21:00 P14…" at bounding box center [637, 440] width 778 height 517
click at [266, 103] on span "Almuerzo" at bounding box center [258, 86] width 136 height 42
click at [953, 514] on div "R33 6 S1 6 S2 4 S3 4 SX 3 20:30 27-28 lock 2 R32 6 25-26 lock 2 P13 4 21:00 P14…" at bounding box center [637, 440] width 778 height 517
click at [94, 85] on input "[DATE]" at bounding box center [159, 85] width 130 height 29
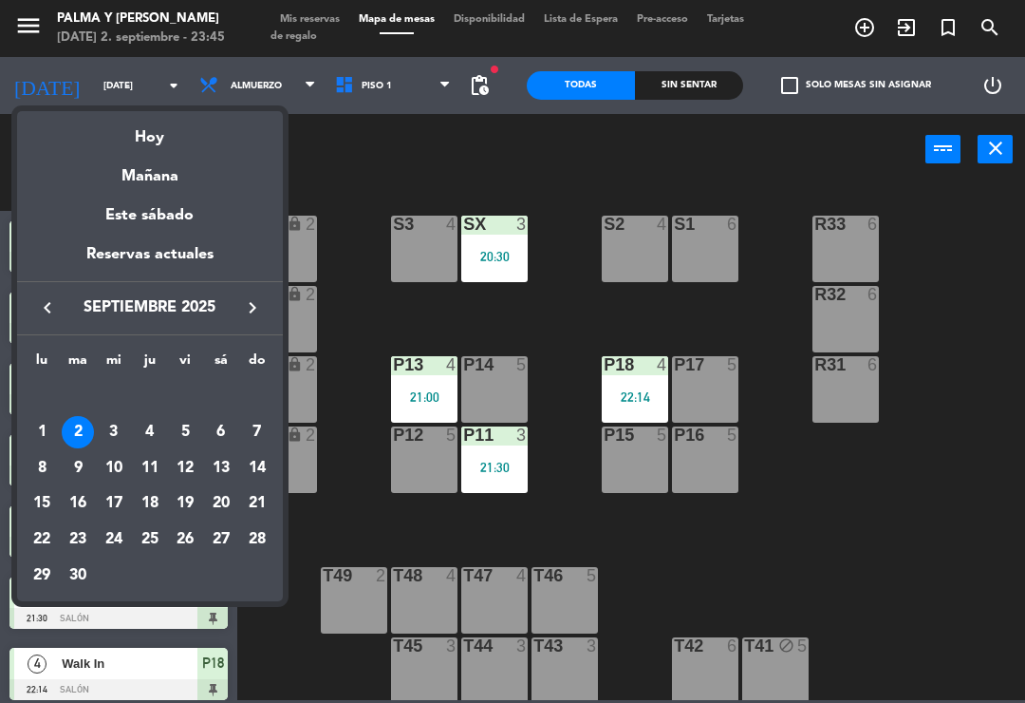
click at [119, 176] on div "Mañana" at bounding box center [150, 169] width 266 height 39
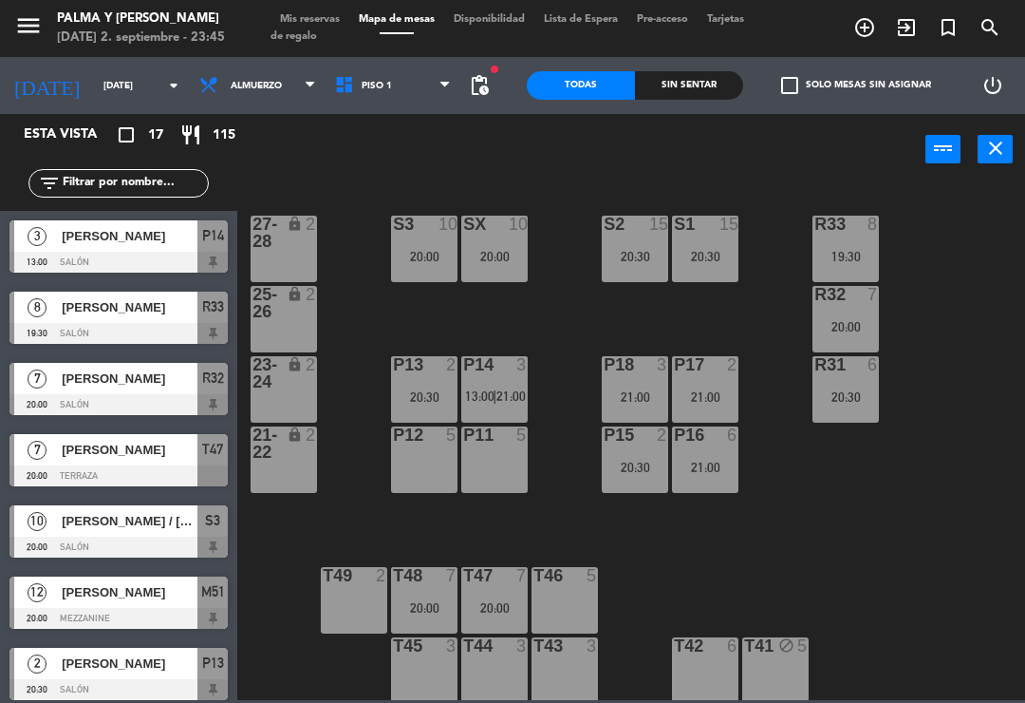
click at [919, 531] on div "R33 8 19:30 S1 15 20:30 S2 15 20:30 S3 10 20:00 SX 10 20:00 27-28 lock 2 R32 7 …" at bounding box center [637, 440] width 778 height 517
click at [943, 535] on div "R33 8 19:30 S1 15 20:30 S2 15 20:30 S3 10 20:00 SX 10 20:00 27-28 lock 2 R32 7 …" at bounding box center [637, 440] width 778 height 517
click at [923, 542] on div "R33 8 19:30 S1 15 20:30 S2 15 20:30 S3 10 20:00 SX 10 20:00 27-28 lock 2 R32 7 …" at bounding box center [637, 440] width 778 height 517
click at [935, 524] on div "R33 8 19:30 S1 15 20:30 S2 15 20:30 S3 10 20:00 SX 10 20:00 27-28 lock 2 R32 7 …" at bounding box center [637, 440] width 778 height 517
click at [952, 536] on div "R33 8 19:30 S1 15 20:30 S2 15 20:30 S3 10 20:00 SX 10 20:00 27-28 lock 2 R32 7 …" at bounding box center [637, 440] width 778 height 517
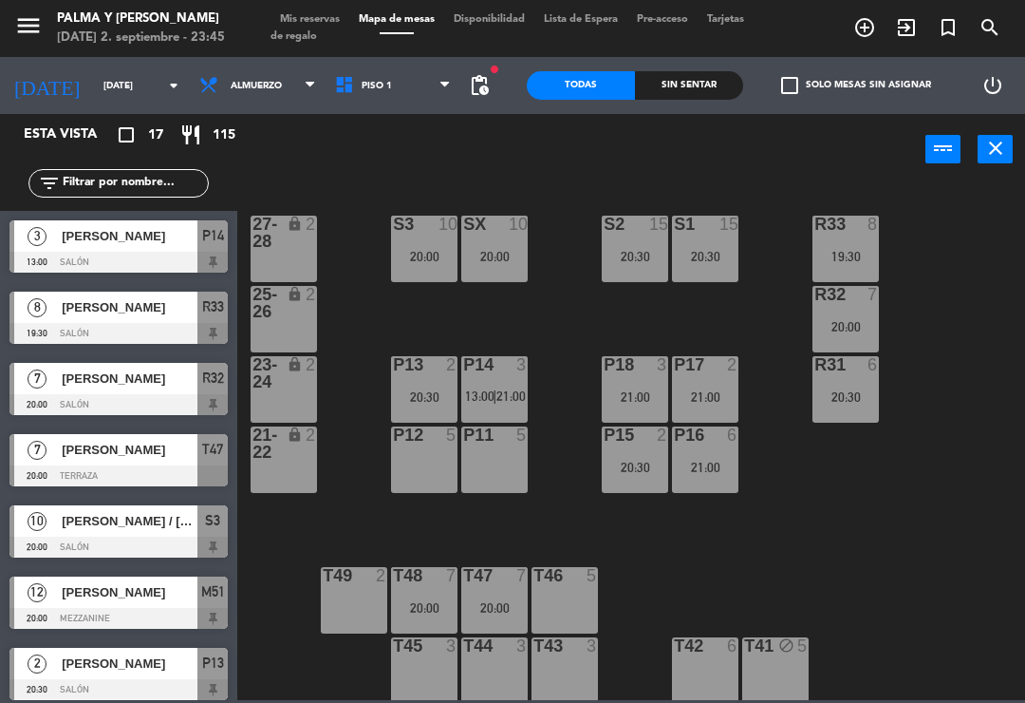
click at [365, 95] on span "Piso 1" at bounding box center [394, 86] width 136 height 42
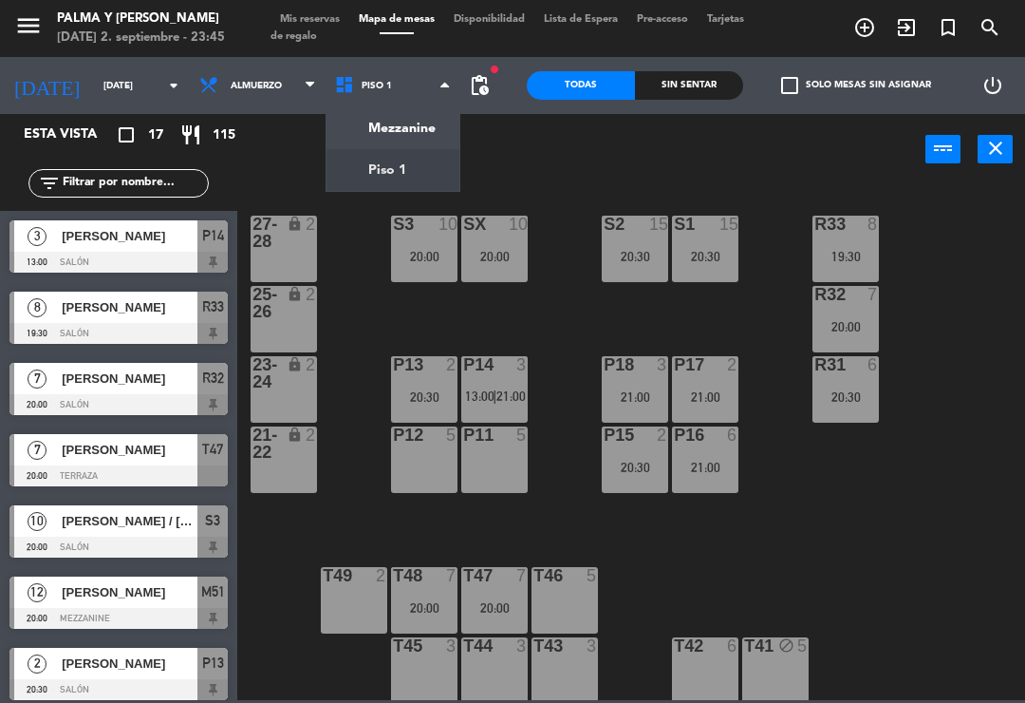
click at [416, 117] on ng-component "menu Palma y [PERSON_NAME][DATE] 2. septiembre - 23:45 Mis reservas Mapa de mes…" at bounding box center [512, 350] width 1025 height 700
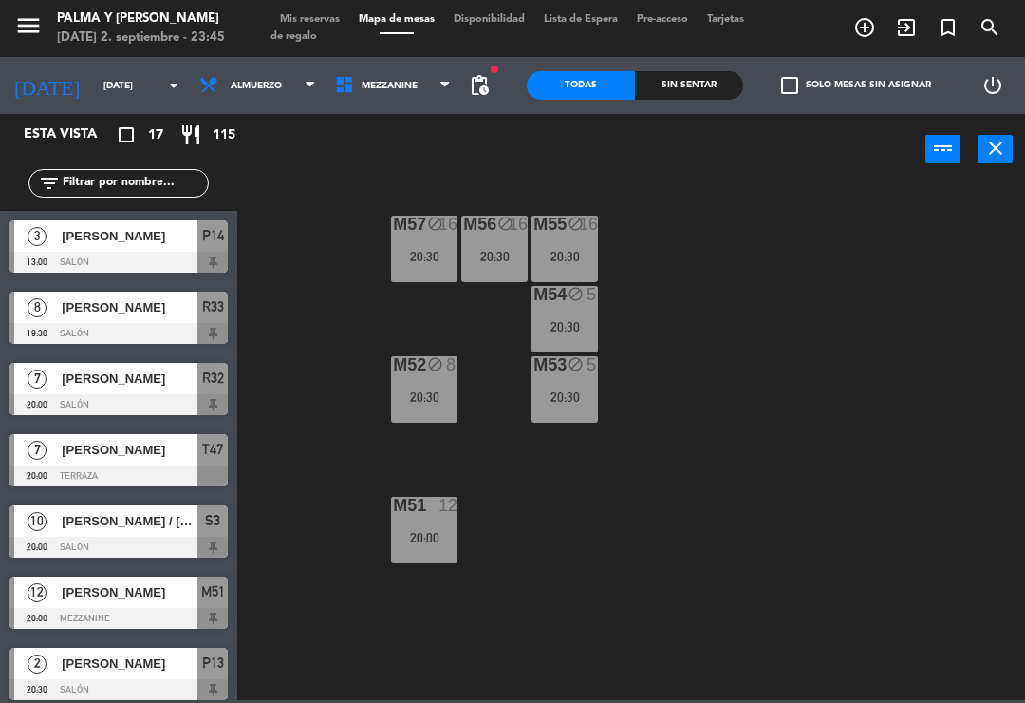
click at [1024, 437] on div "M57 block 16 20:30 M56 block 16 20:30 M55 block 16 20:30 M54 block 5 20:30 M52 …" at bounding box center [637, 440] width 778 height 517
click at [794, 573] on div "M57 block 16 20:30 M56 block 16 20:30 M55 block 16 20:30 M54 block 5 20:30 M52 …" at bounding box center [637, 440] width 778 height 517
click at [833, 590] on div "M57 block 16 20:30 M56 block 16 20:30 M55 block 16 20:30 M54 block 5 20:30 M52 …" at bounding box center [637, 440] width 778 height 517
click at [832, 593] on div "M57 block 16 20:30 M56 block 16 20:30 M55 block 16 20:30 M54 block 5 20:30 M52 …" at bounding box center [637, 440] width 778 height 517
click at [837, 585] on div "M57 block 16 20:30 M56 block 16 20:30 M55 block 16 20:30 M54 block 5 20:30 M52 …" at bounding box center [637, 440] width 778 height 517
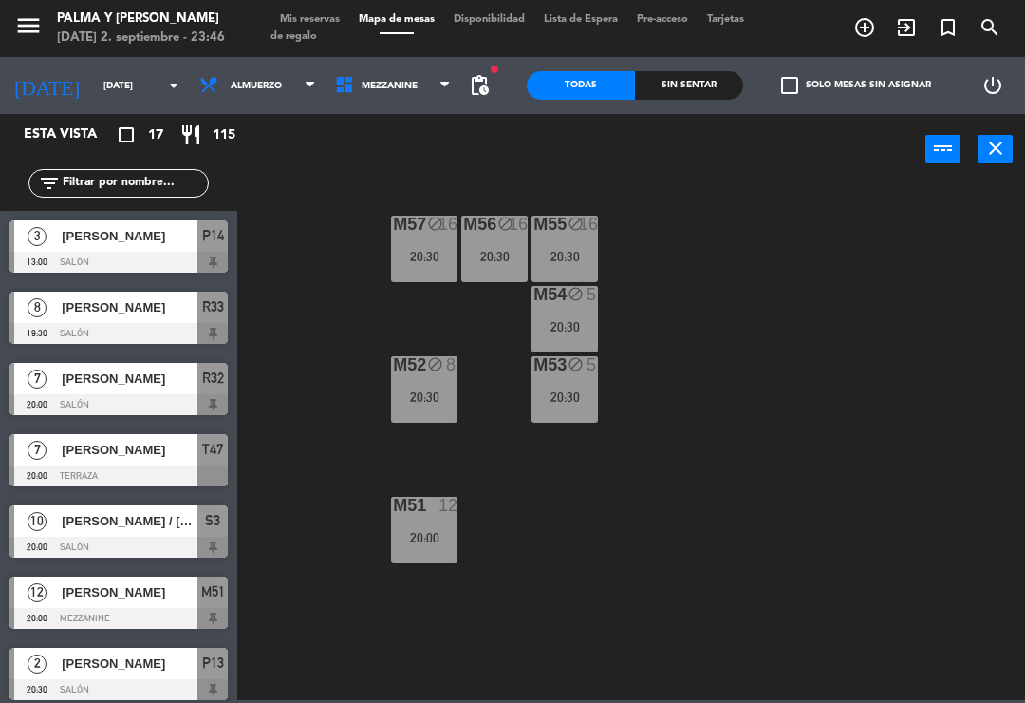
click at [839, 587] on div "M57 block 16 20:30 M56 block 16 20:30 M55 block 16 20:30 M54 block 5 20:30 M52 …" at bounding box center [637, 440] width 778 height 517
click at [847, 573] on div "M57 block 16 20:30 M56 block 16 20:30 M55 block 16 20:30 M54 block 5 20:30 M52 …" at bounding box center [637, 440] width 778 height 517
click at [847, 583] on div "M57 block 16 20:30 M56 block 16 20:30 M55 block 16 20:30 M54 block 5 20:30 M52 …" at bounding box center [637, 440] width 778 height 517
click at [841, 591] on div "M57 block 16 20:30 M56 block 16 20:30 M55 block 16 20:30 M54 block 5 20:30 M52 …" at bounding box center [637, 440] width 778 height 517
click at [835, 601] on div "M57 block 16 20:30 M56 block 16 20:30 M55 block 16 20:30 M54 block 5 20:30 M52 …" at bounding box center [637, 440] width 778 height 517
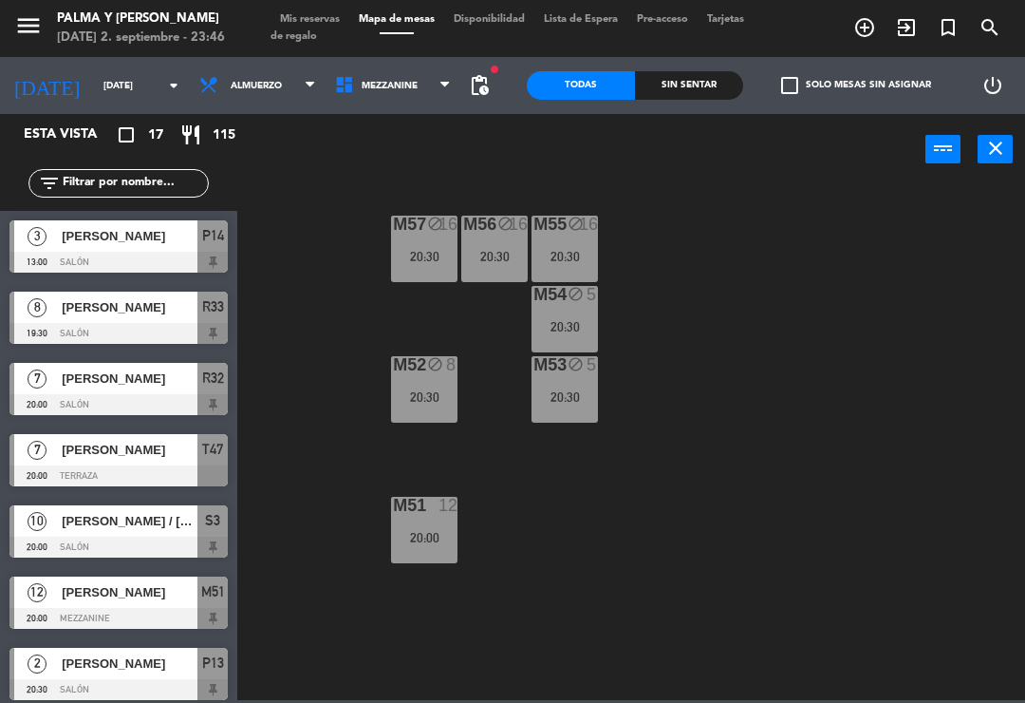
click at [833, 604] on div "M57 block 16 20:30 M56 block 16 20:30 M55 block 16 20:30 M54 block 5 20:30 M52 …" at bounding box center [637, 440] width 778 height 517
click at [833, 588] on div "M57 block 16 20:30 M56 block 16 20:30 M55 block 16 20:30 M54 block 5 20:30 M52 …" at bounding box center [637, 440] width 778 height 517
click at [831, 598] on div "M57 block 16 20:30 M56 block 16 20:30 M55 block 16 20:30 M54 block 5 20:30 M52 …" at bounding box center [637, 440] width 778 height 517
click at [852, 476] on div "M57 block 16 20:30 M56 block 16 20:30 M55 block 16 20:30 M54 block 5 20:30 M52 …" at bounding box center [637, 440] width 778 height 517
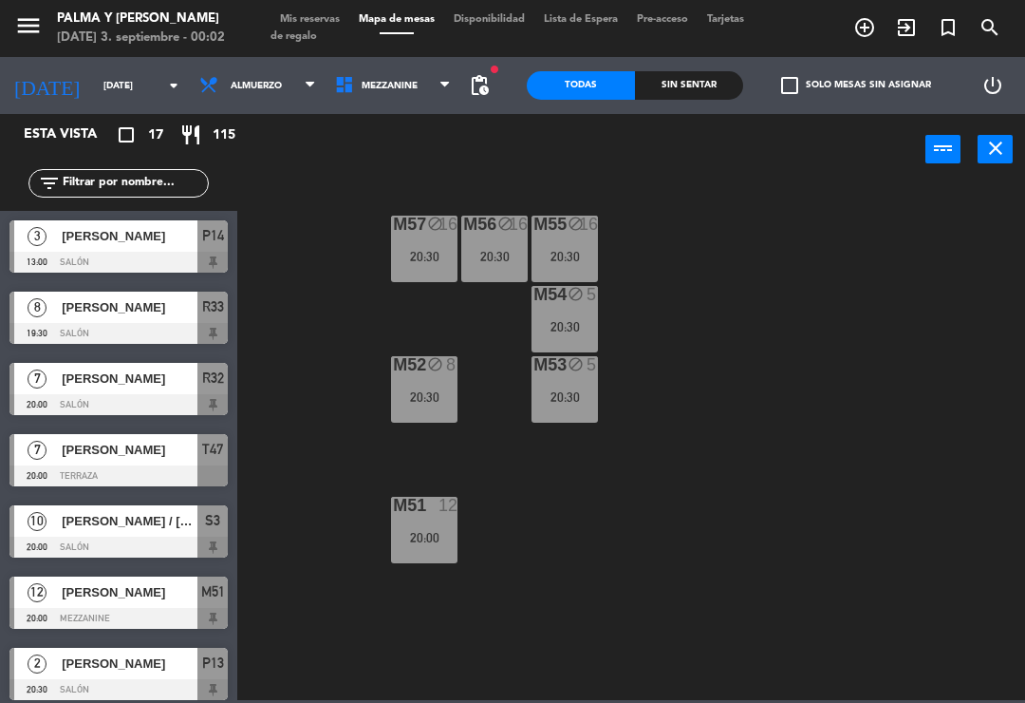
click at [769, 474] on div "M57 block 16 20:30 M56 block 16 20:30 M55 block 16 20:30 M54 block 5 20:30 M52 …" at bounding box center [637, 440] width 778 height 517
click at [427, 60] on div "Mezzanine Piso 1 Mezzanine Mezzanine Piso 1" at bounding box center [394, 85] width 136 height 57
click at [406, 101] on span "Mezzanine" at bounding box center [394, 86] width 136 height 42
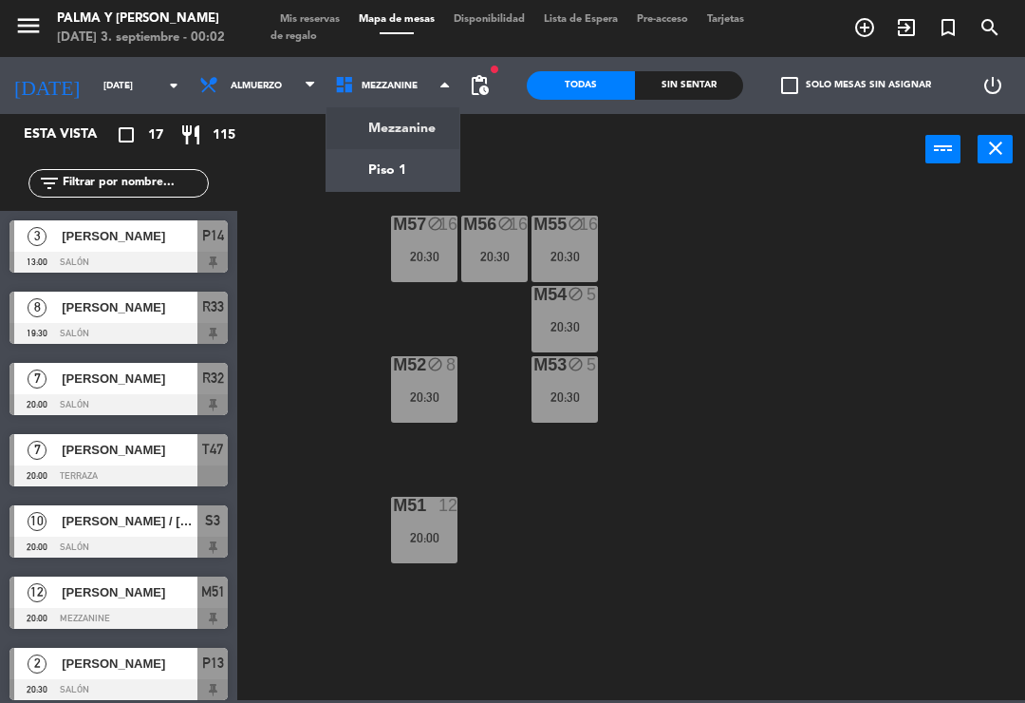
click at [429, 172] on ng-component "menu Palma y [PERSON_NAME][DATE] 3. septiembre - 00:02 Mis reservas Mapa de mes…" at bounding box center [512, 350] width 1025 height 700
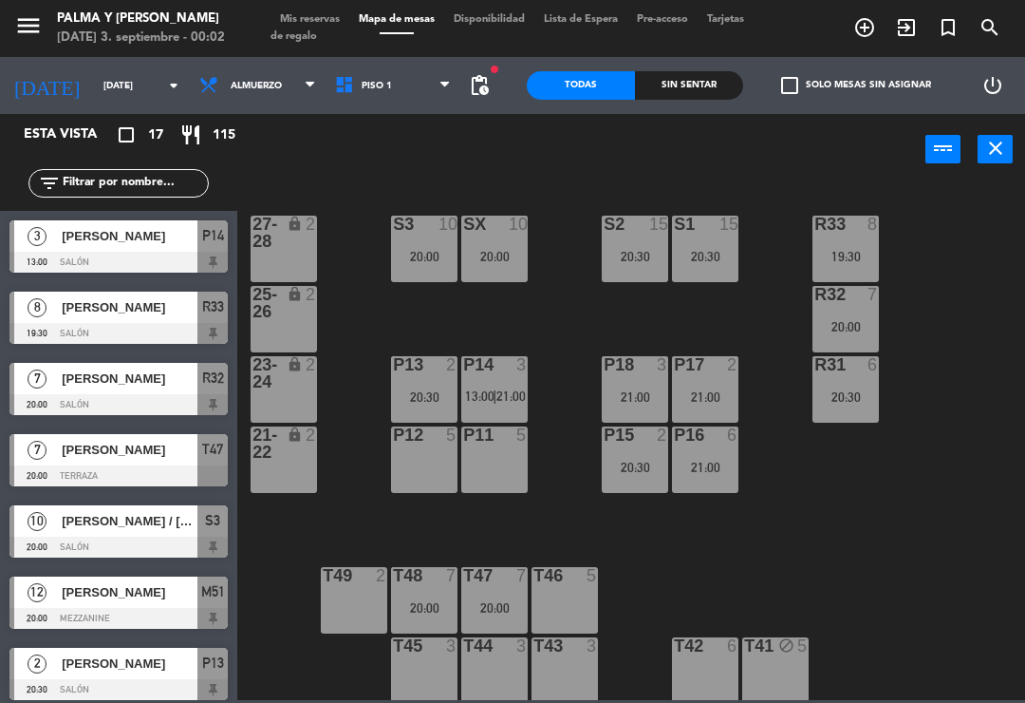
click at [119, 80] on input "[DATE]" at bounding box center [159, 85] width 130 height 29
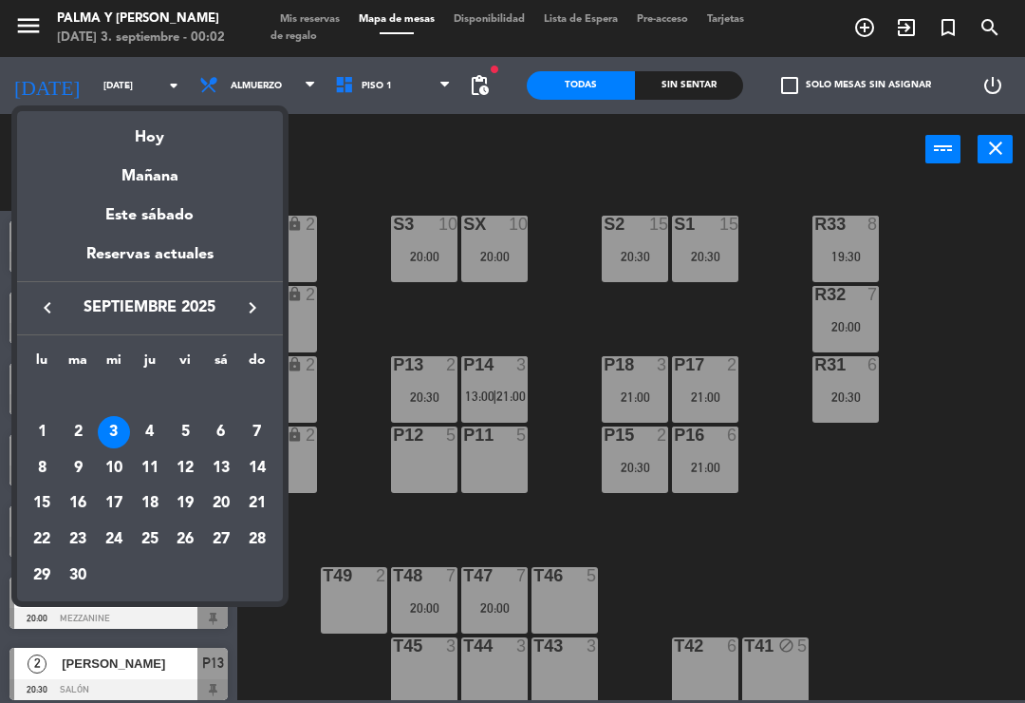
click at [160, 131] on div "Hoy" at bounding box center [150, 130] width 266 height 39
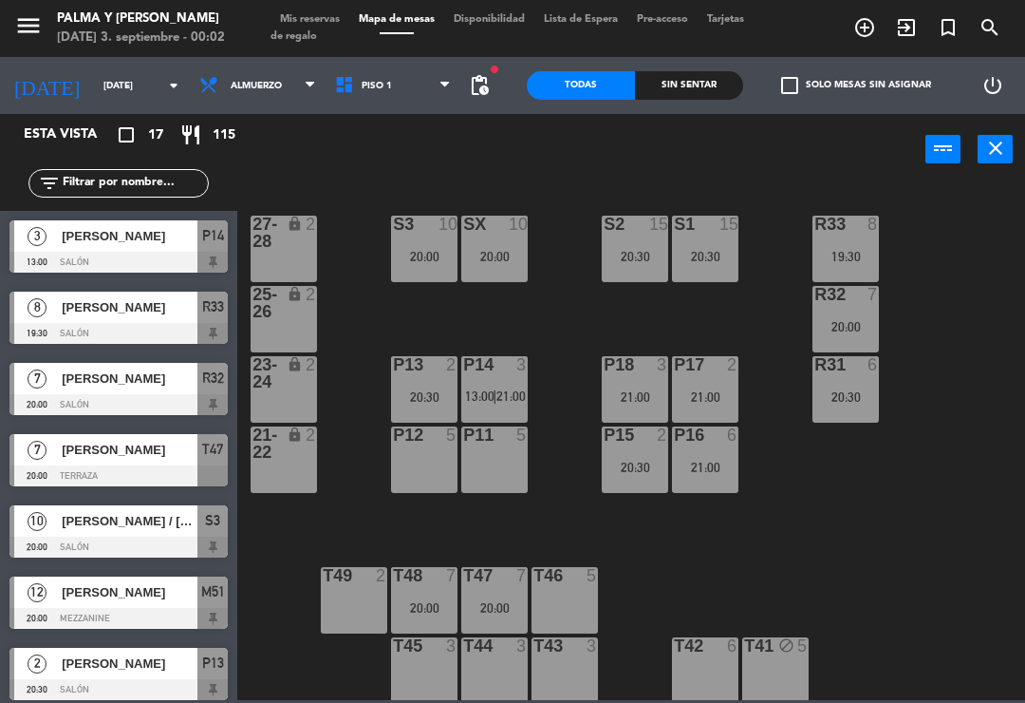
click at [945, 506] on div "R33 8 19:30 S1 15 20:30 S2 15 20:30 S3 10 20:00 SX 10 20:00 27-28 lock 2 R32 7 …" at bounding box center [637, 440] width 778 height 517
click at [114, 76] on input "[DATE]" at bounding box center [159, 85] width 130 height 29
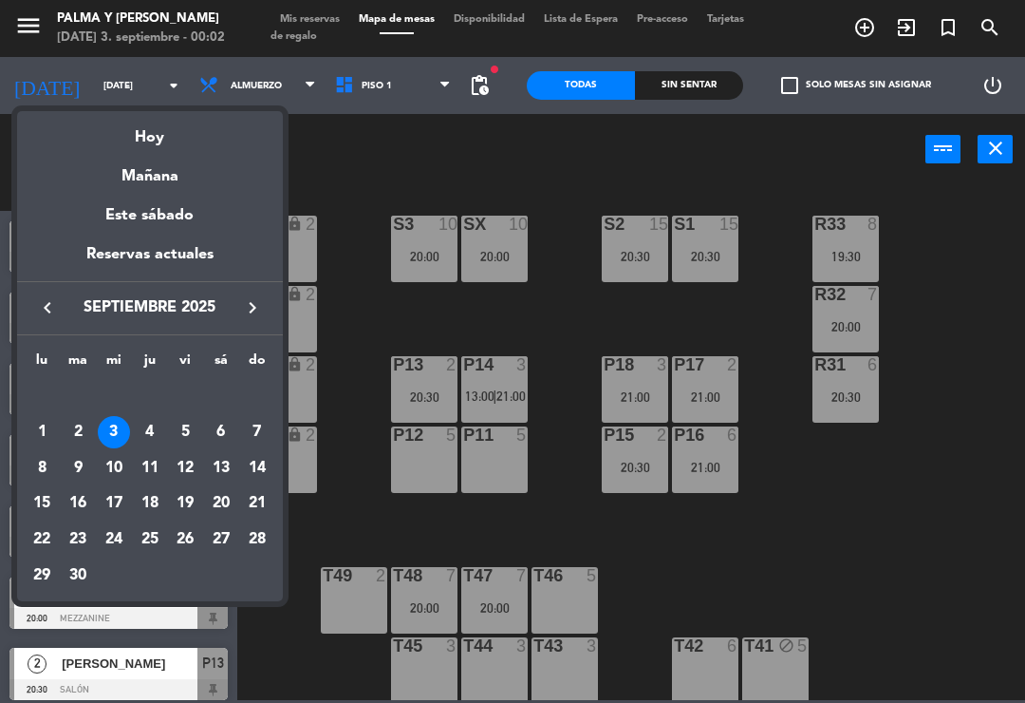
click at [150, 142] on div "Hoy" at bounding box center [150, 130] width 266 height 39
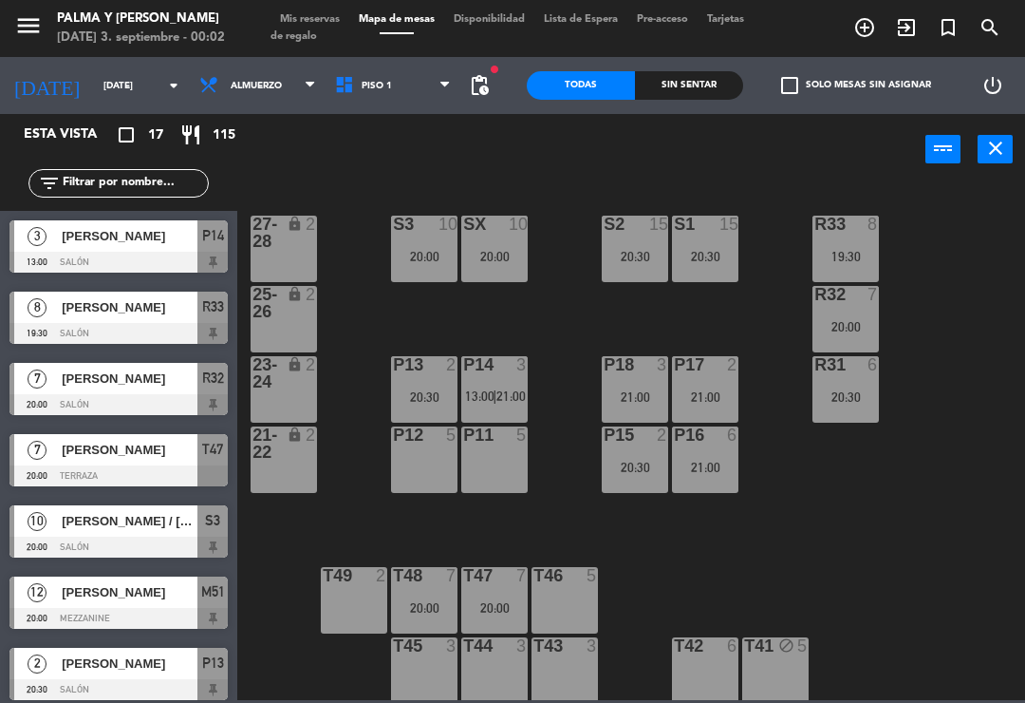
click at [98, 87] on input "[DATE]" at bounding box center [159, 85] width 130 height 29
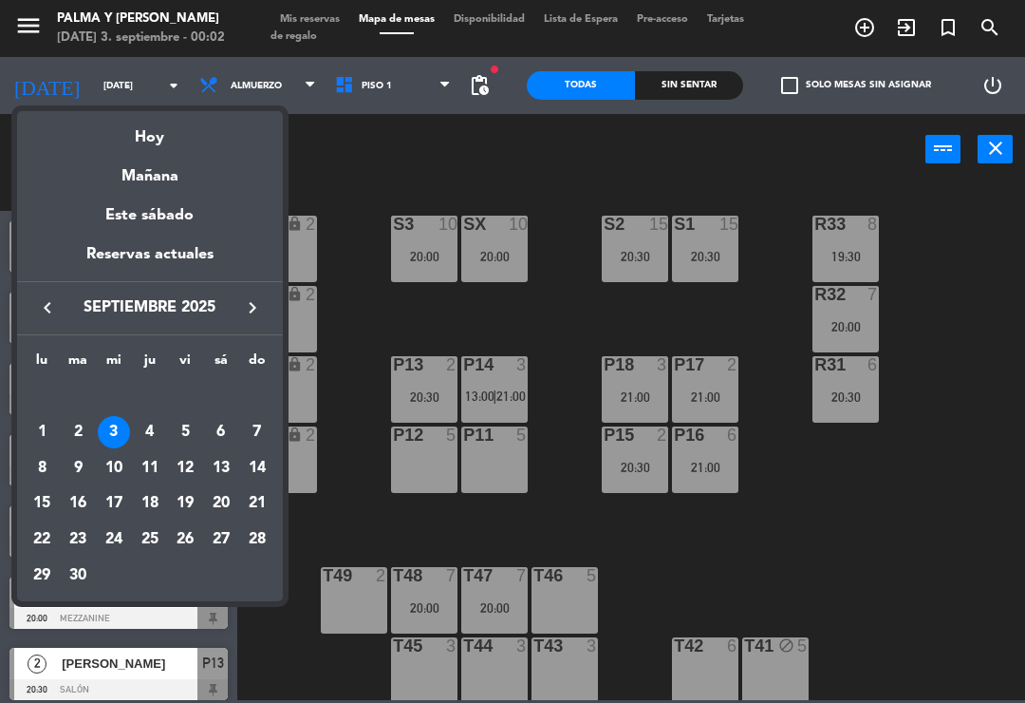
click at [166, 141] on div "Hoy" at bounding box center [150, 130] width 266 height 39
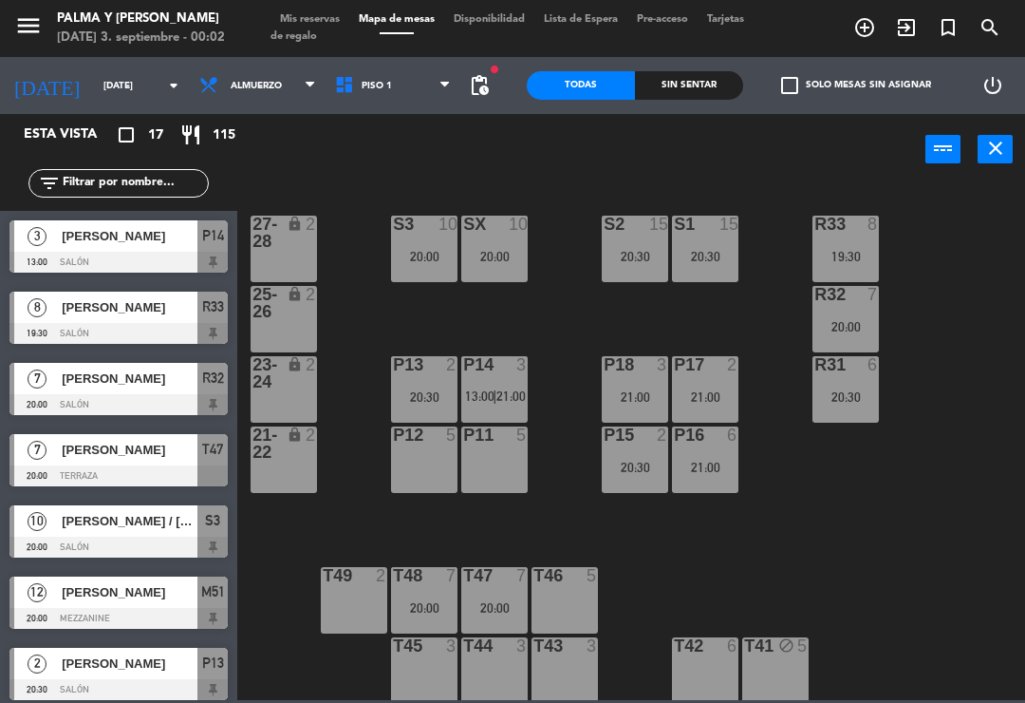
click at [145, 121] on div "Esta vista crop_square 17 restaurant 115" at bounding box center [118, 135] width 237 height 42
click at [148, 97] on input "[DATE]" at bounding box center [159, 85] width 130 height 29
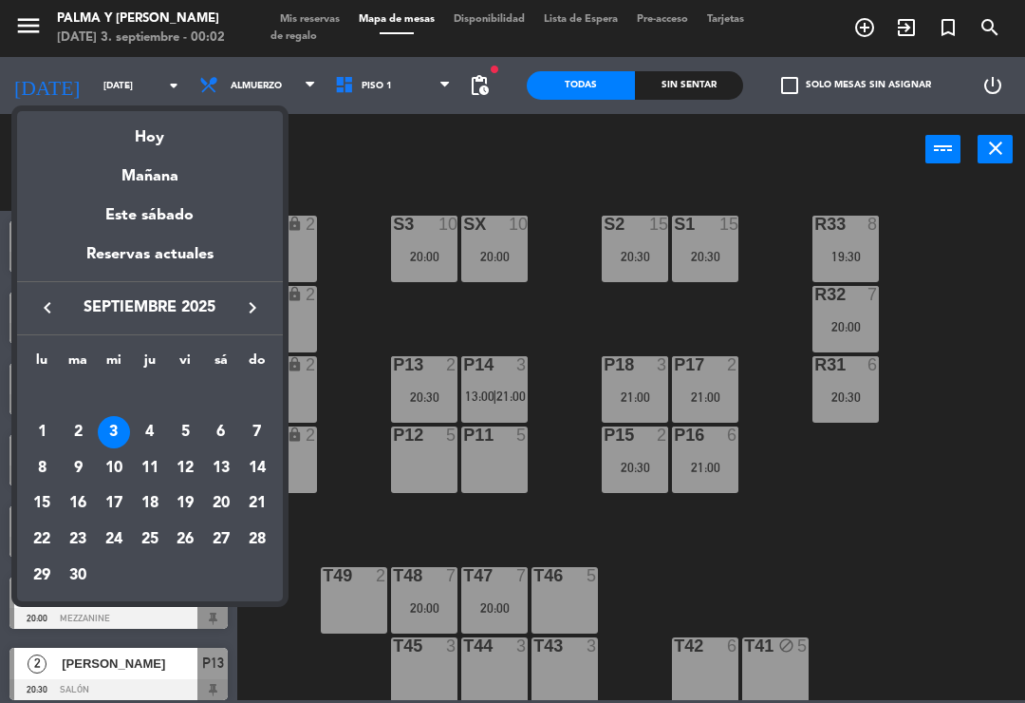
click at [79, 422] on div "2" at bounding box center [78, 432] width 32 height 32
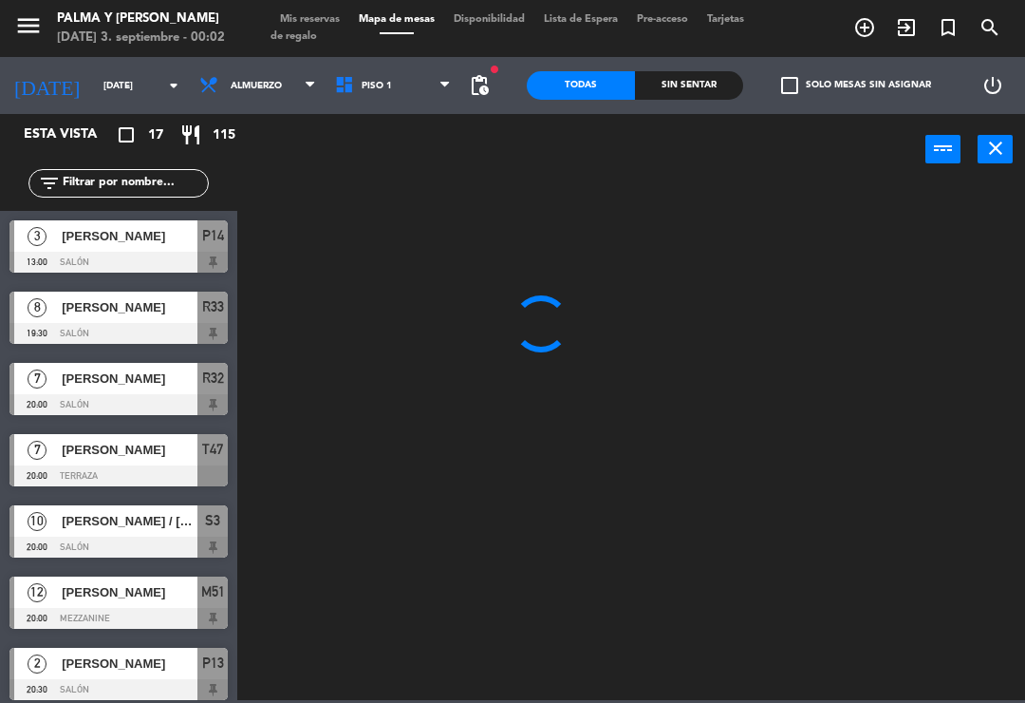
type input "[DATE]"
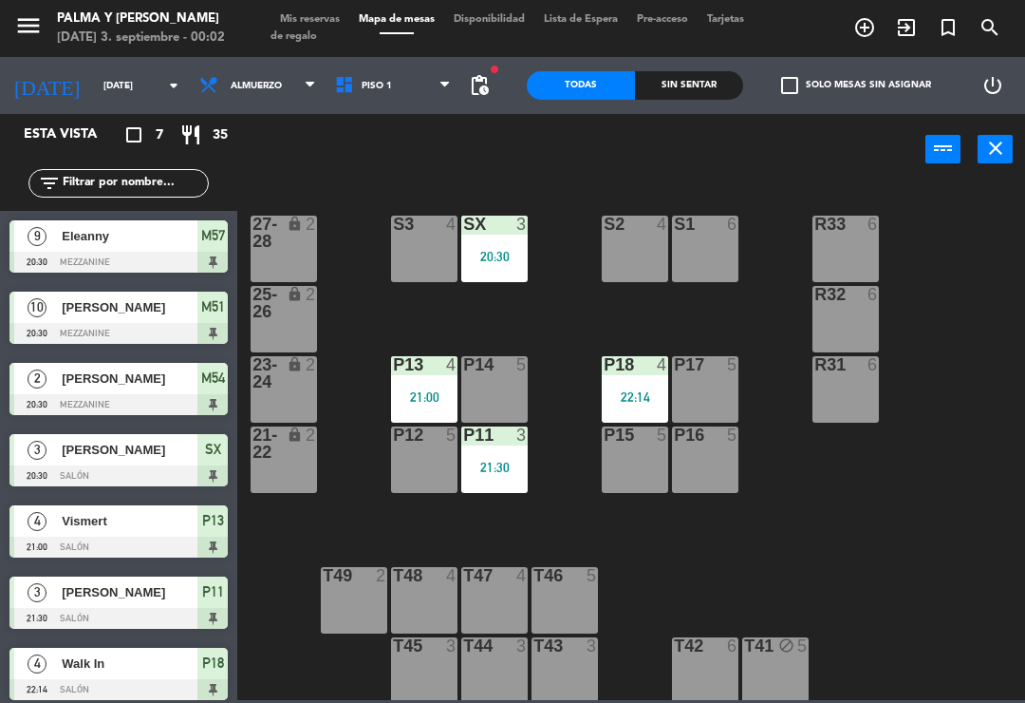
click at [443, 385] on div "P13 4 21:00" at bounding box center [424, 389] width 66 height 66
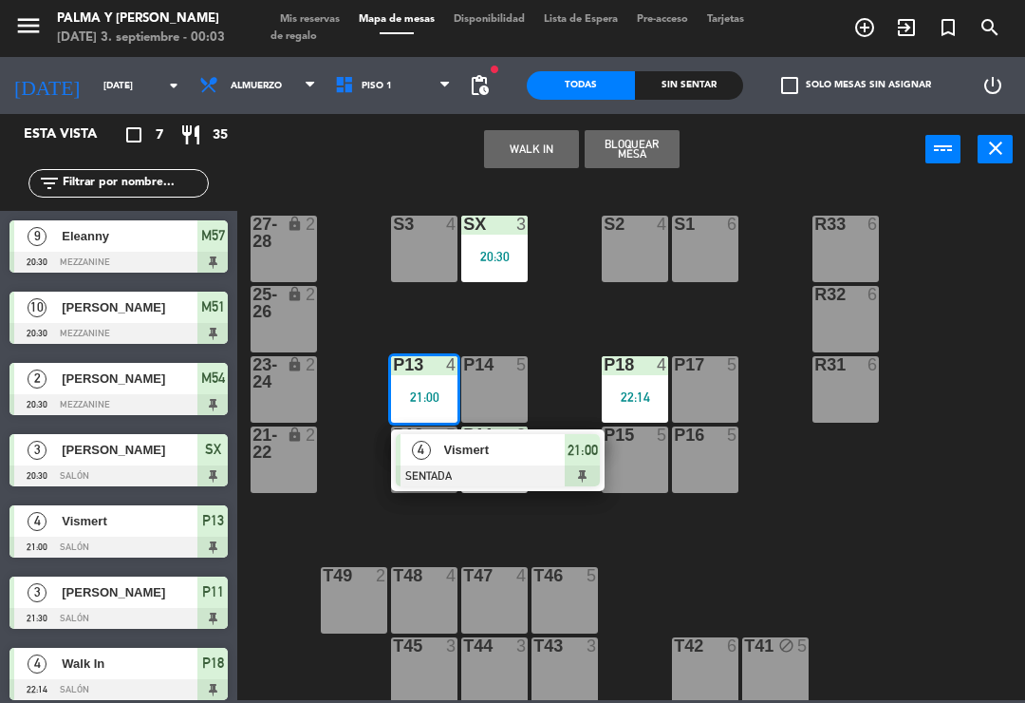
click at [550, 475] on div at bounding box center [498, 475] width 204 height 21
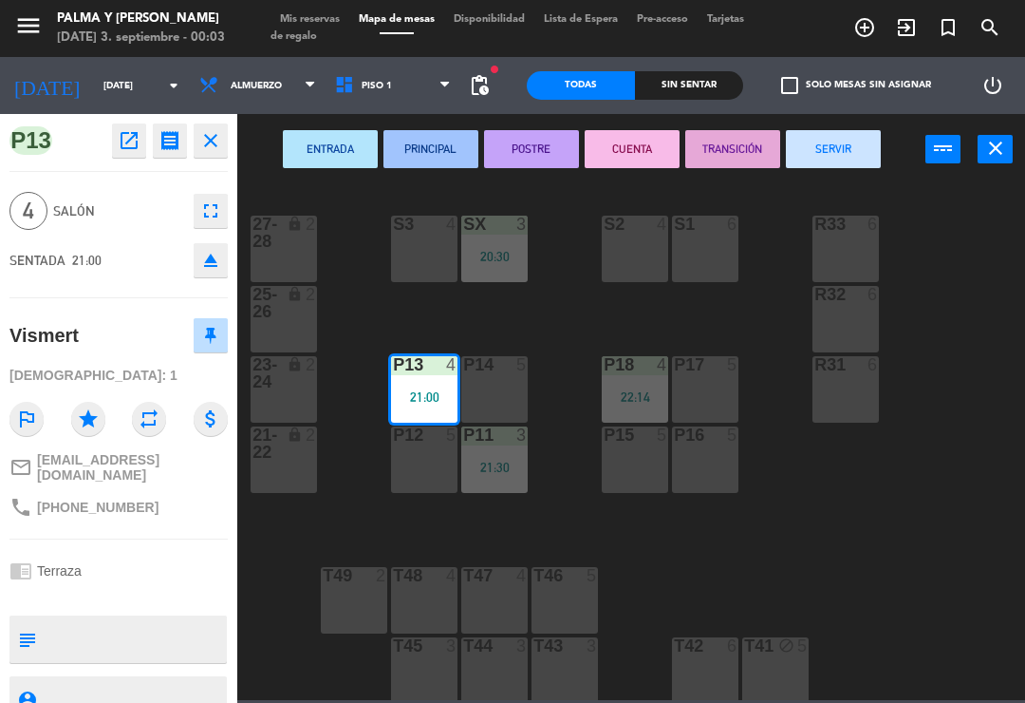
click at [857, 163] on button "SERVIR" at bounding box center [833, 149] width 95 height 38
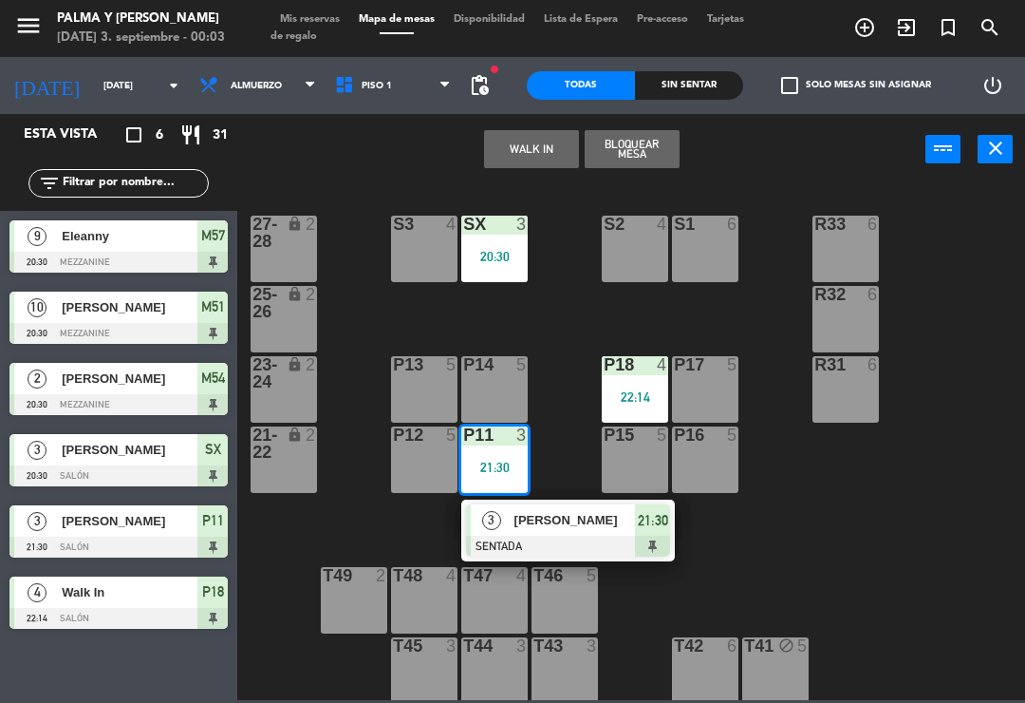
click at [550, 521] on span "[PERSON_NAME]" at bounding box center [576, 520] width 122 height 20
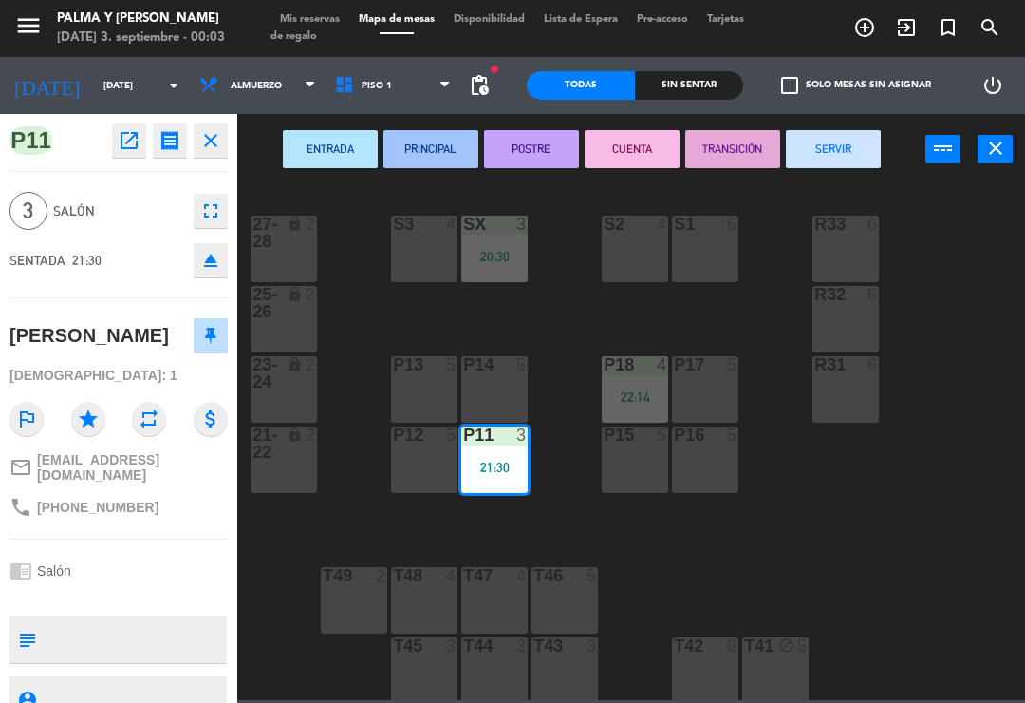
click at [813, 166] on button "SERVIR" at bounding box center [833, 149] width 95 height 38
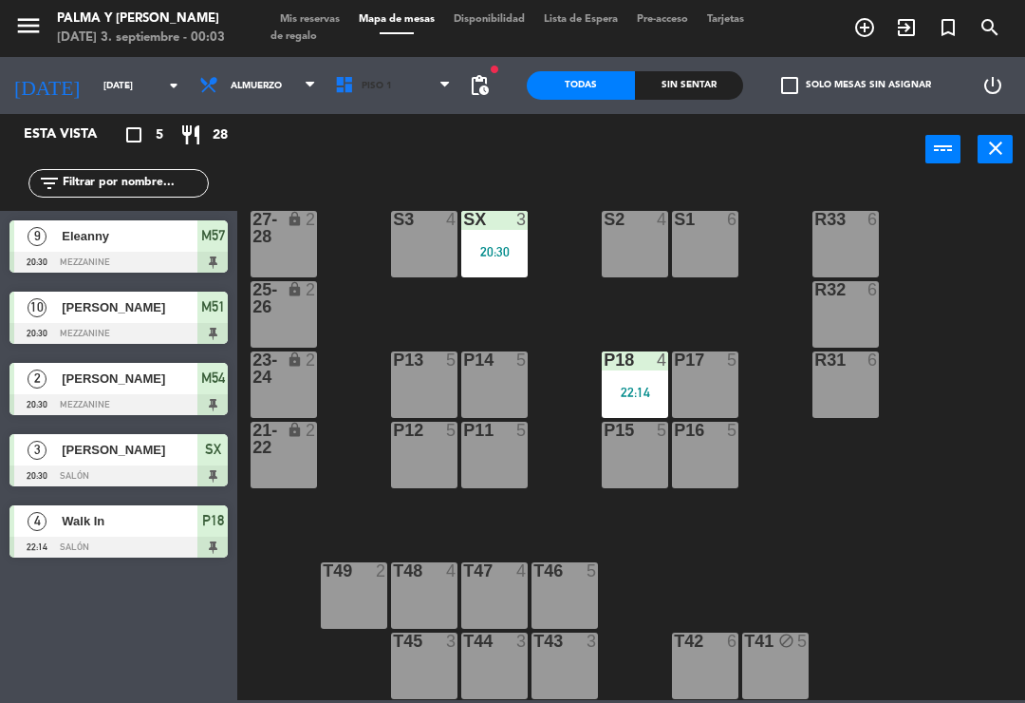
click at [415, 72] on span "Piso 1" at bounding box center [394, 86] width 136 height 42
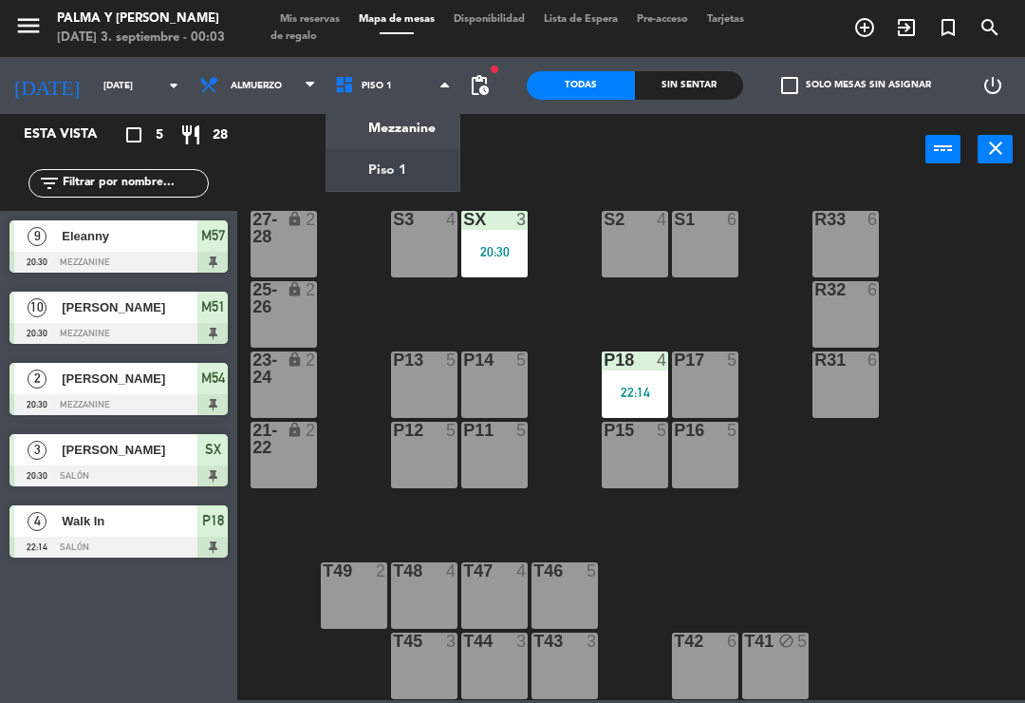
scroll to position [5, 0]
click at [416, 137] on ng-component "menu Palma y [PERSON_NAME][DATE] 3. septiembre - 00:03 Mis reservas Mapa de mes…" at bounding box center [512, 350] width 1025 height 700
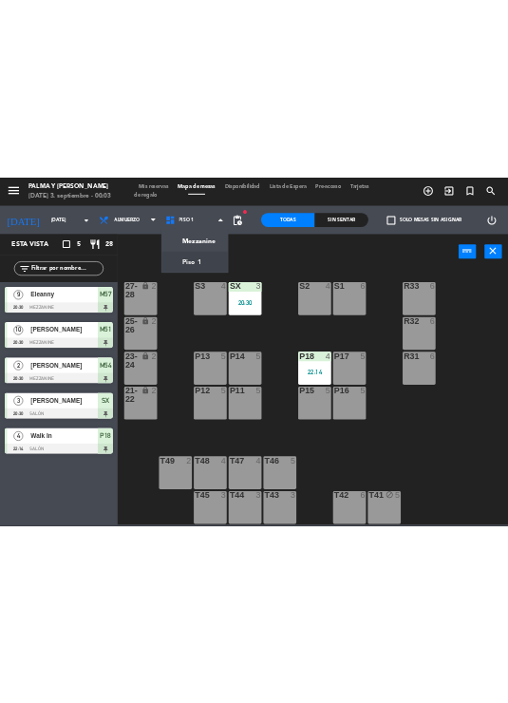
scroll to position [0, 0]
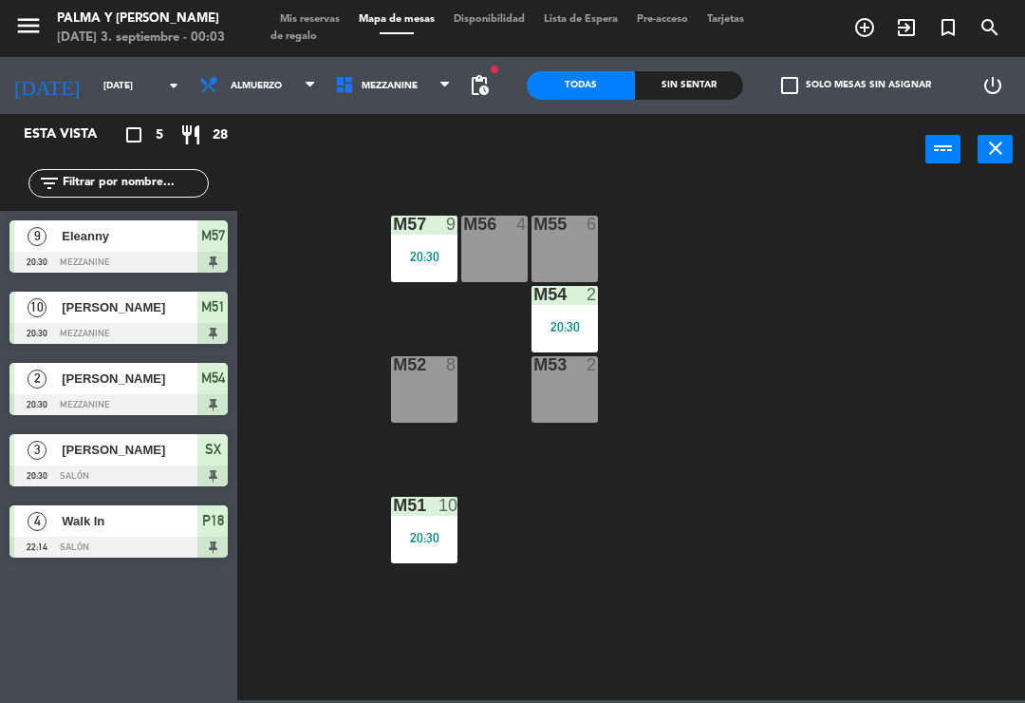
click at [571, 331] on div "20:30" at bounding box center [565, 326] width 66 height 13
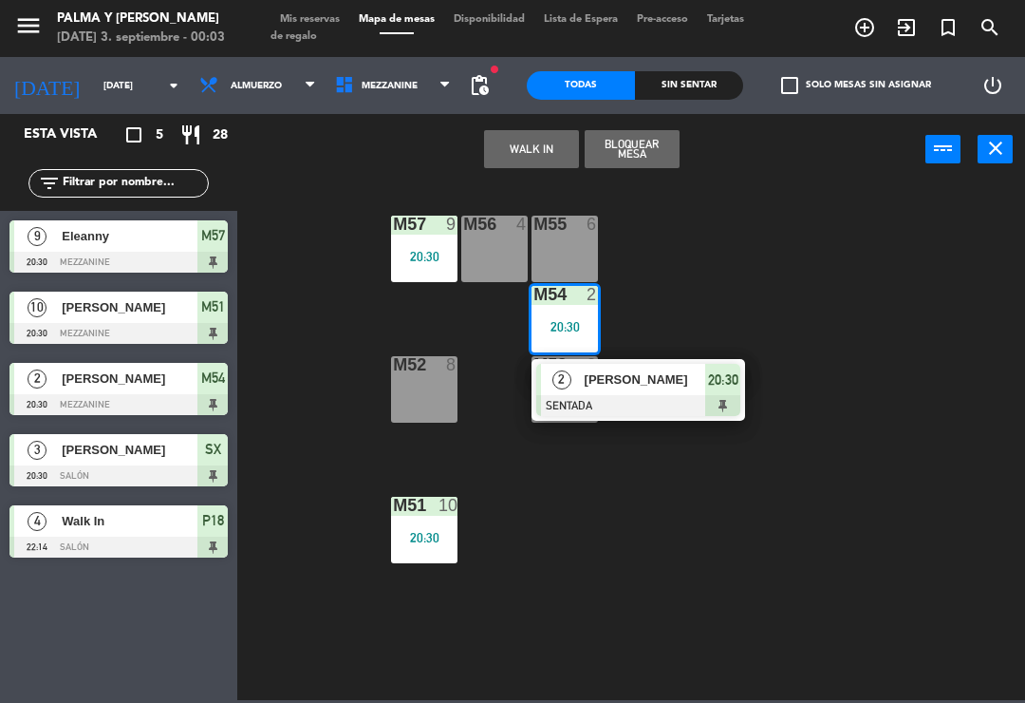
click at [658, 384] on span "[PERSON_NAME]" at bounding box center [646, 379] width 122 height 20
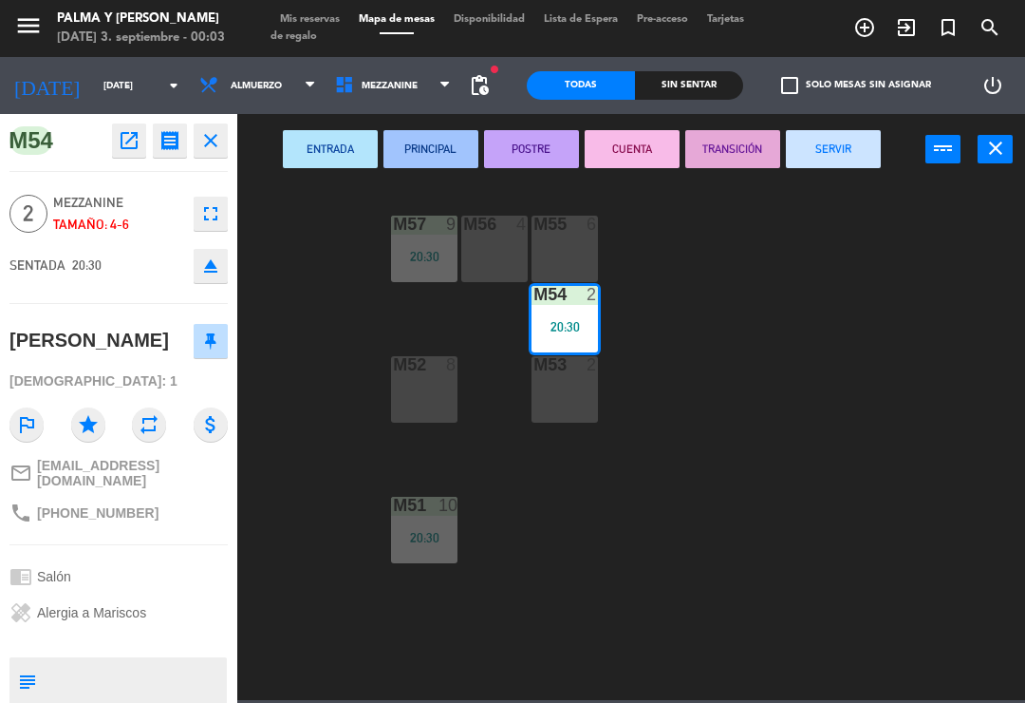
click at [856, 154] on button "SERVIR" at bounding box center [833, 149] width 95 height 38
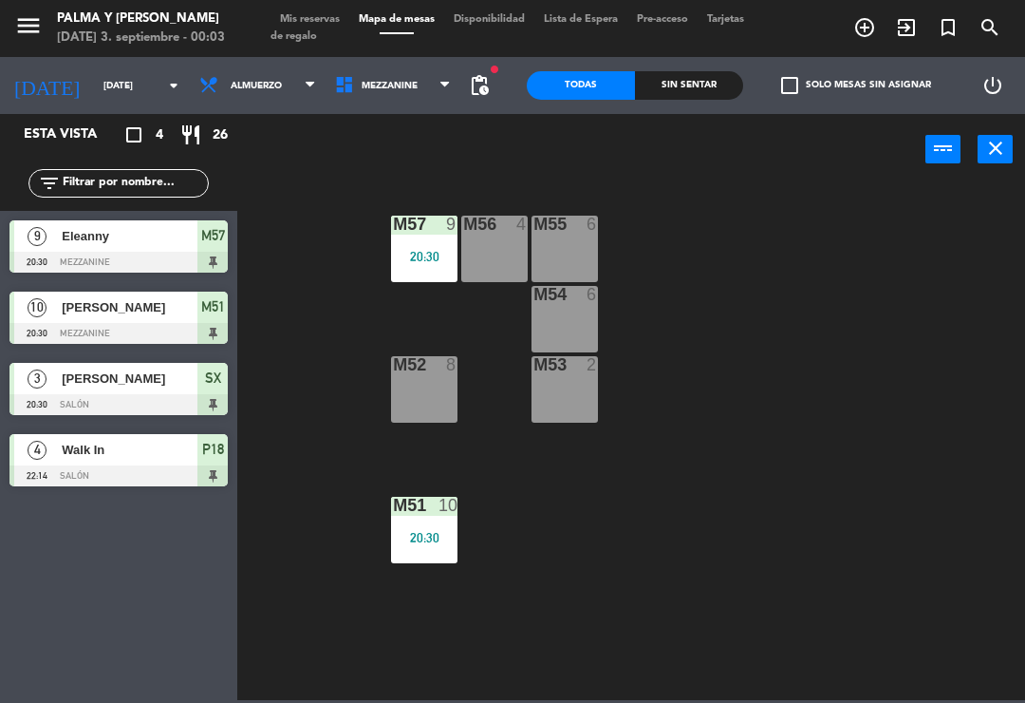
click at [440, 255] on div "20:30" at bounding box center [424, 256] width 66 height 13
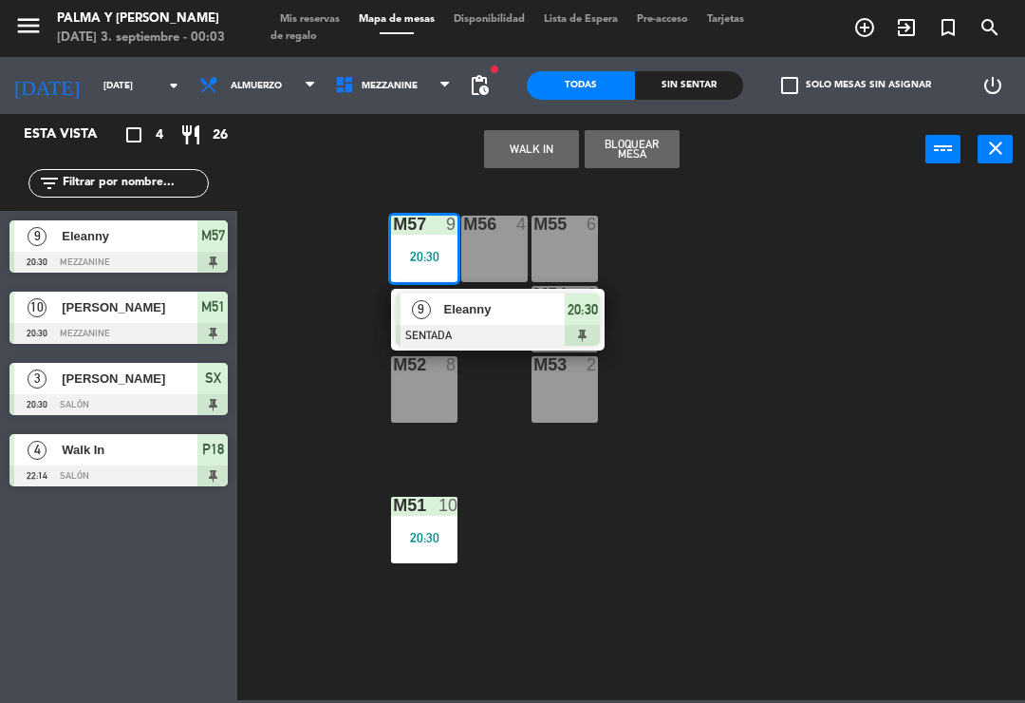
click at [500, 323] on div "Eleanny" at bounding box center [503, 308] width 123 height 31
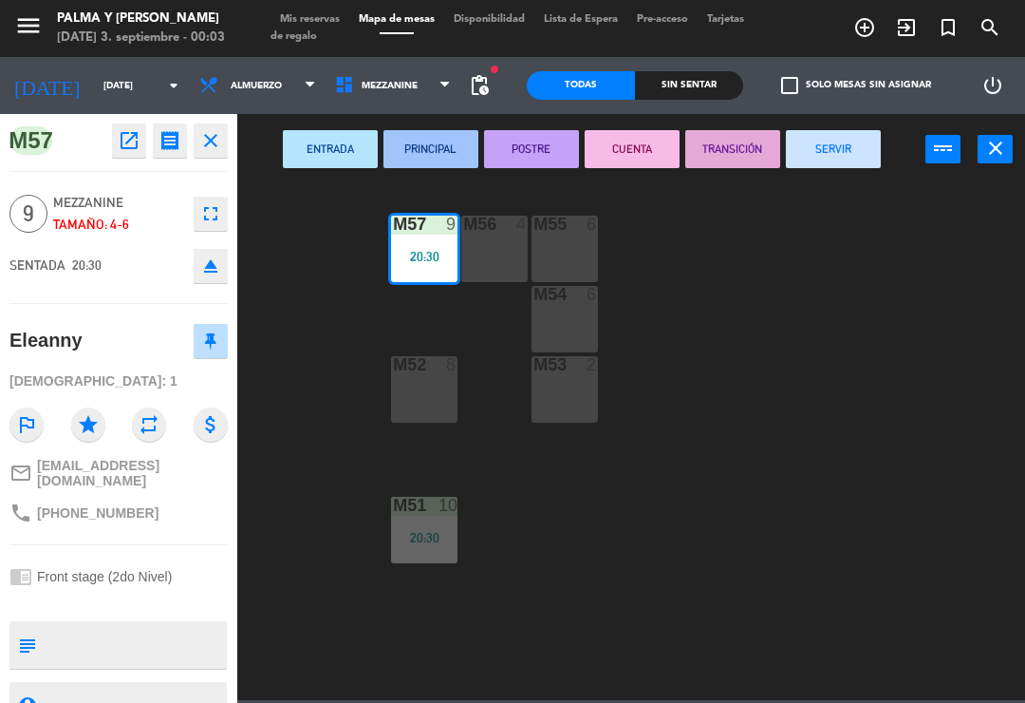
click at [837, 146] on button "SERVIR" at bounding box center [833, 149] width 95 height 38
